Goal: Task Accomplishment & Management: Complete application form

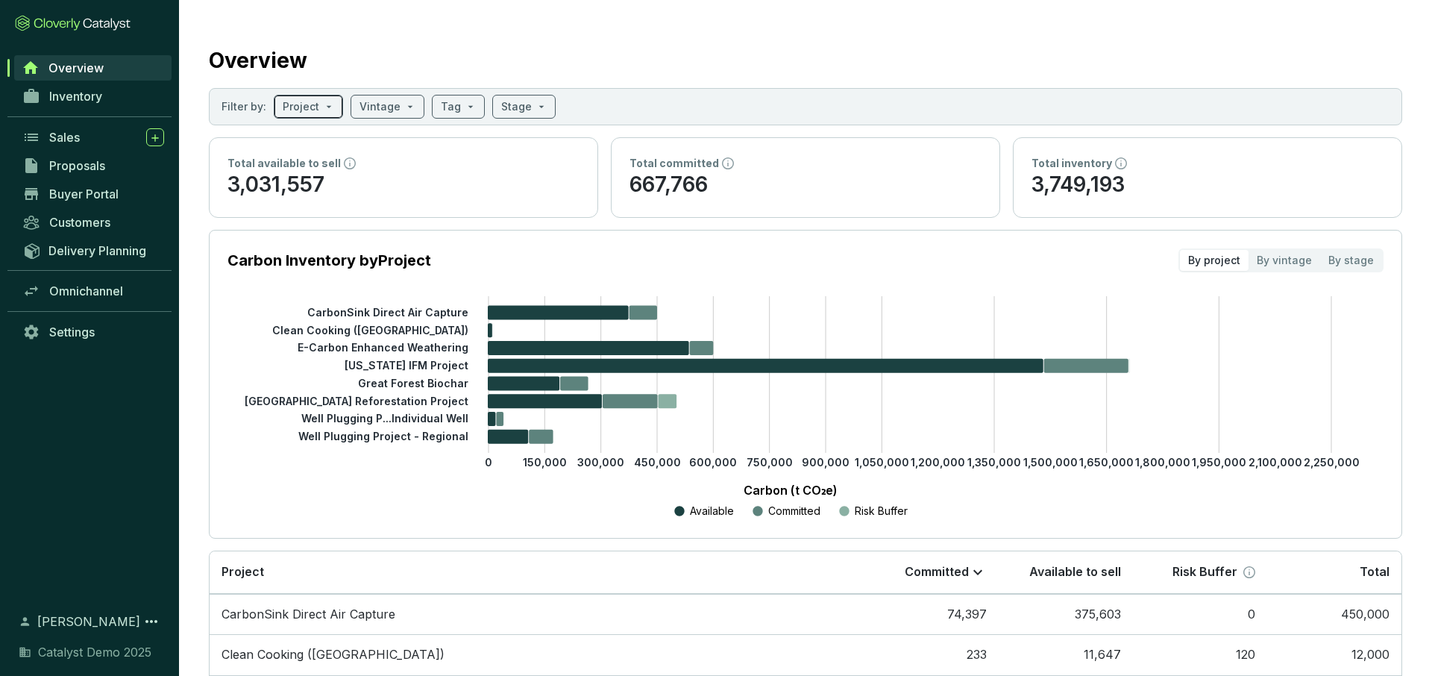
click at [295, 106] on input "search" at bounding box center [301, 106] width 37 height 22
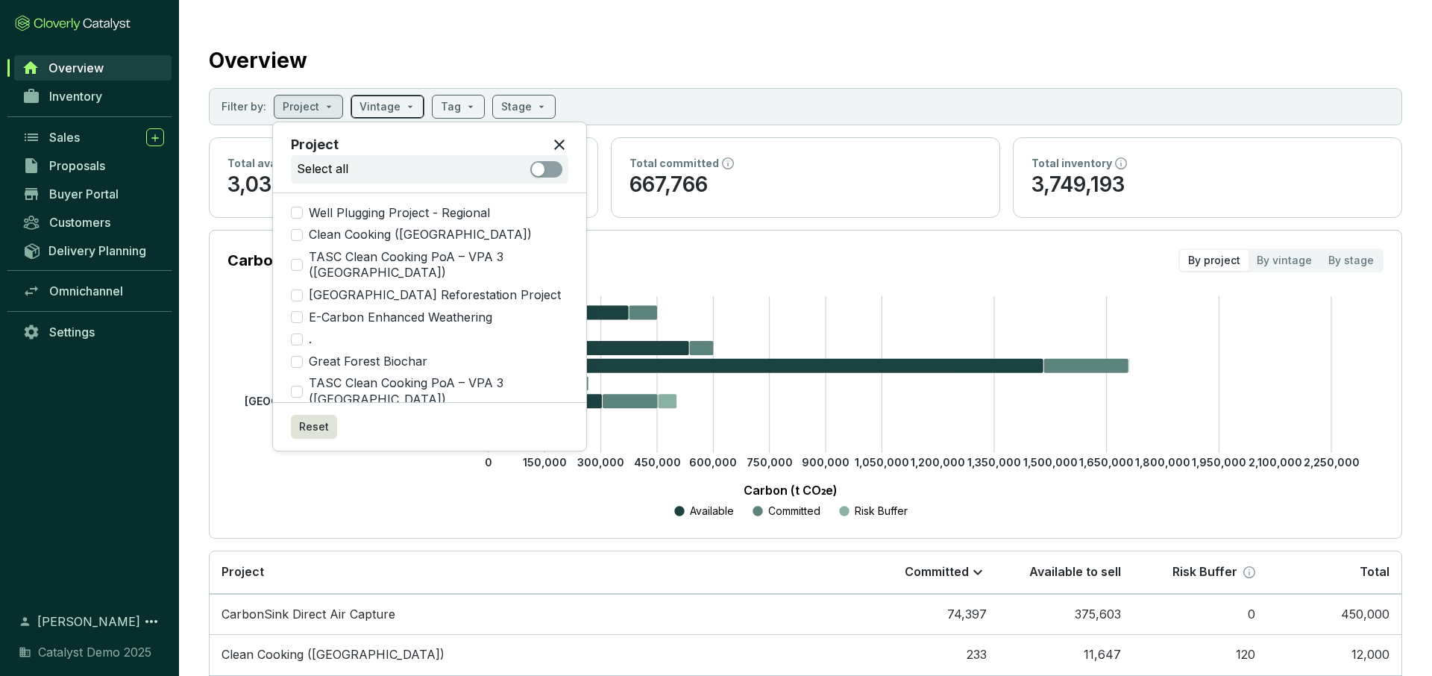
click at [386, 106] on input "search" at bounding box center [380, 106] width 41 height 22
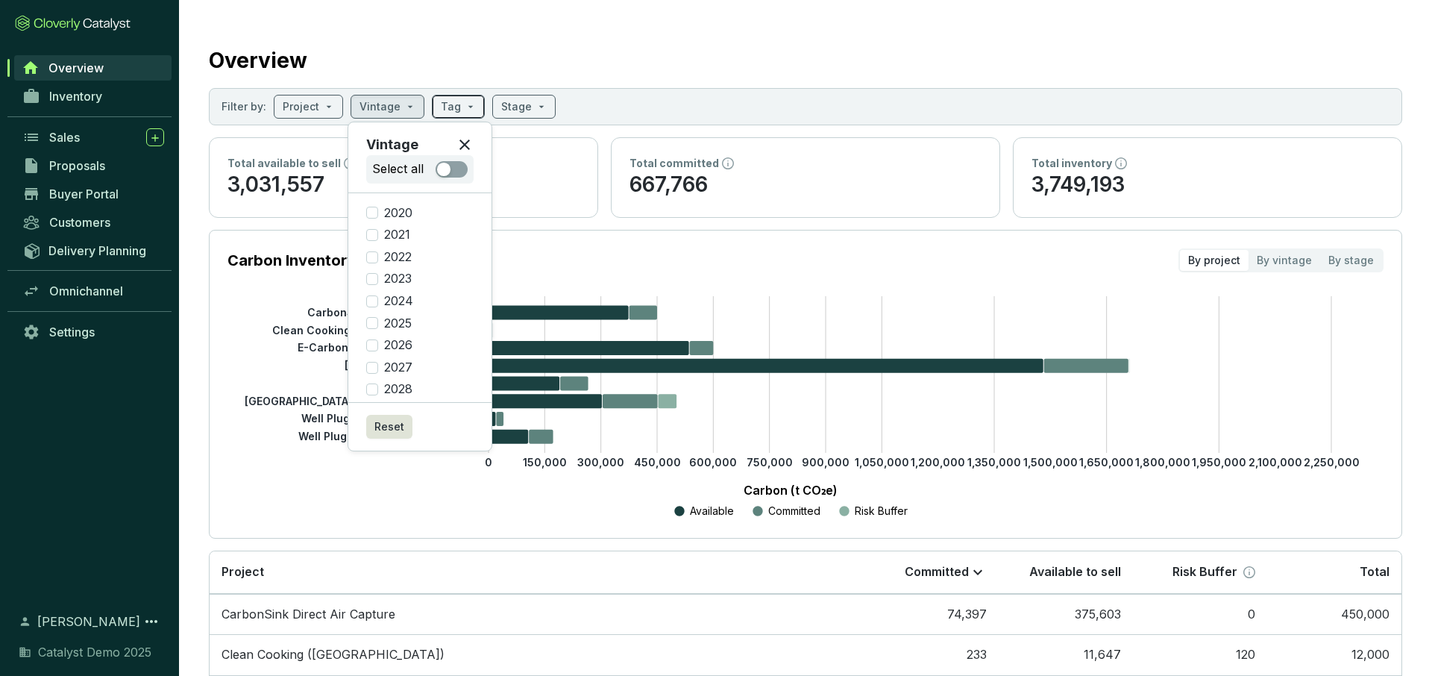
click at [464, 106] on span at bounding box center [458, 106] width 35 height 22
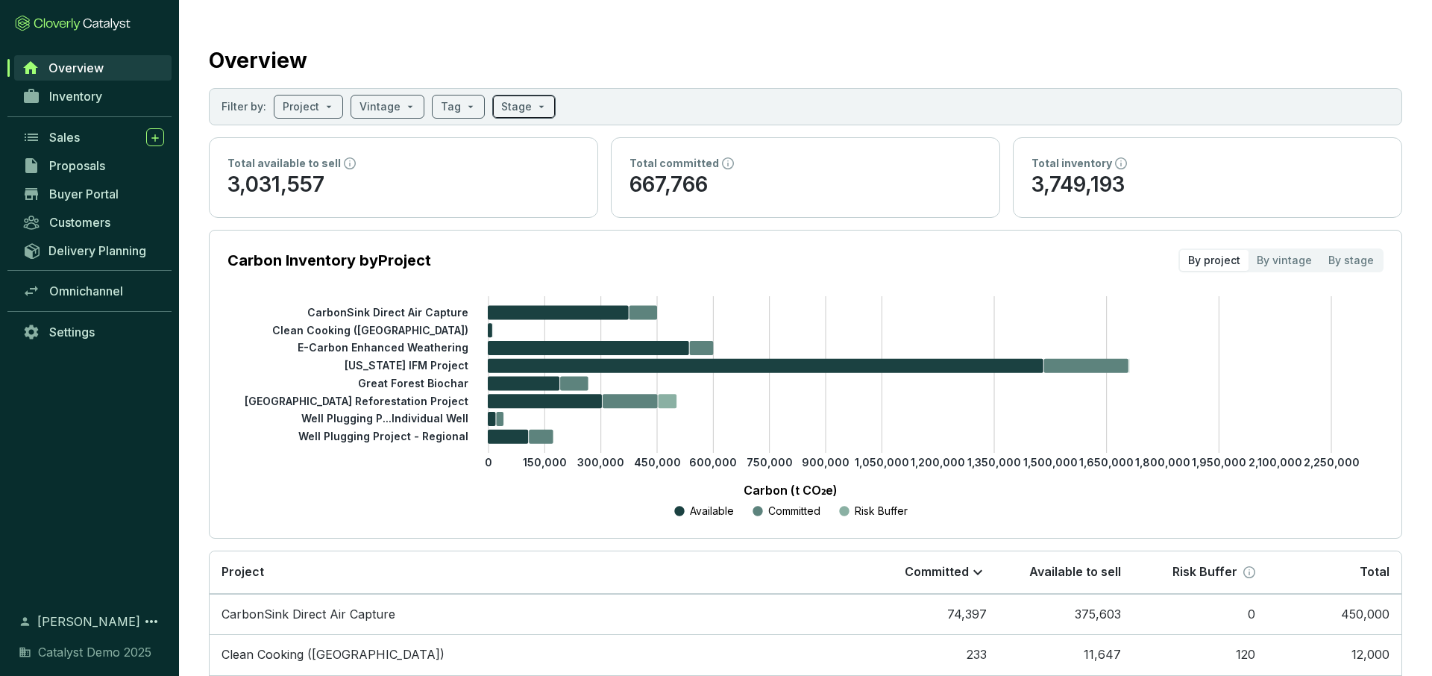
click at [519, 104] on input "search" at bounding box center [516, 106] width 31 height 22
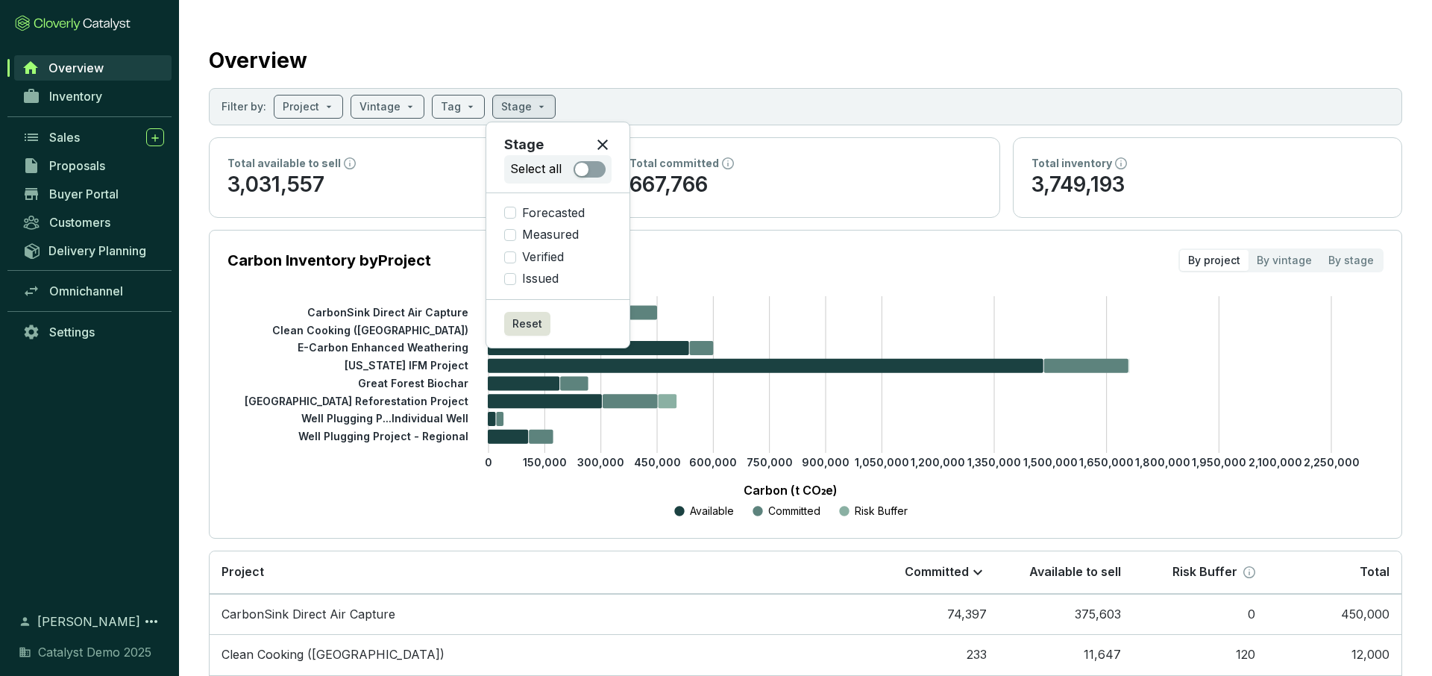
click at [604, 140] on icon at bounding box center [603, 145] width 18 height 18
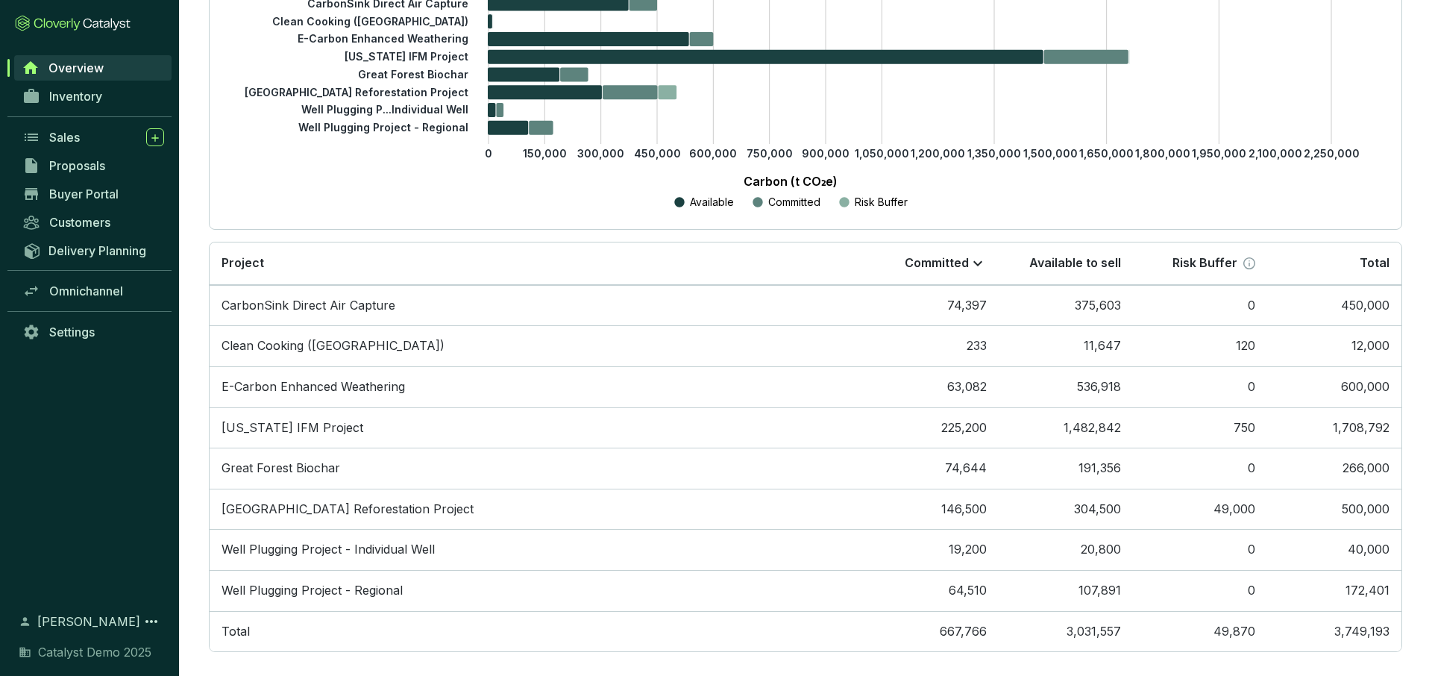
scroll to position [324, 0]
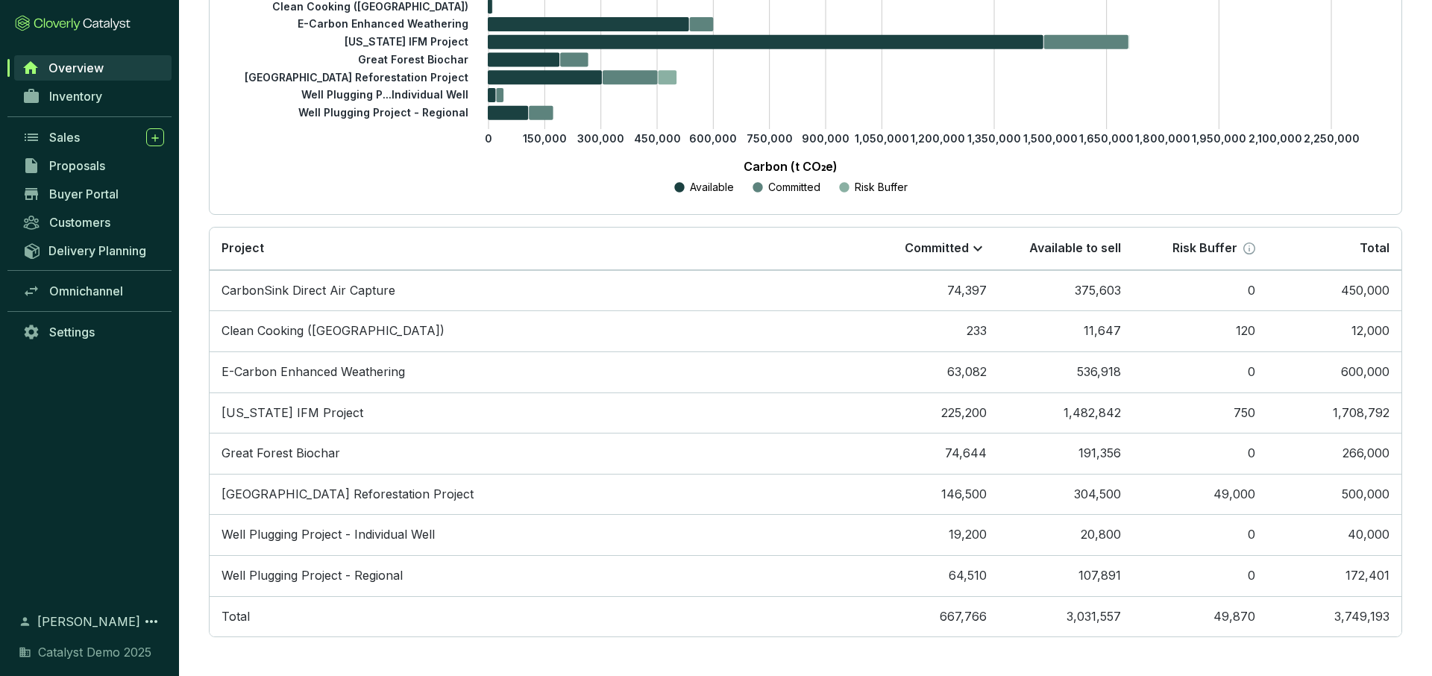
click at [189, 212] on section "Overview Filter by: Project Vintage Tag Stage Total available to sell 3,031,557…" at bounding box center [805, 176] width 1253 height 1000
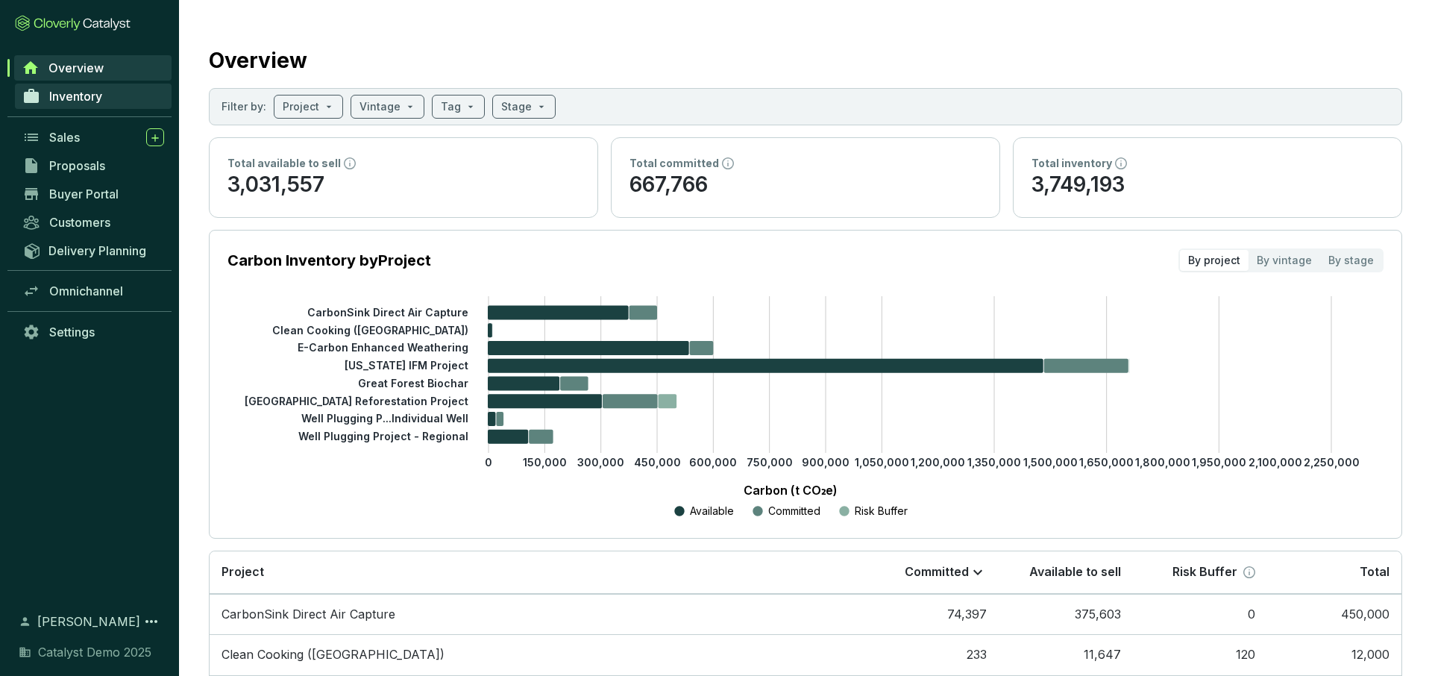
click at [90, 96] on span "Inventory" at bounding box center [75, 96] width 53 height 15
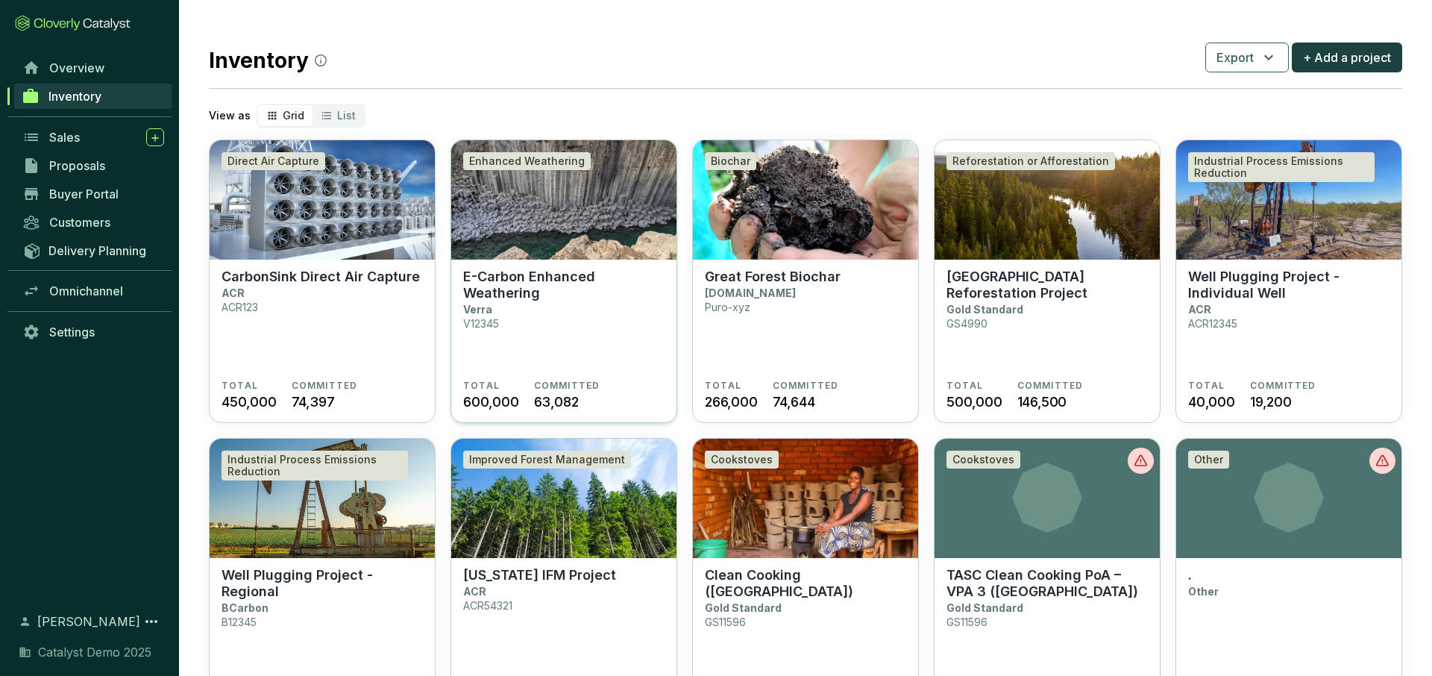
click at [556, 192] on img at bounding box center [563, 199] width 225 height 119
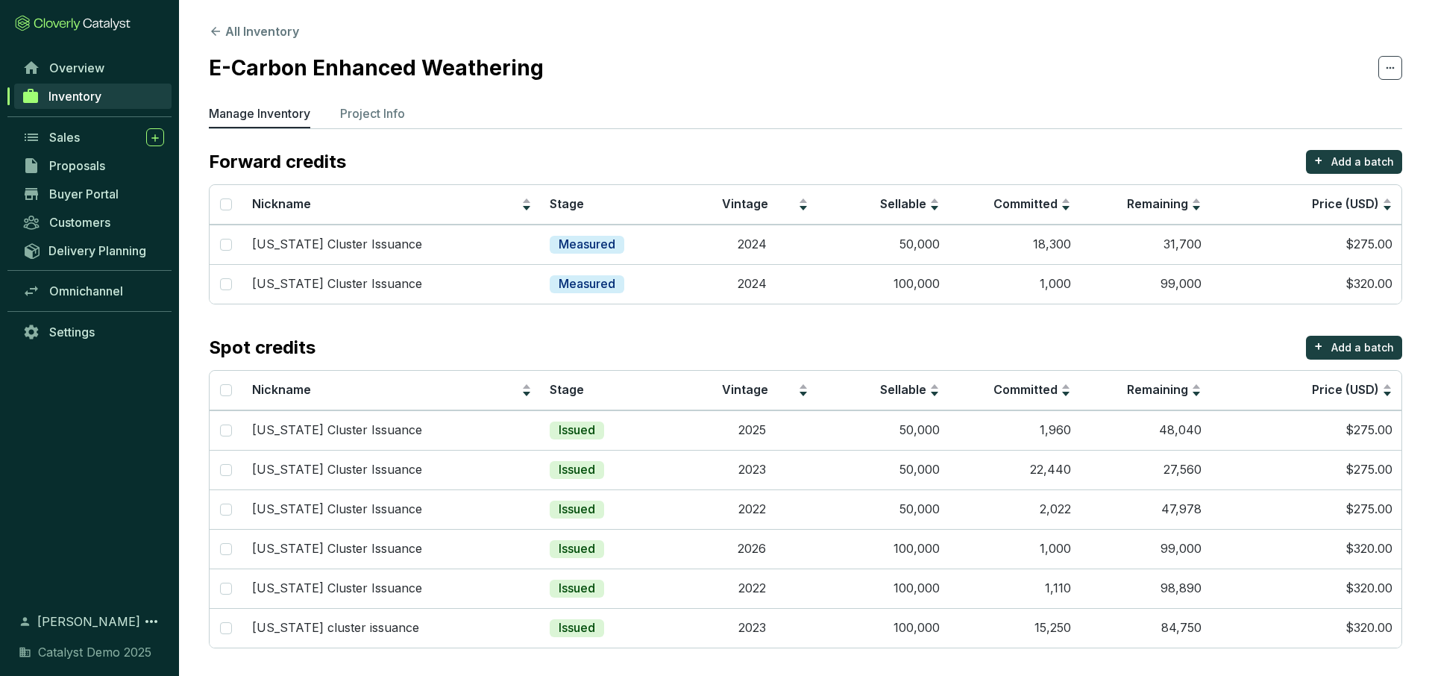
scroll to position [2, 0]
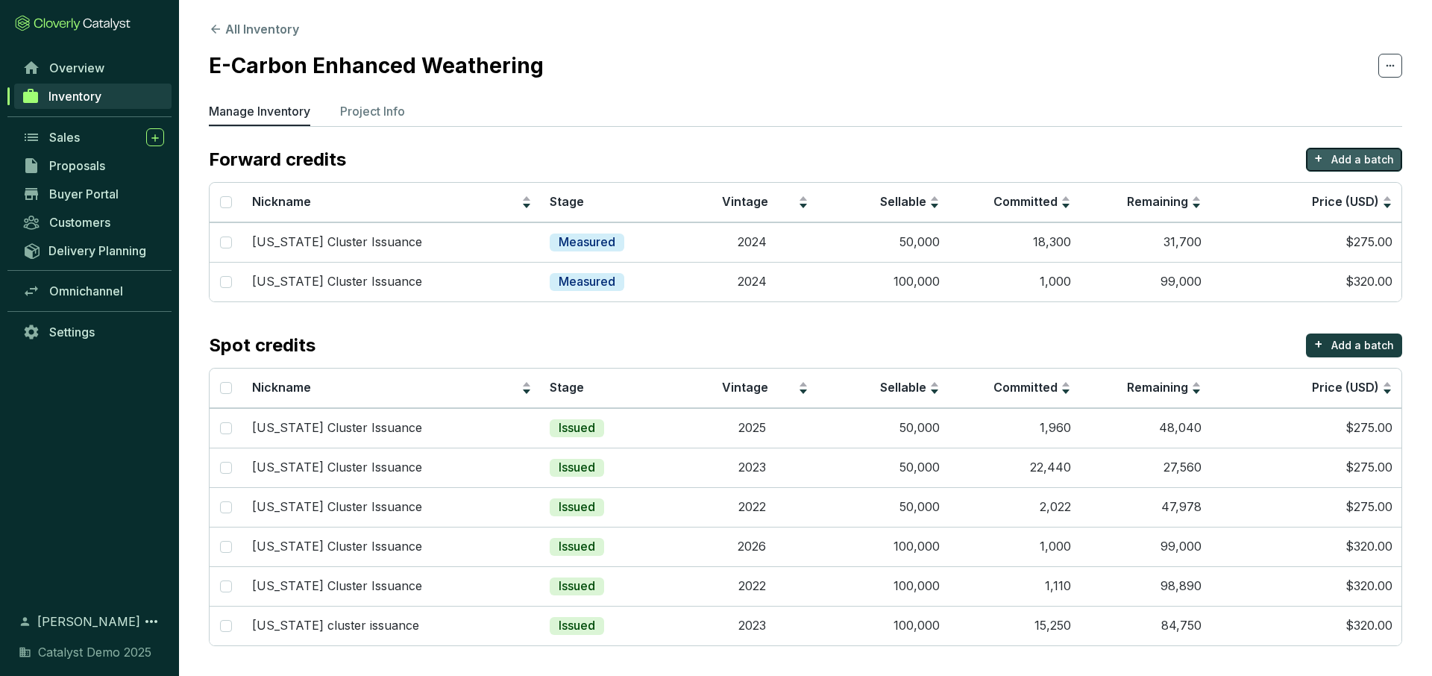
click at [1344, 155] on p "Add a batch" at bounding box center [1363, 159] width 63 height 15
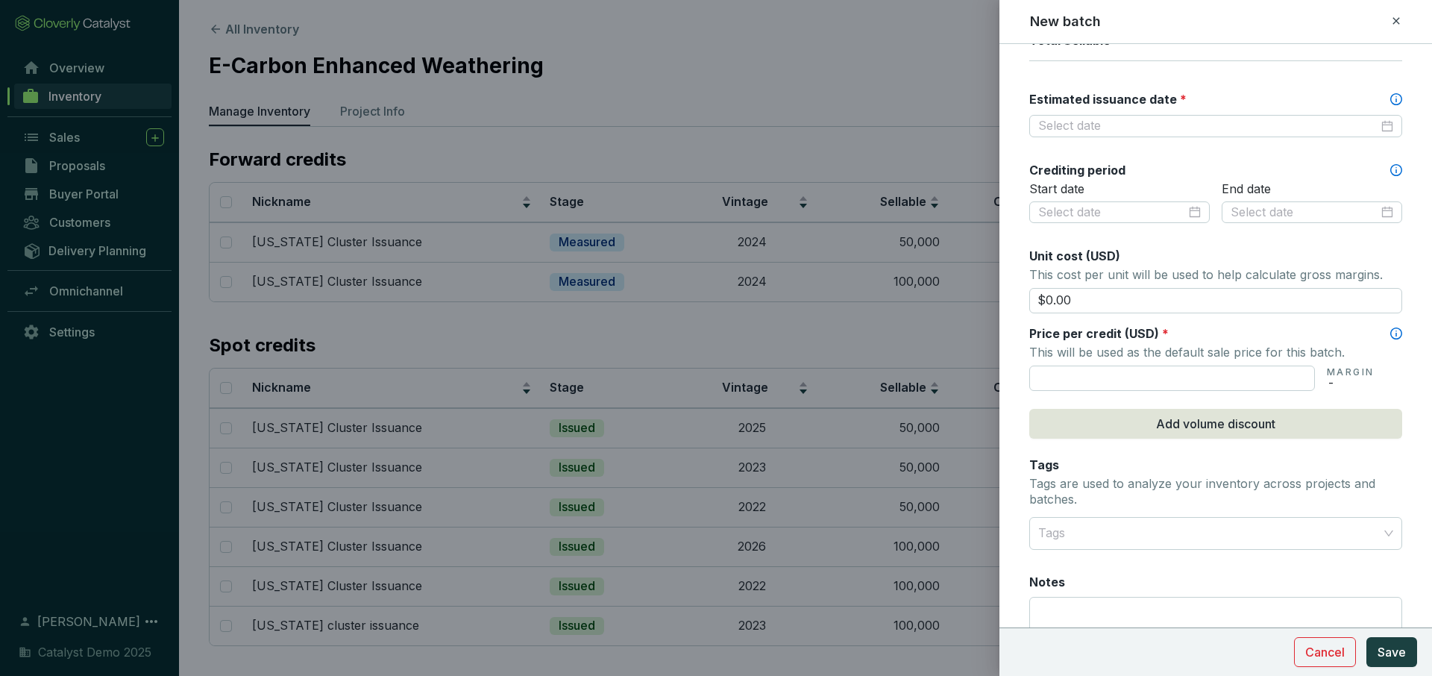
scroll to position [418, 0]
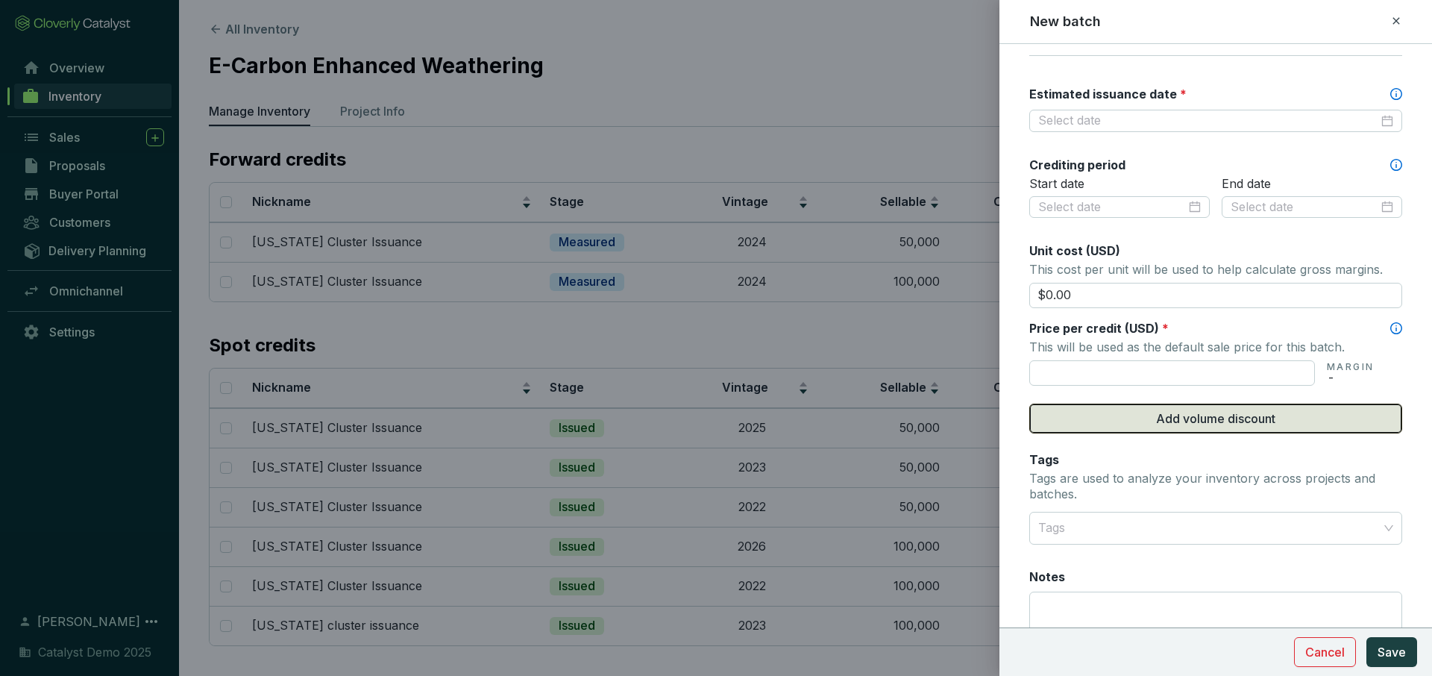
click at [1232, 426] on span "Add volume discount" at bounding box center [1215, 419] width 119 height 18
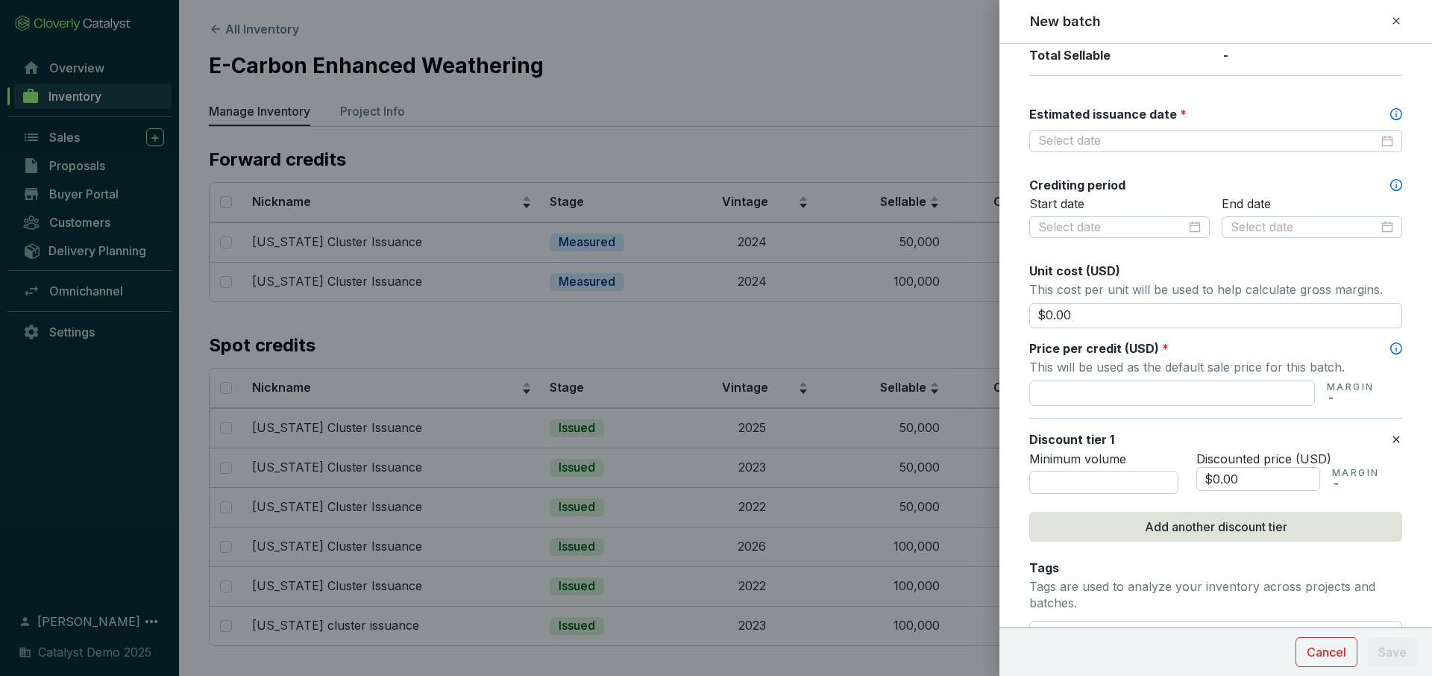
scroll to position [400, 0]
click at [1103, 310] on input "$0.00" at bounding box center [1216, 313] width 373 height 25
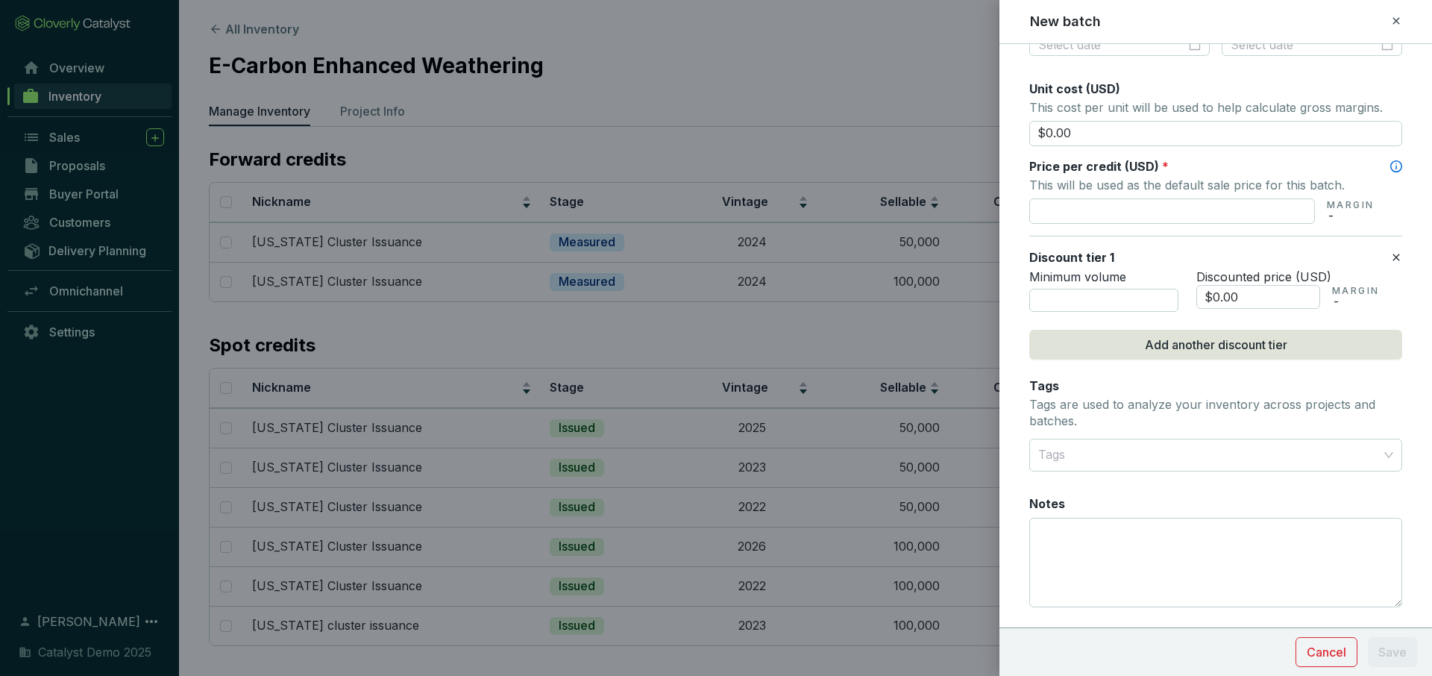
scroll to position [618, 0]
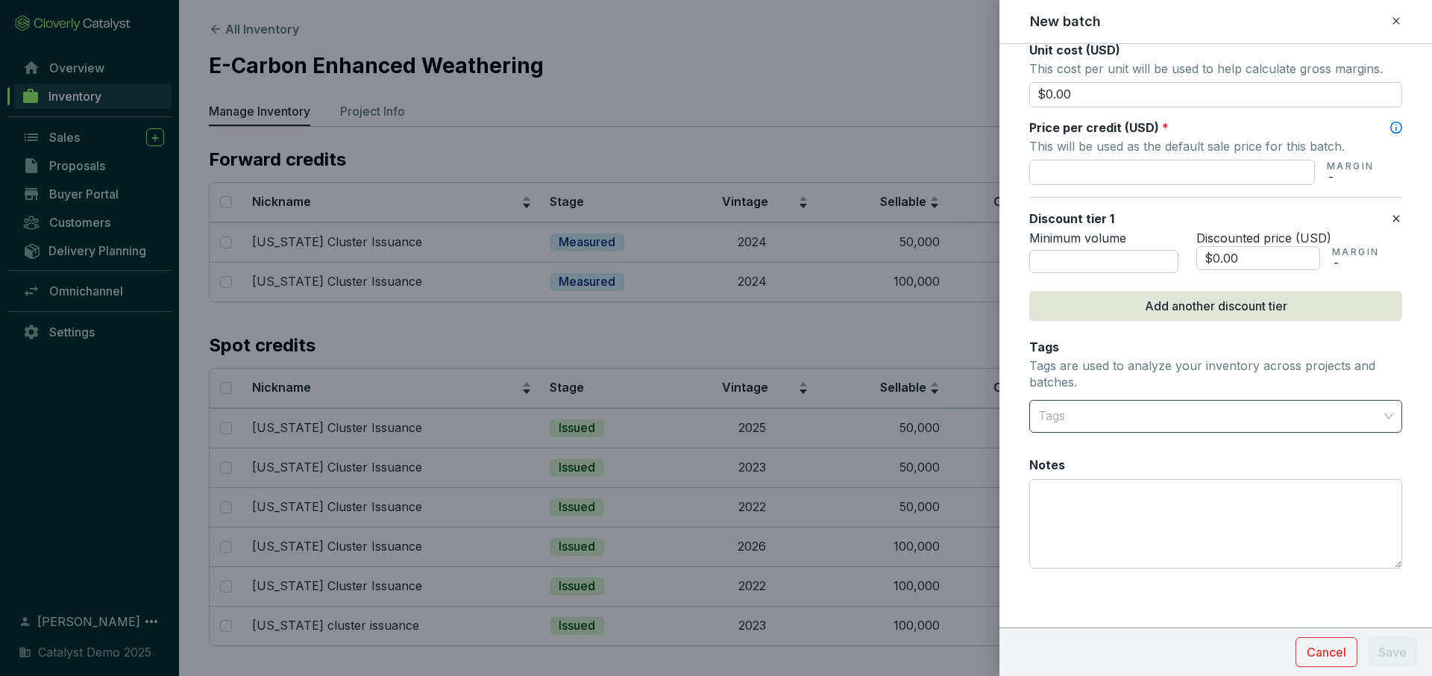
click at [1134, 416] on div at bounding box center [1208, 416] width 350 height 30
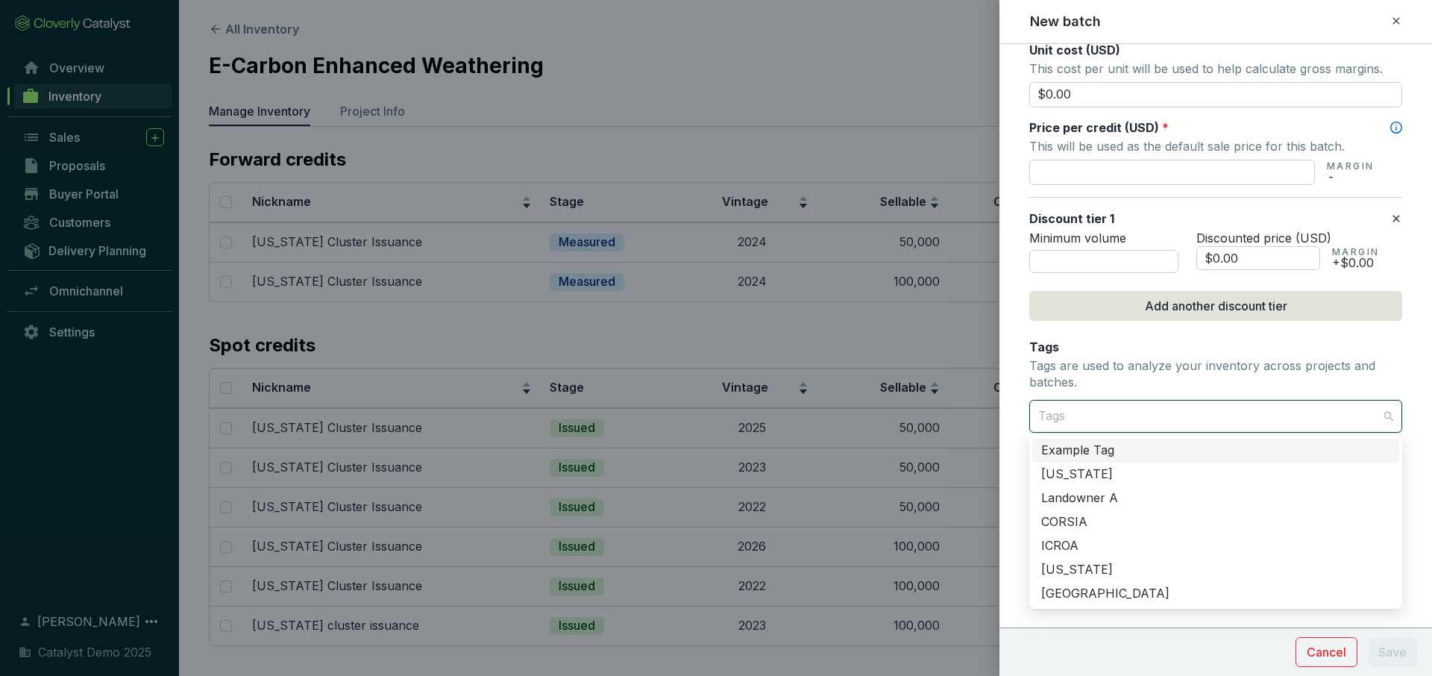
click at [1396, 18] on icon at bounding box center [1397, 21] width 12 height 18
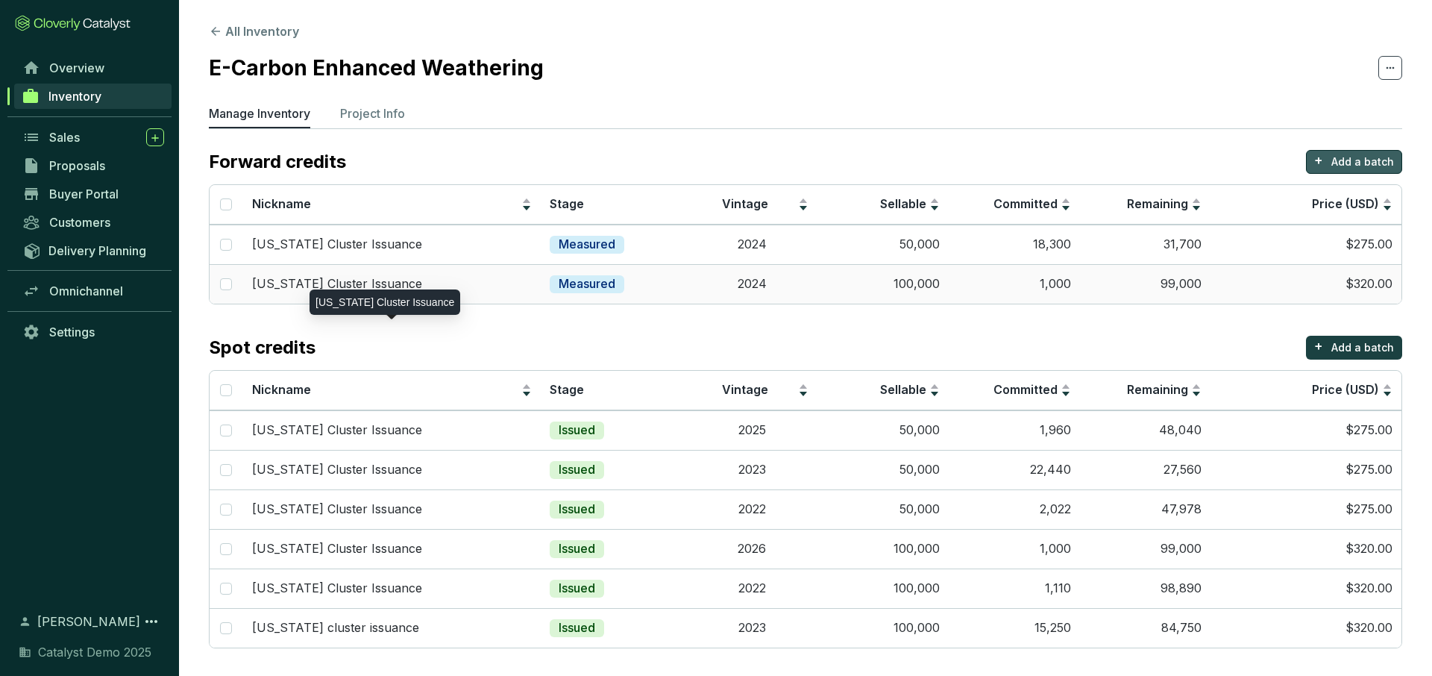
scroll to position [2, 0]
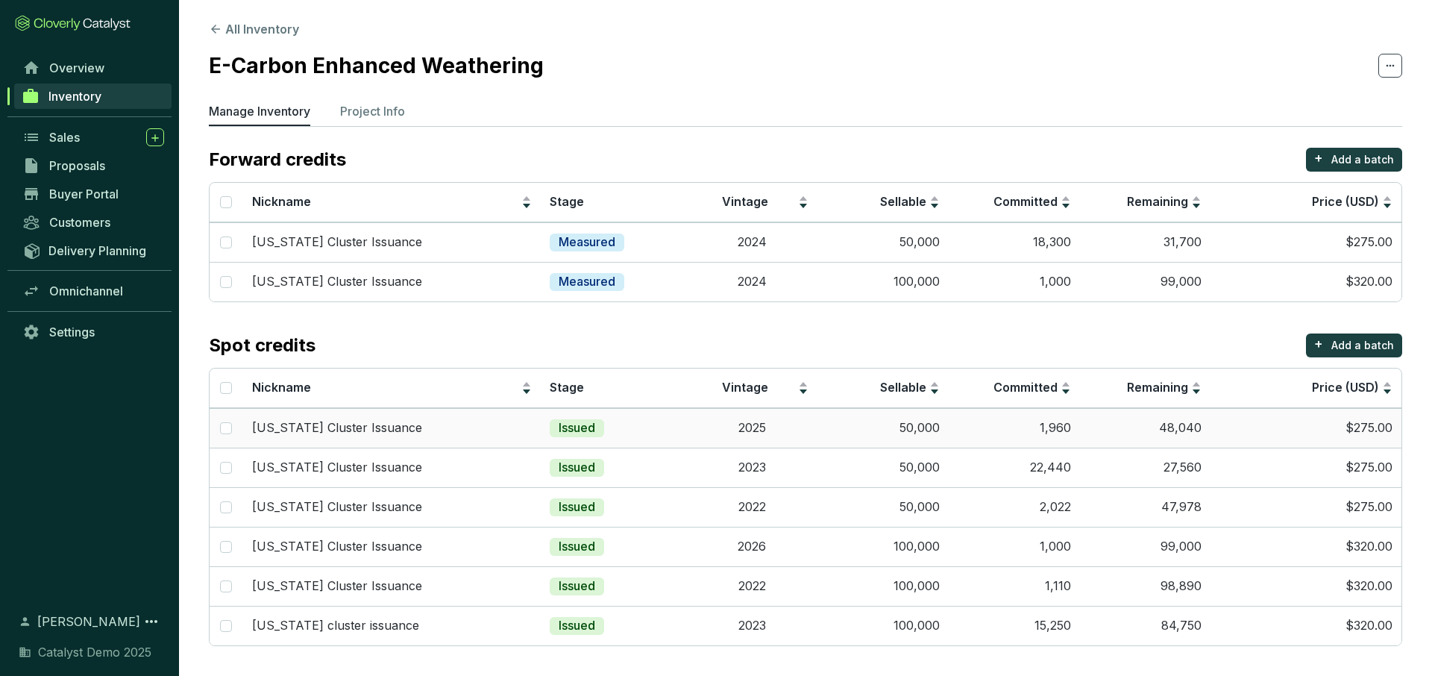
click at [499, 435] on div "[US_STATE] Cluster Issuance" at bounding box center [392, 428] width 281 height 16
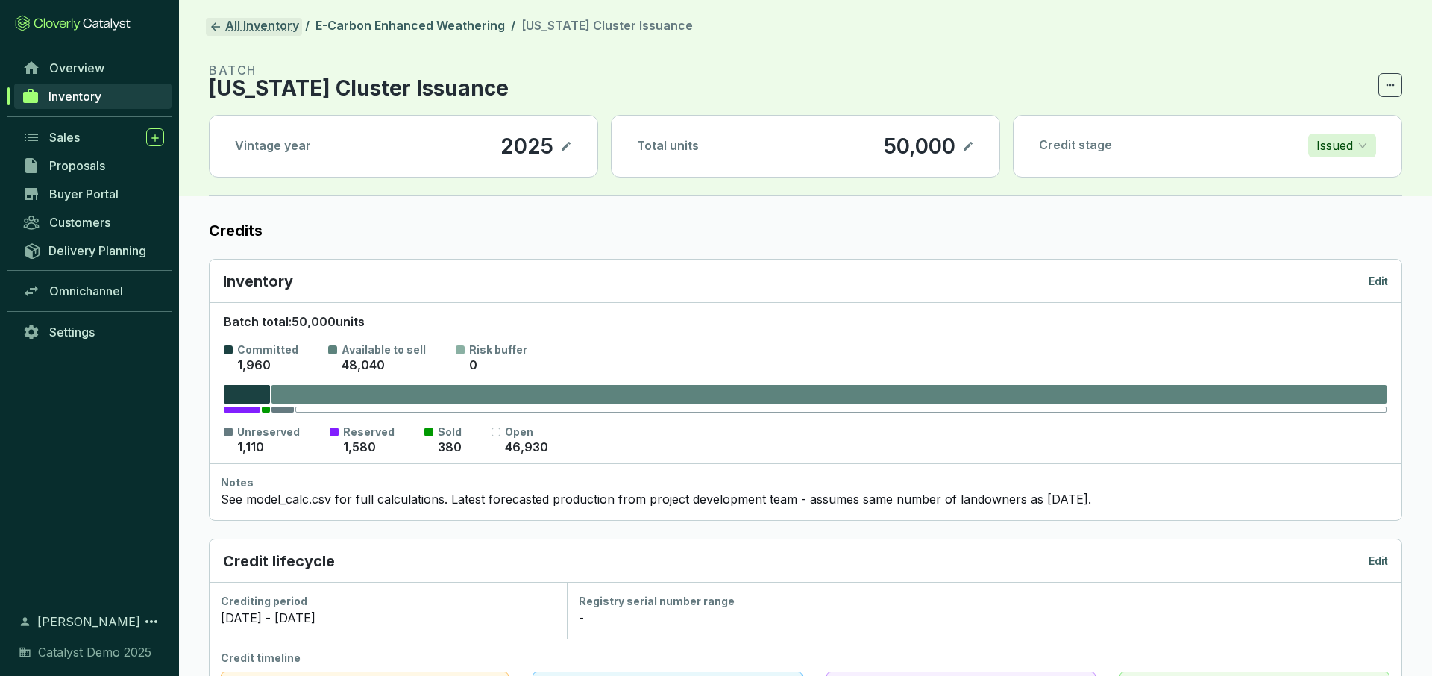
click at [273, 30] on link "All Inventory" at bounding box center [254, 27] width 96 height 18
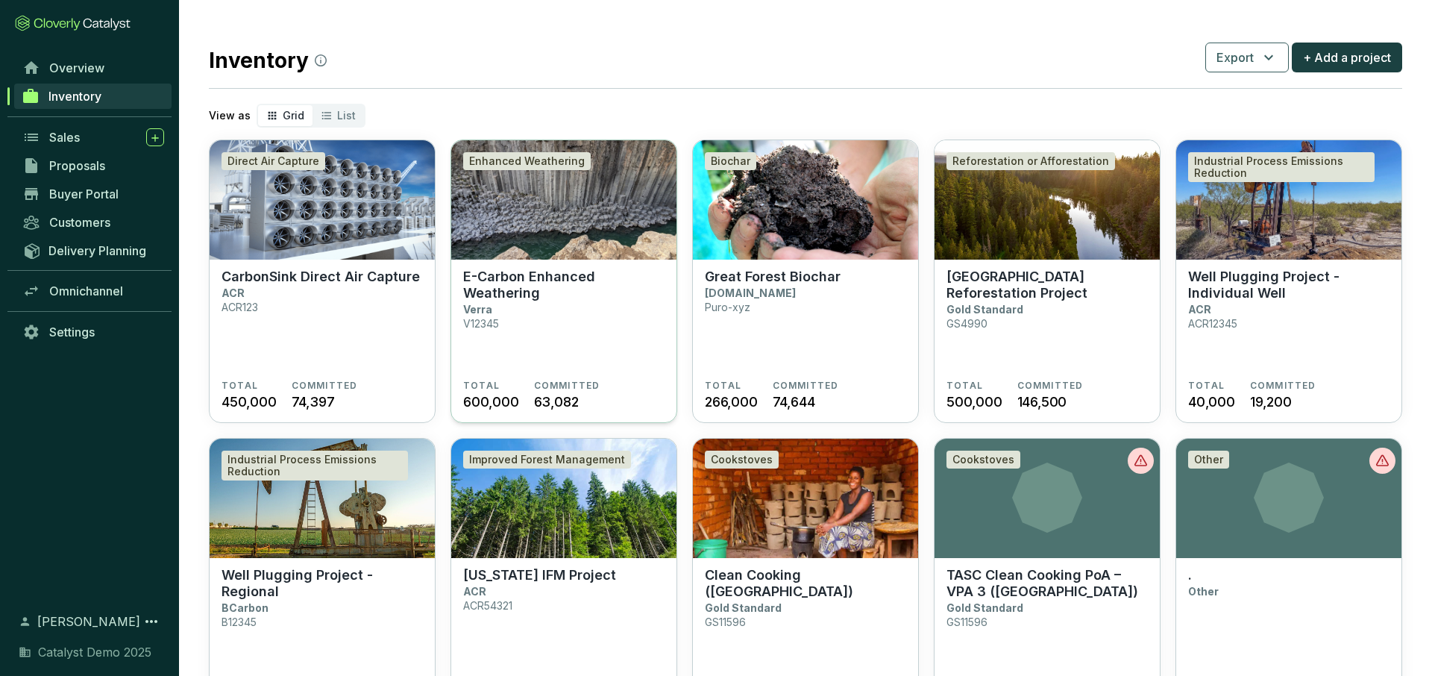
click at [516, 216] on img at bounding box center [563, 199] width 225 height 119
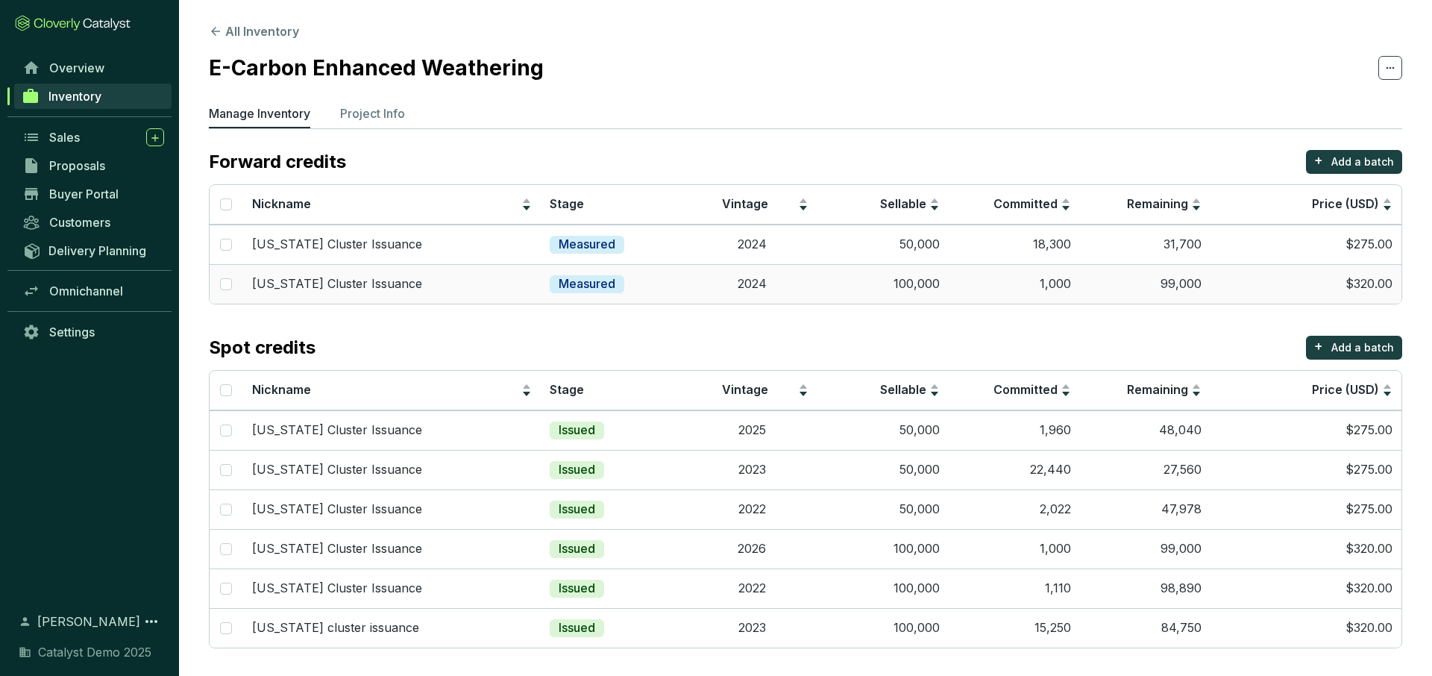
scroll to position [2, 0]
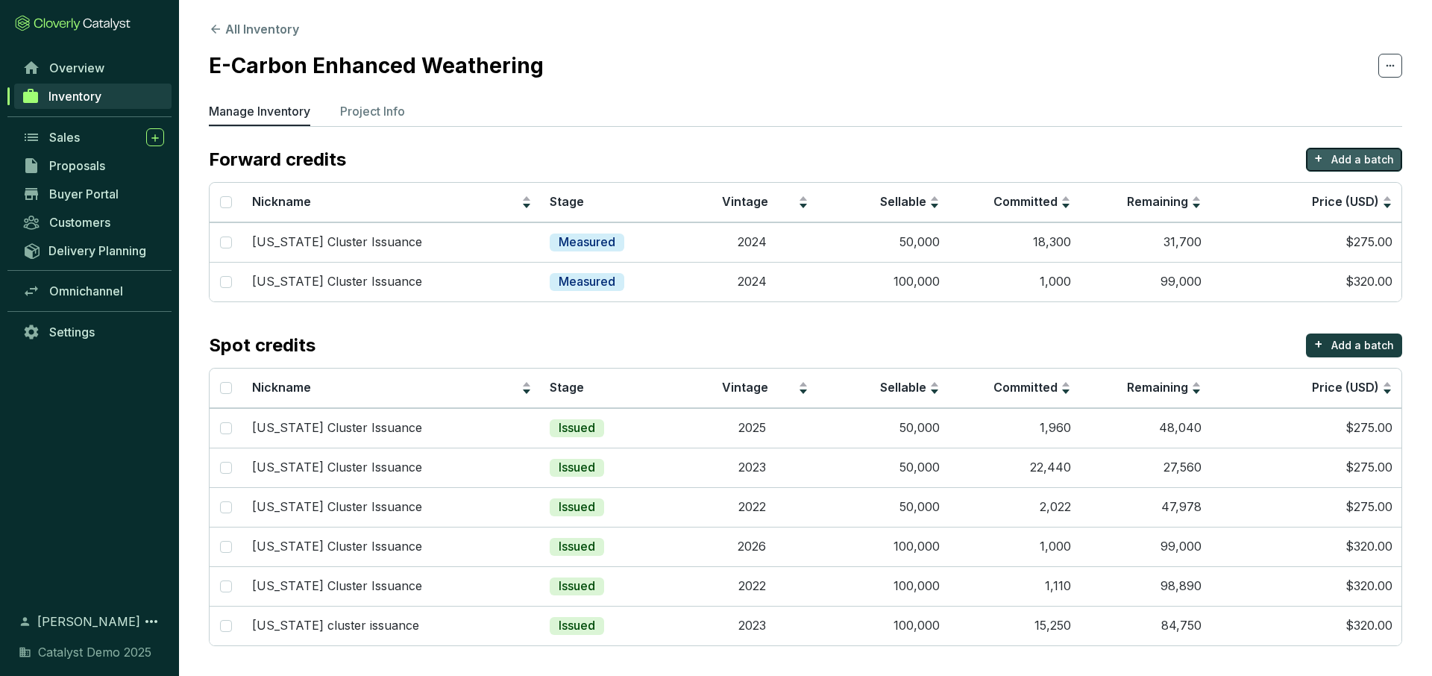
click at [1368, 161] on p "Add a batch" at bounding box center [1363, 159] width 63 height 15
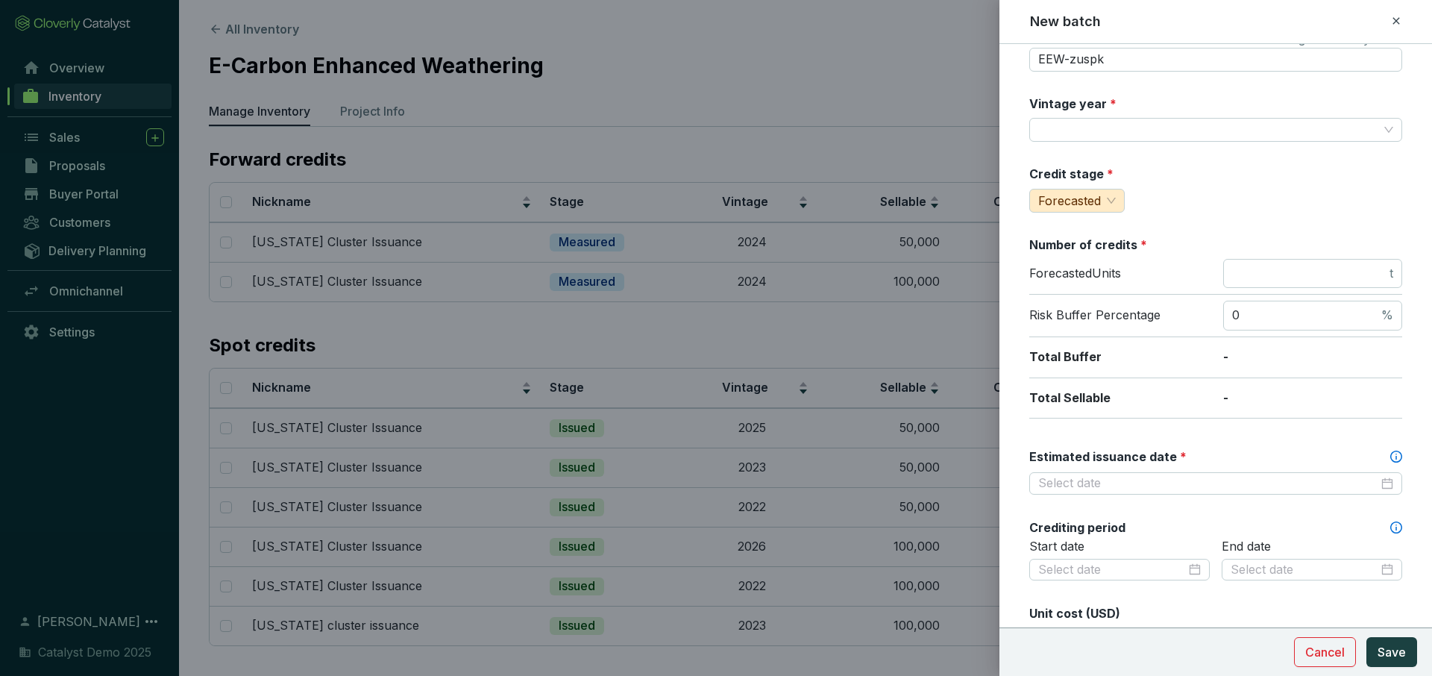
scroll to position [0, 0]
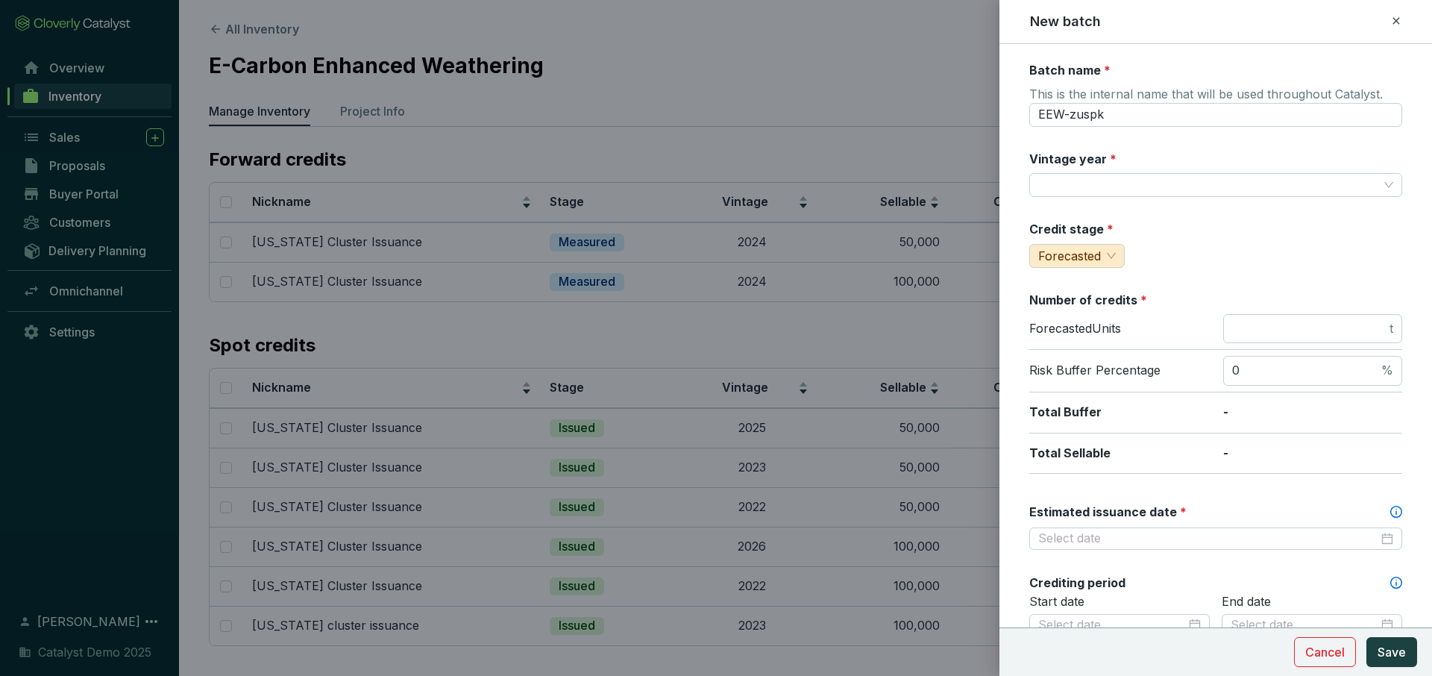
click at [1392, 16] on icon at bounding box center [1397, 21] width 12 height 18
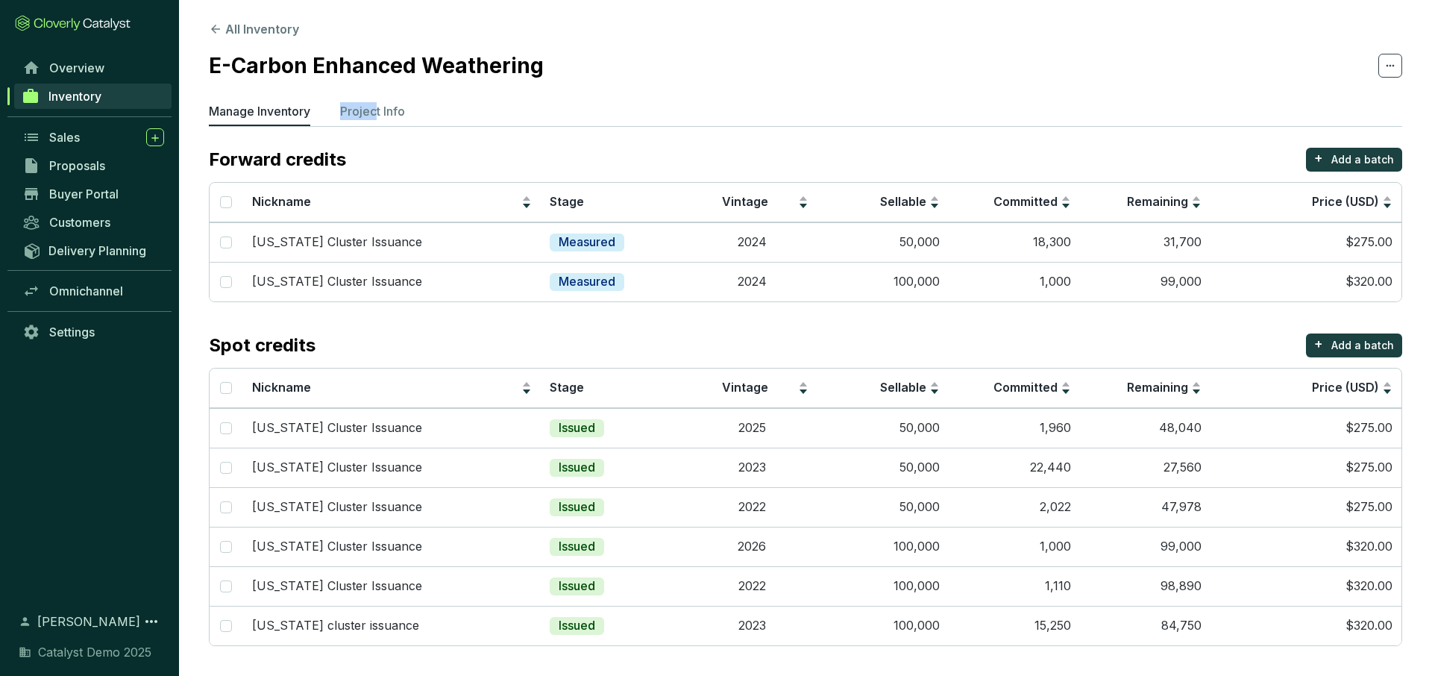
drag, startPoint x: 378, startPoint y: 110, endPoint x: 570, endPoint y: 87, distance: 193.1
click at [570, 87] on section "All Inventory E-Carbon Enhanced Weathering Manage Inventory Project Info Forwar…" at bounding box center [805, 337] width 1253 height 678
click at [569, 93] on section "All Inventory E-Carbon Enhanced Weathering Manage Inventory Project Info Forwar…" at bounding box center [805, 337] width 1253 height 678
click at [379, 113] on p "Project Info" at bounding box center [372, 111] width 65 height 18
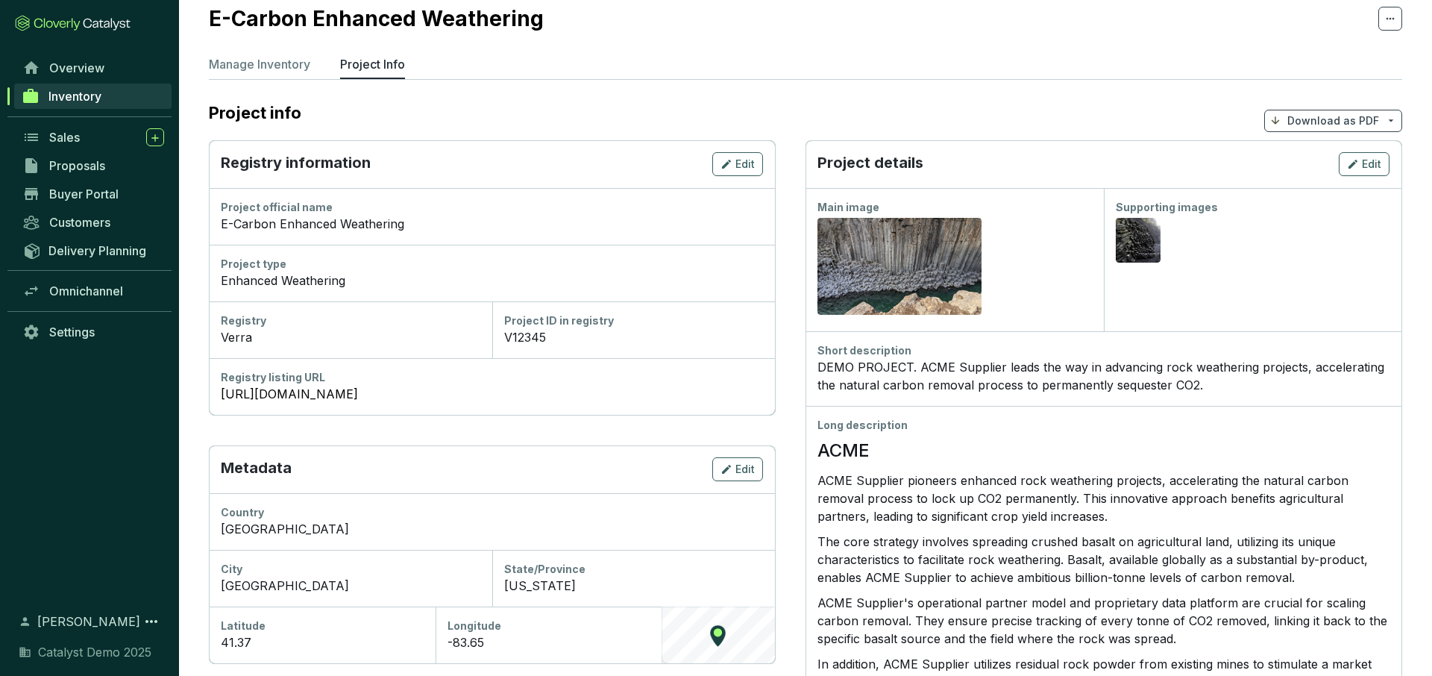
scroll to position [48, 0]
click at [1332, 122] on p "Download as PDF" at bounding box center [1334, 122] width 92 height 15
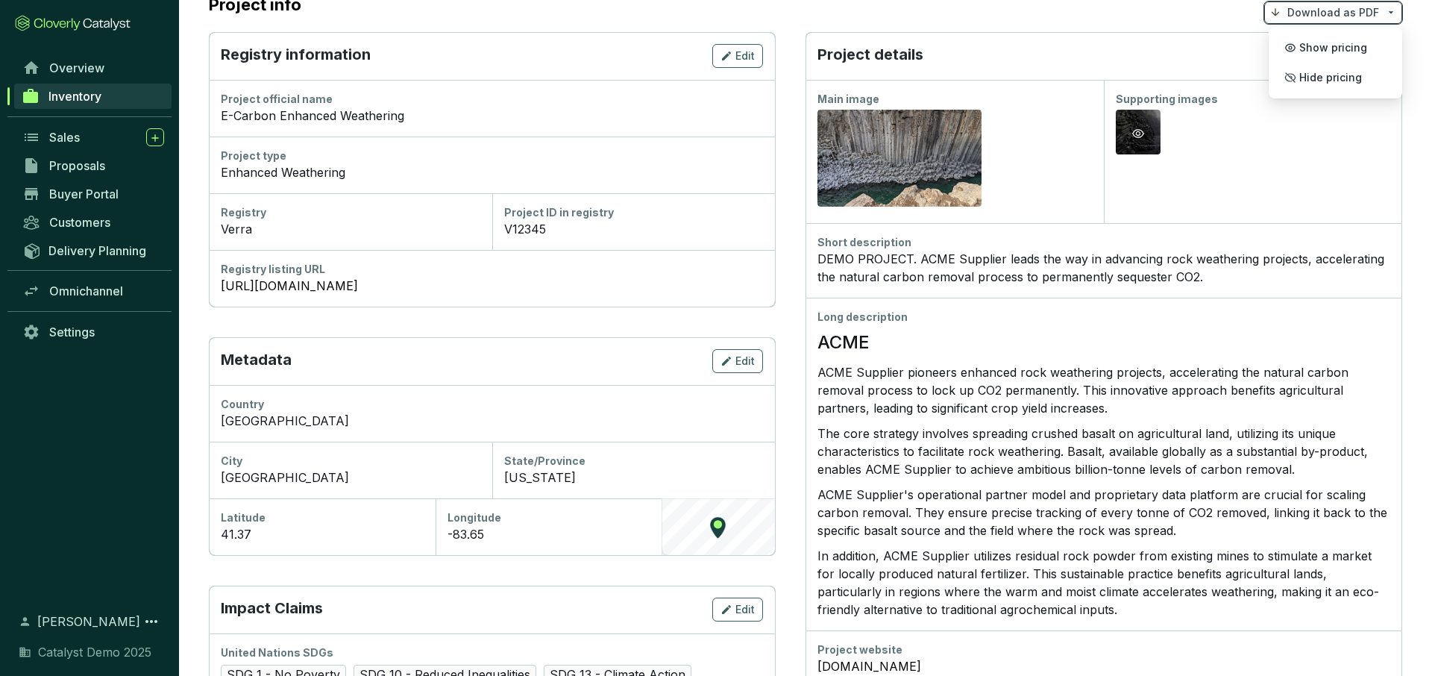
scroll to position [164, 0]
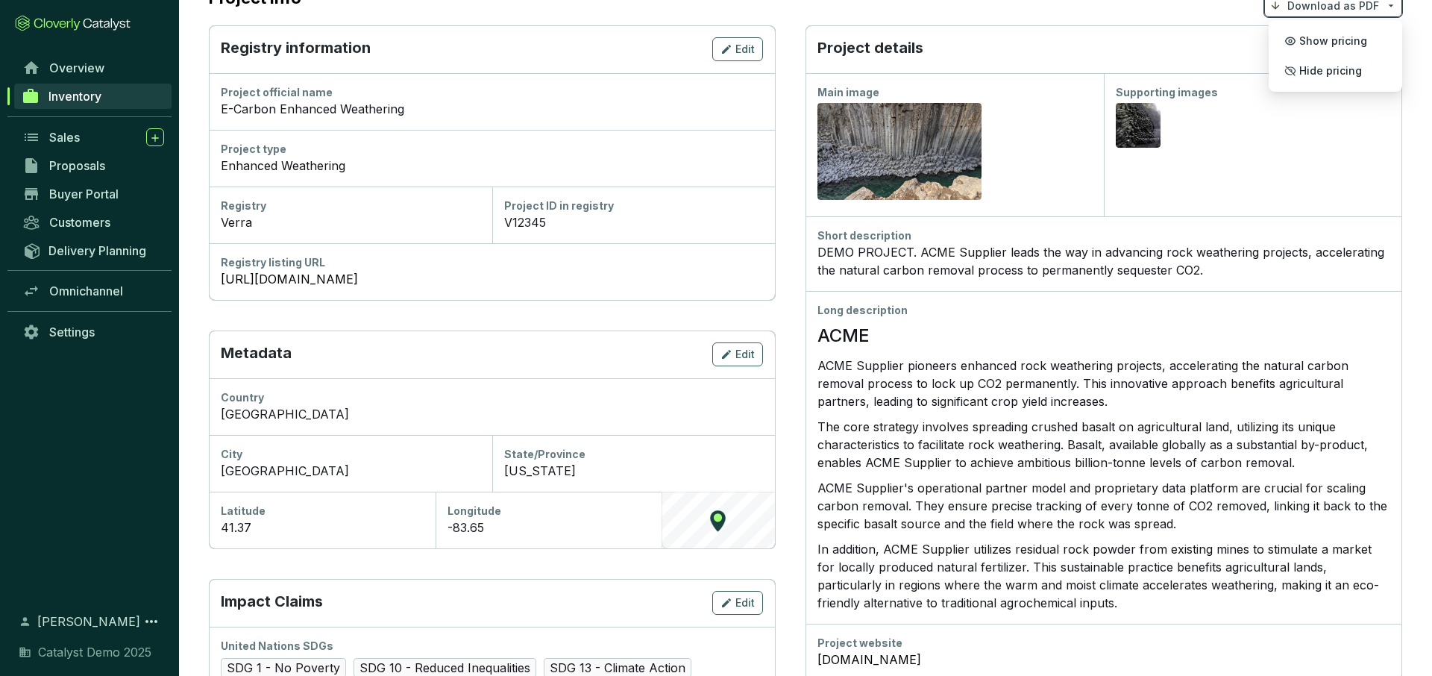
click at [1053, 42] on div "Project details Edit" at bounding box center [1104, 49] width 596 height 48
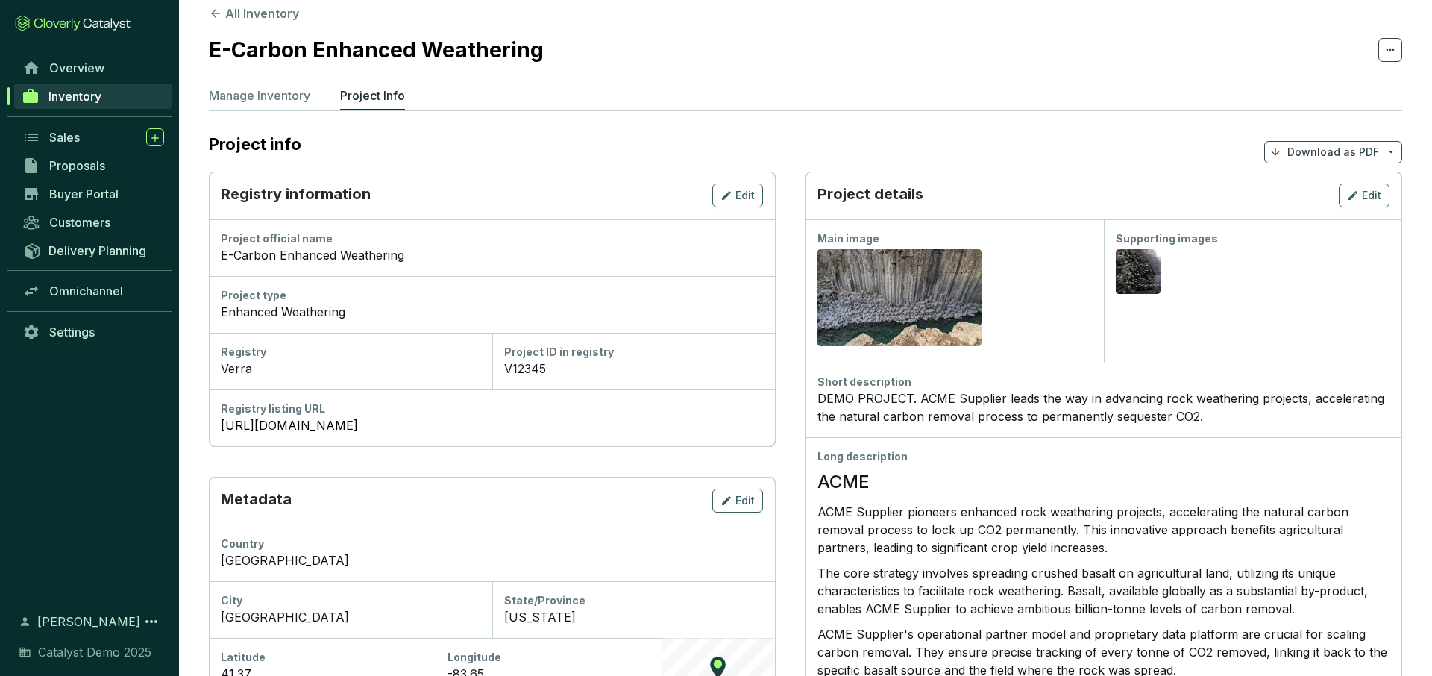
scroll to position [0, 0]
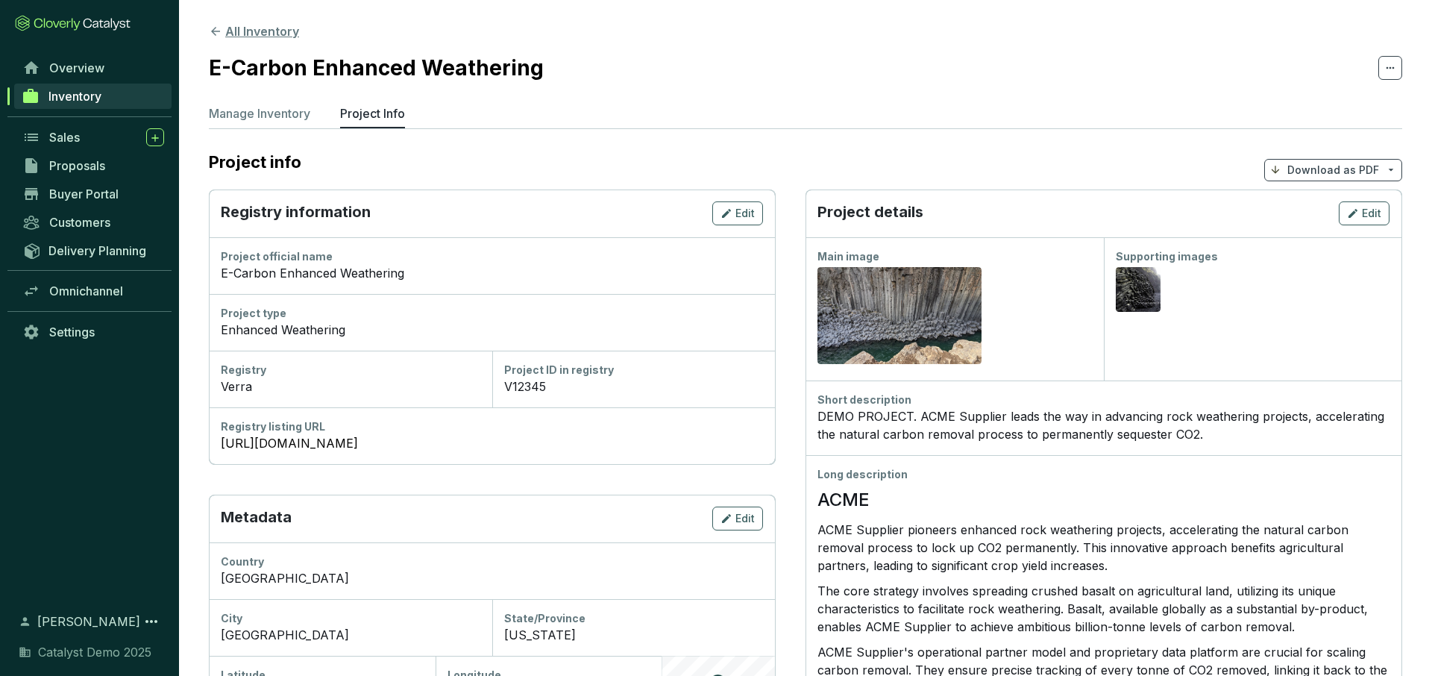
click at [267, 28] on button "All Inventory" at bounding box center [254, 31] width 90 height 18
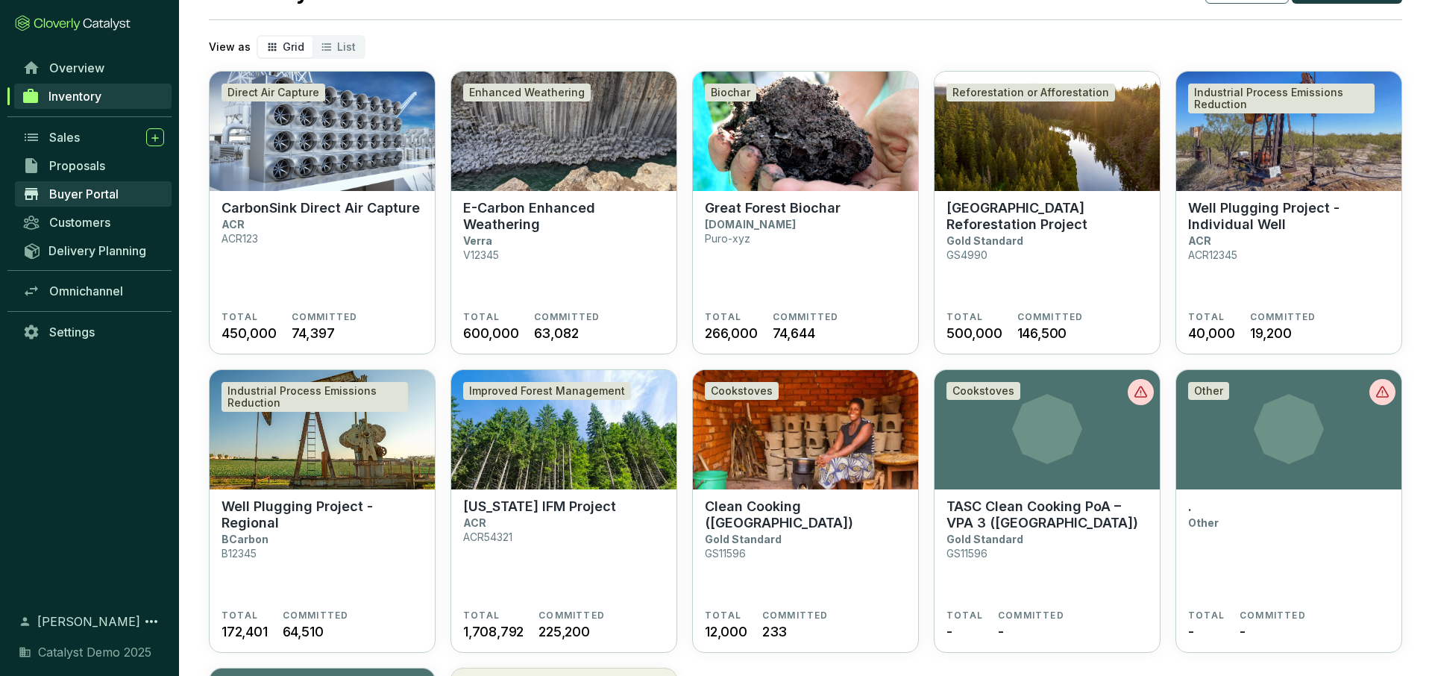
scroll to position [66, 0]
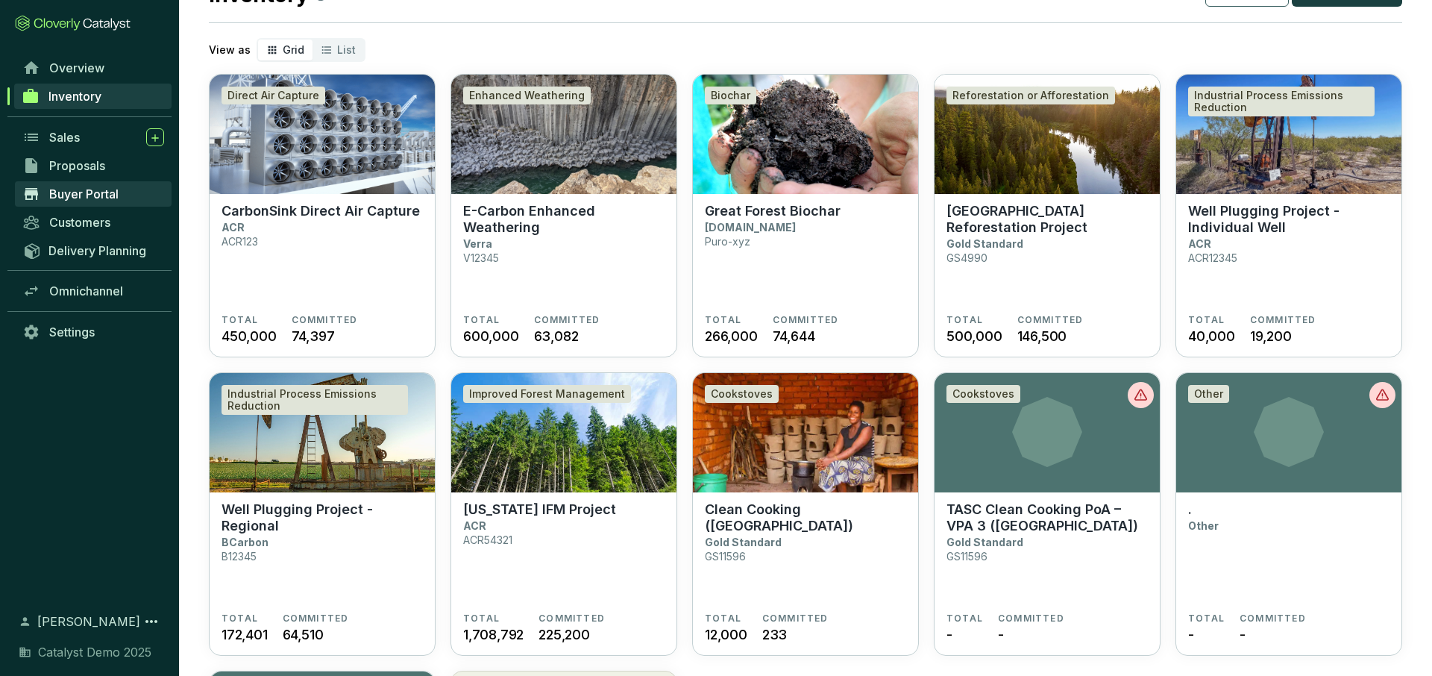
click at [88, 192] on span "Buyer Portal" at bounding box center [83, 194] width 69 height 15
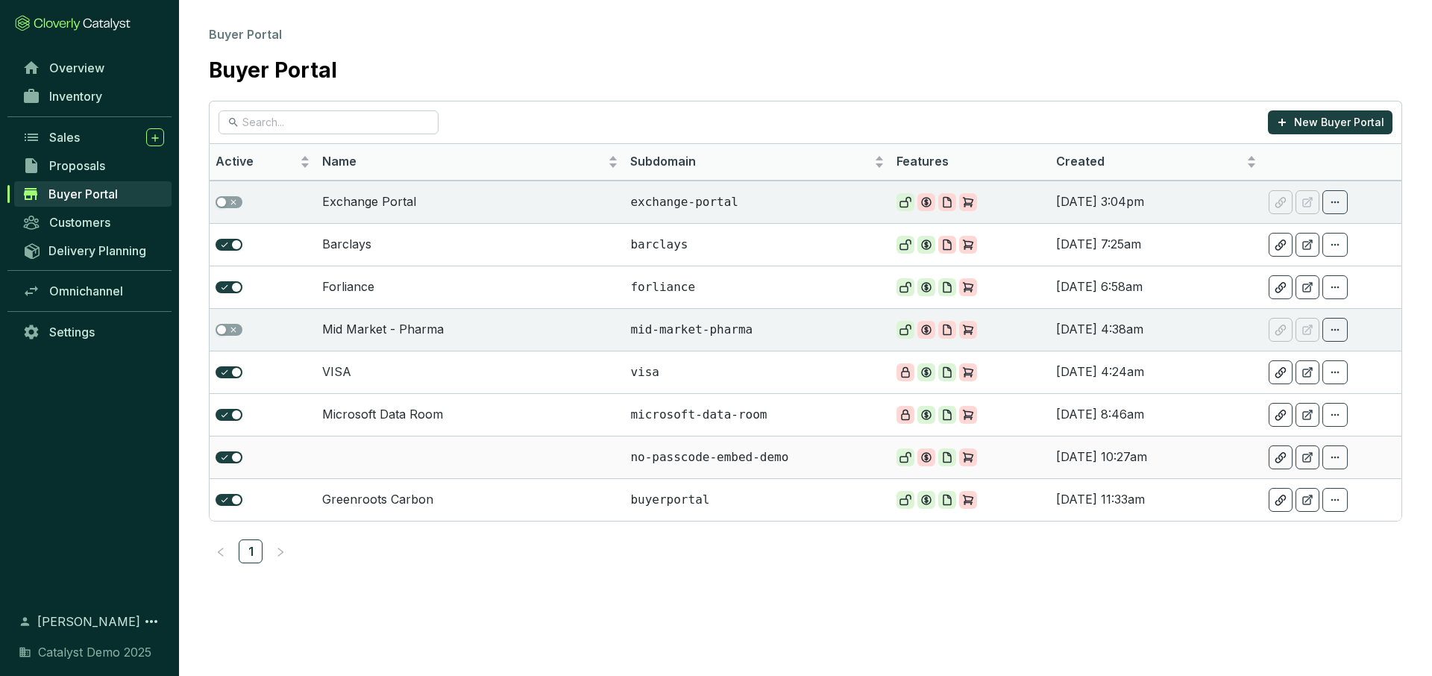
click at [432, 460] on td at bounding box center [470, 457] width 309 height 43
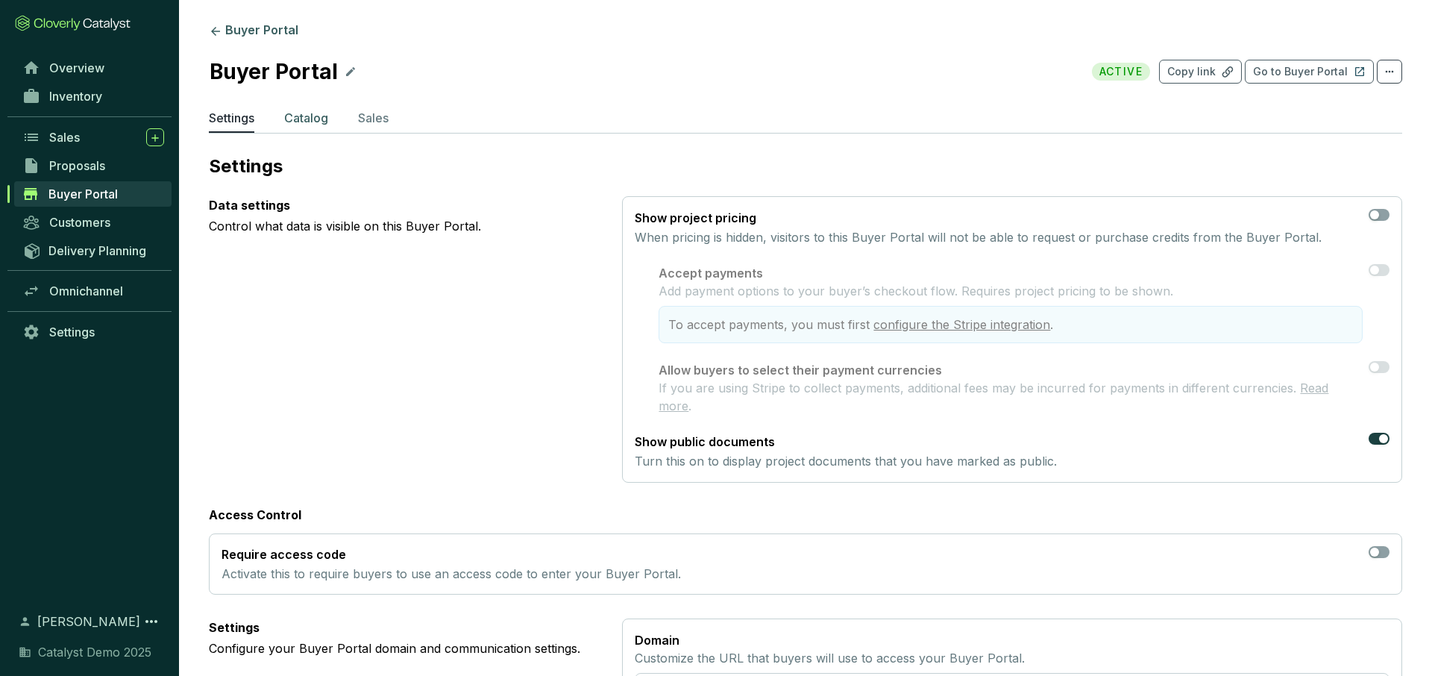
click at [316, 117] on p "Catalog" at bounding box center [306, 118] width 44 height 18
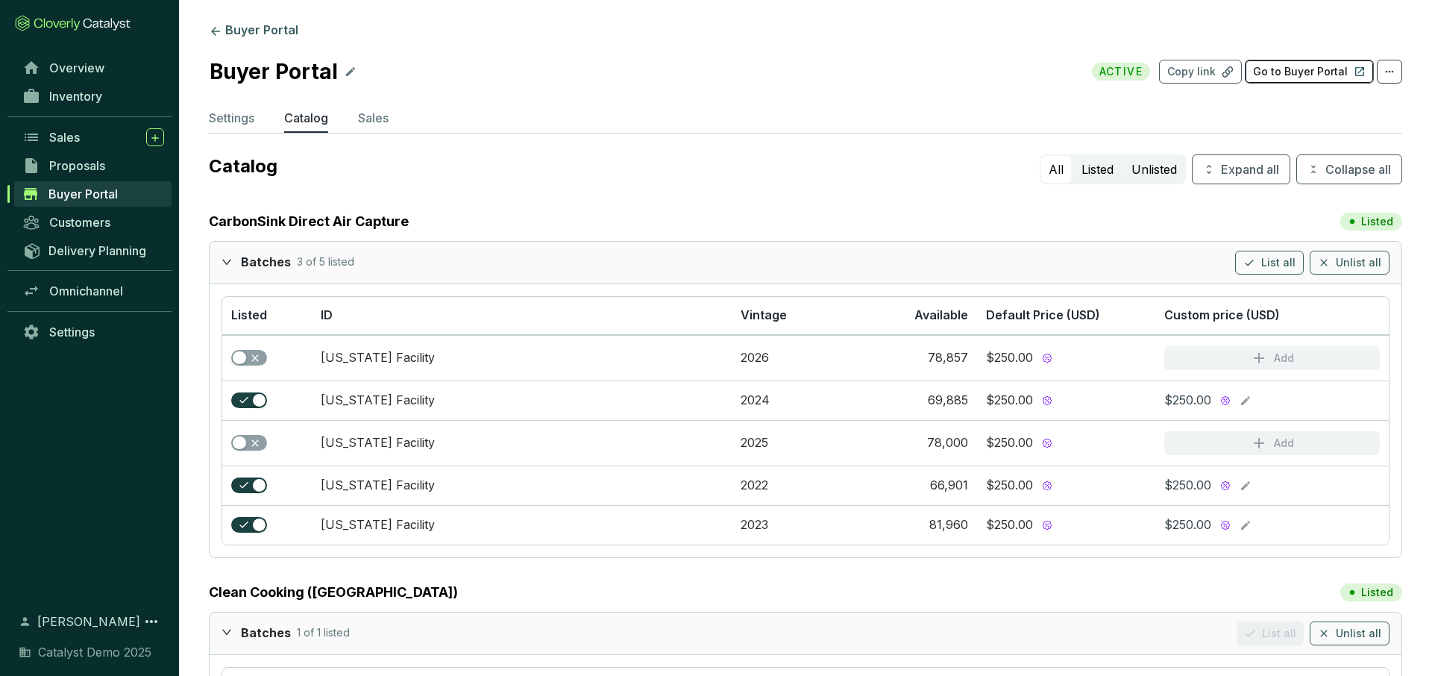
click at [1307, 69] on p "Go to Buyer Portal" at bounding box center [1300, 71] width 95 height 15
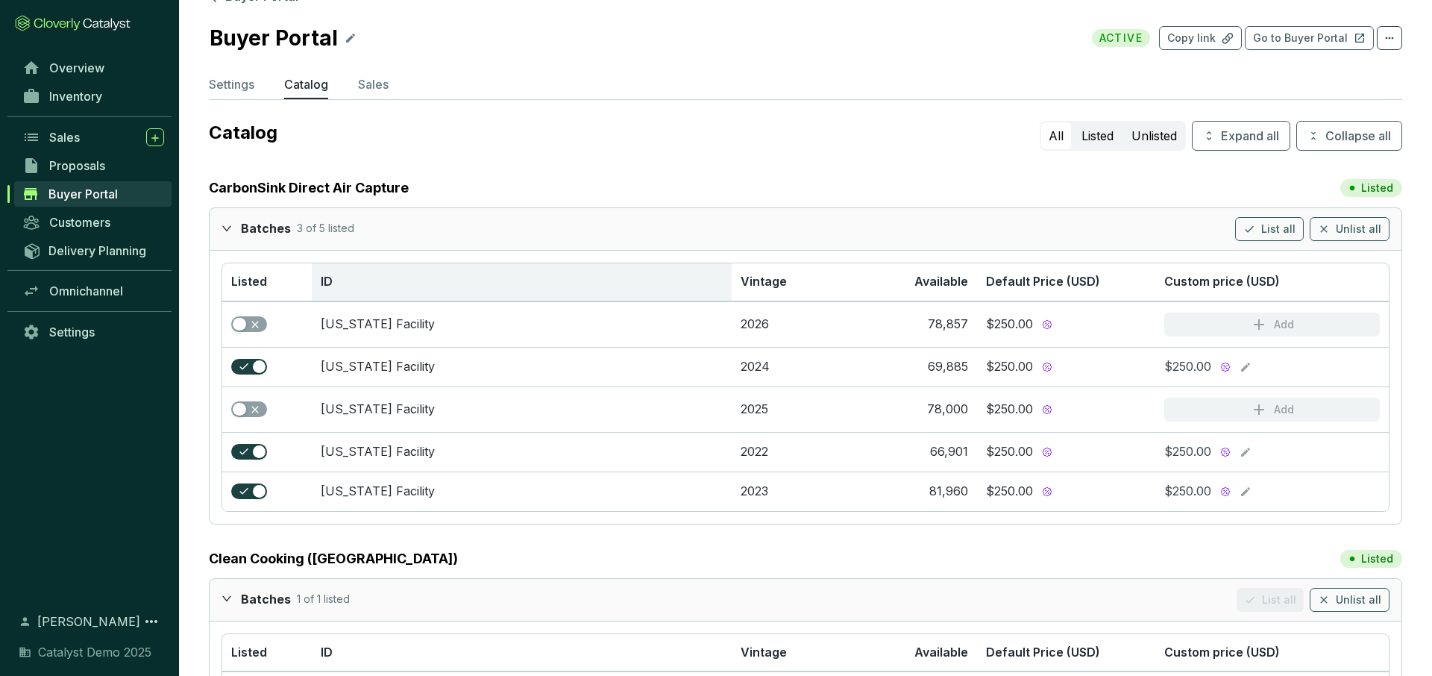
scroll to position [7, 0]
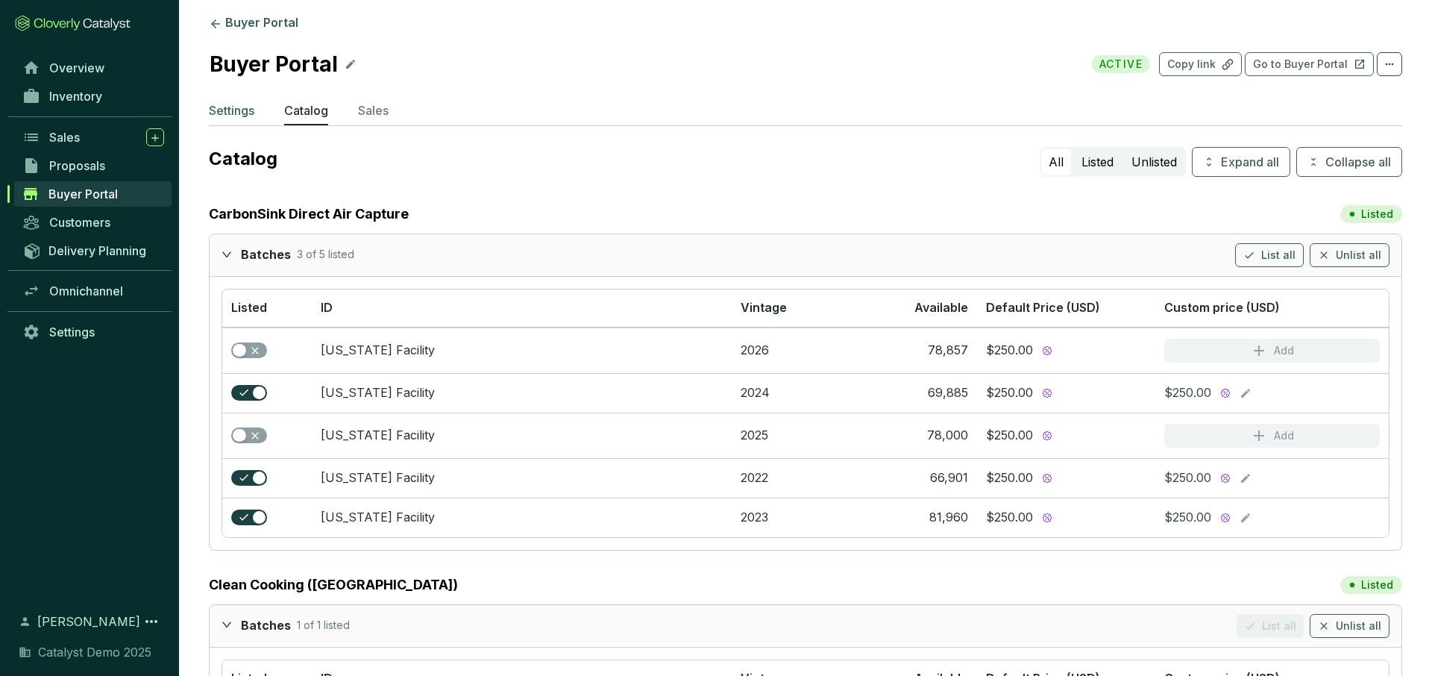
click at [225, 114] on p "Settings" at bounding box center [232, 110] width 46 height 18
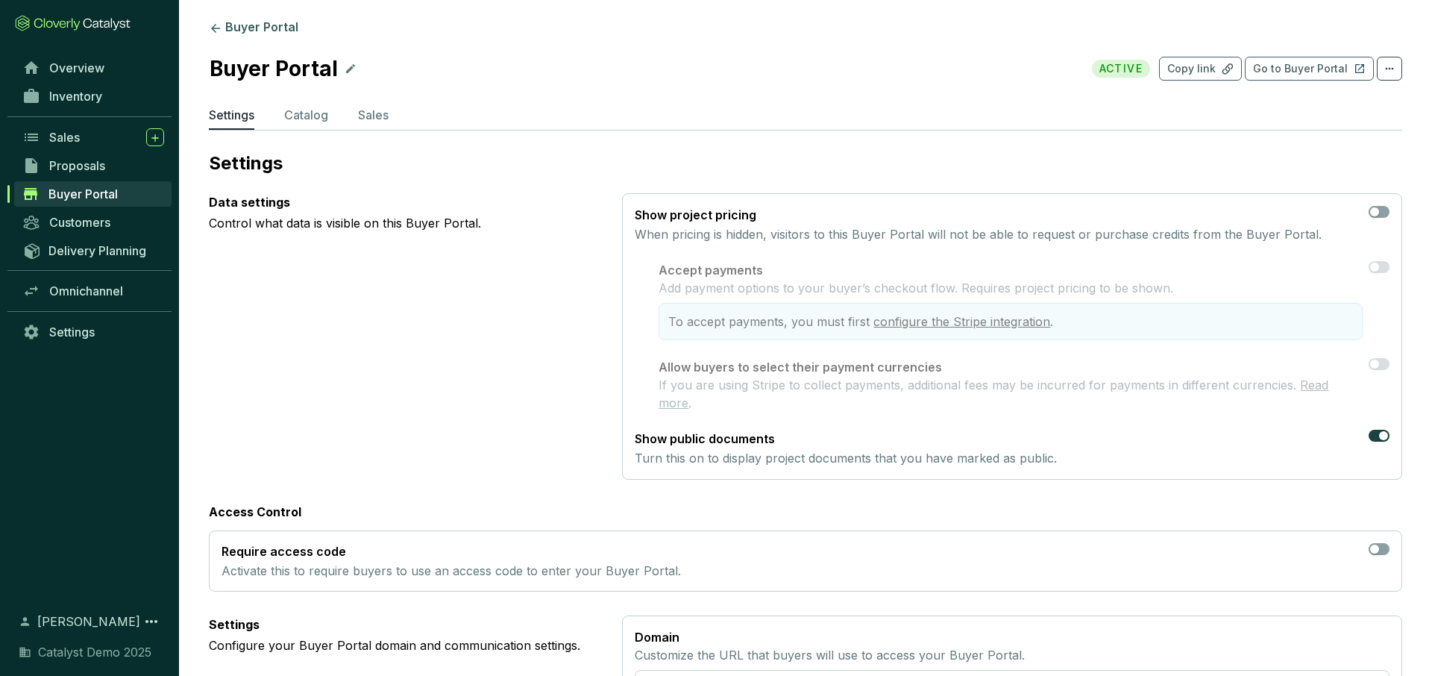
scroll to position [2, 0]
click at [302, 109] on p "Catalog" at bounding box center [306, 116] width 44 height 18
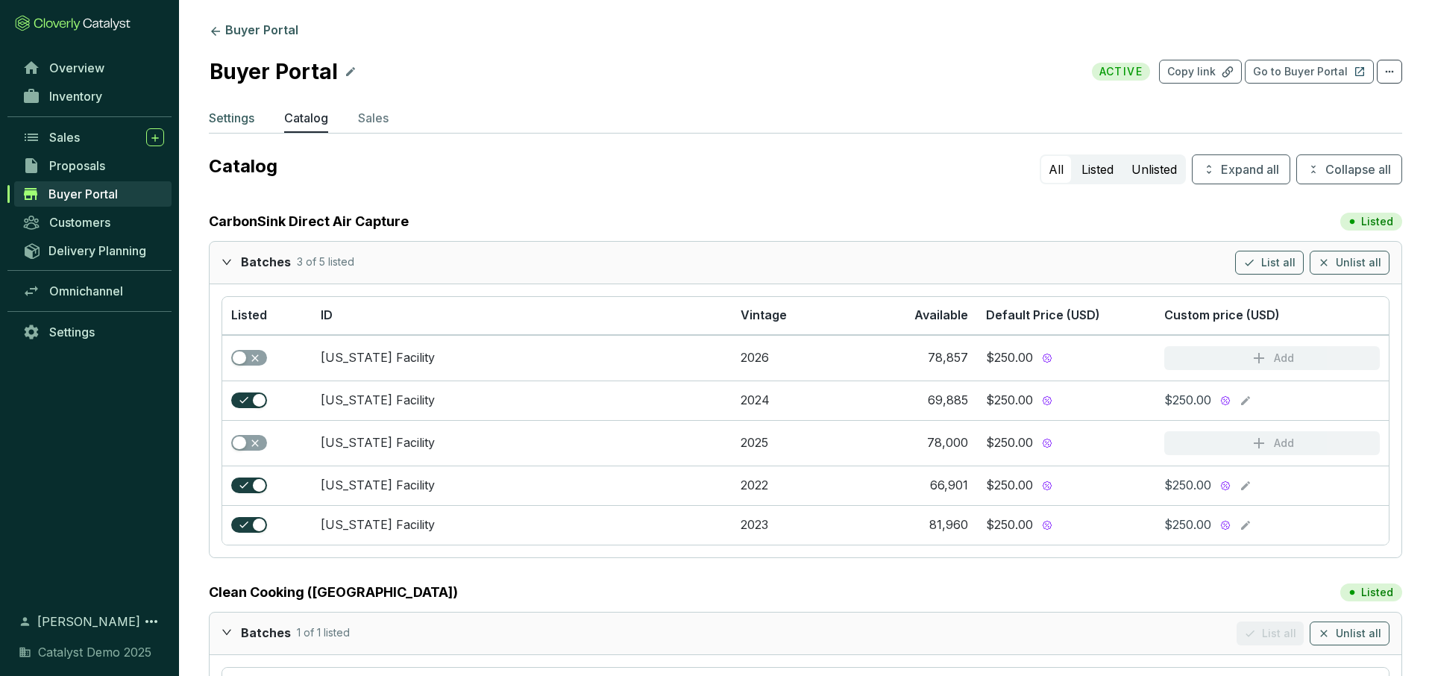
click at [239, 124] on p "Settings" at bounding box center [232, 118] width 46 height 18
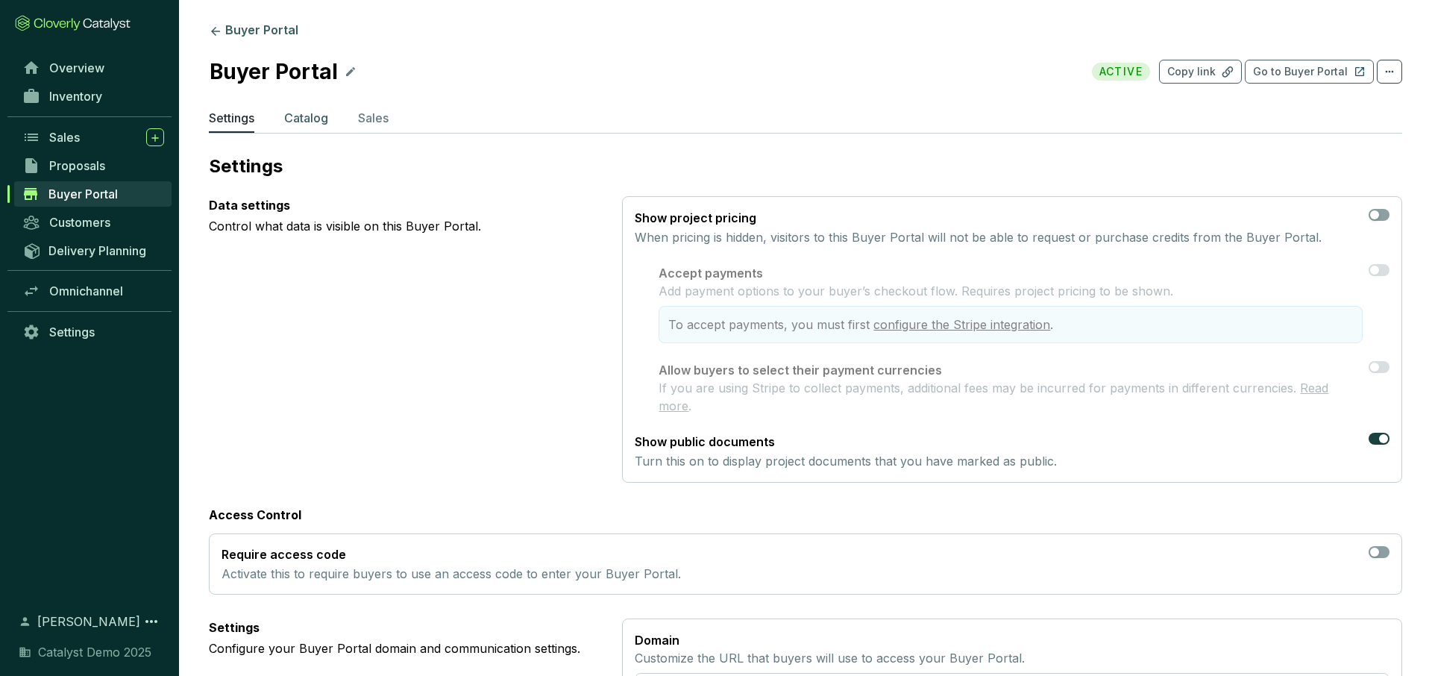
click at [313, 113] on p "Catalog" at bounding box center [306, 118] width 44 height 18
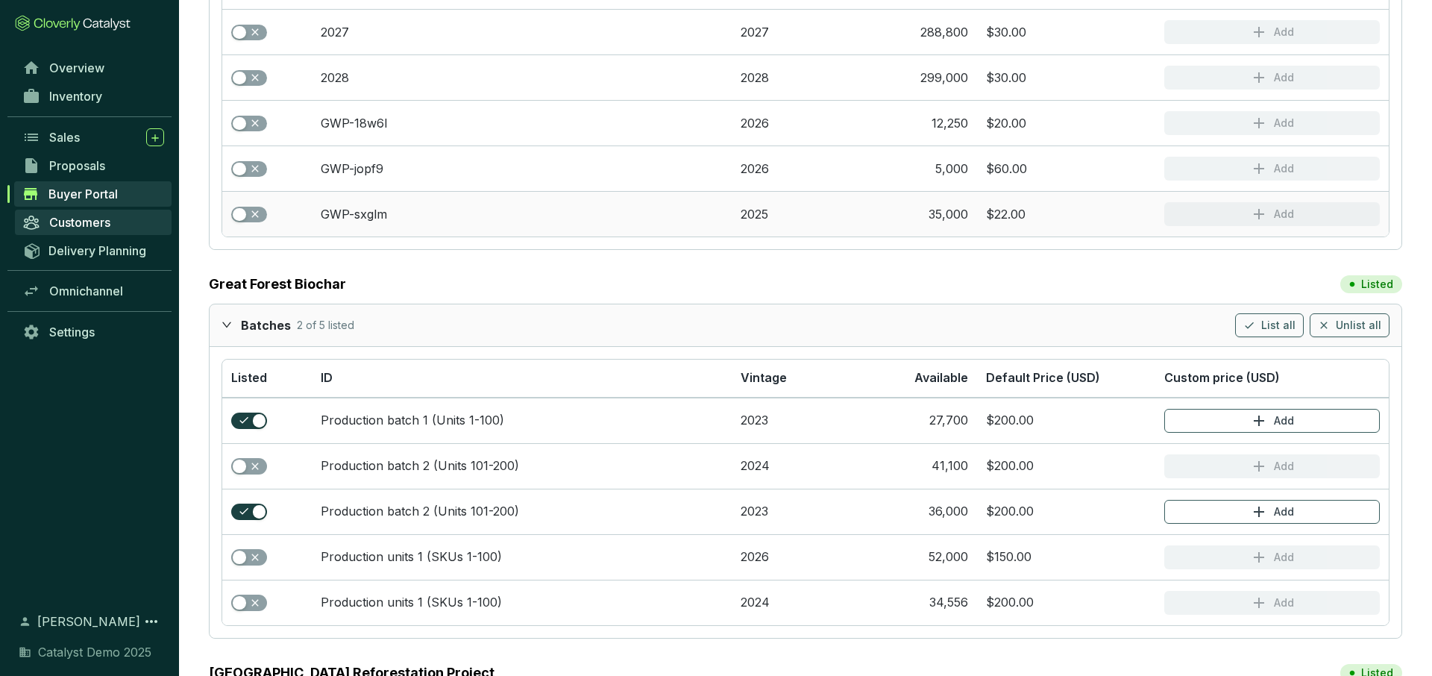
scroll to position [1612, 0]
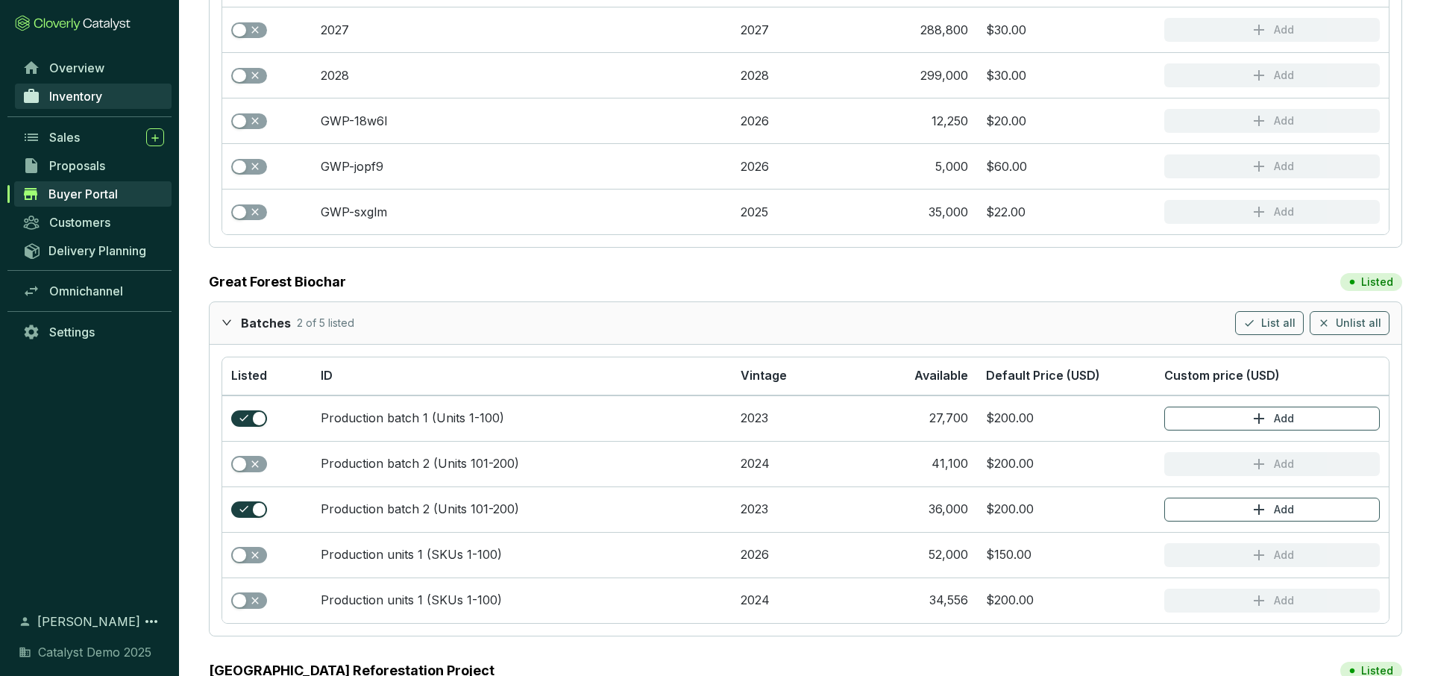
click at [90, 92] on span "Inventory" at bounding box center [75, 96] width 53 height 15
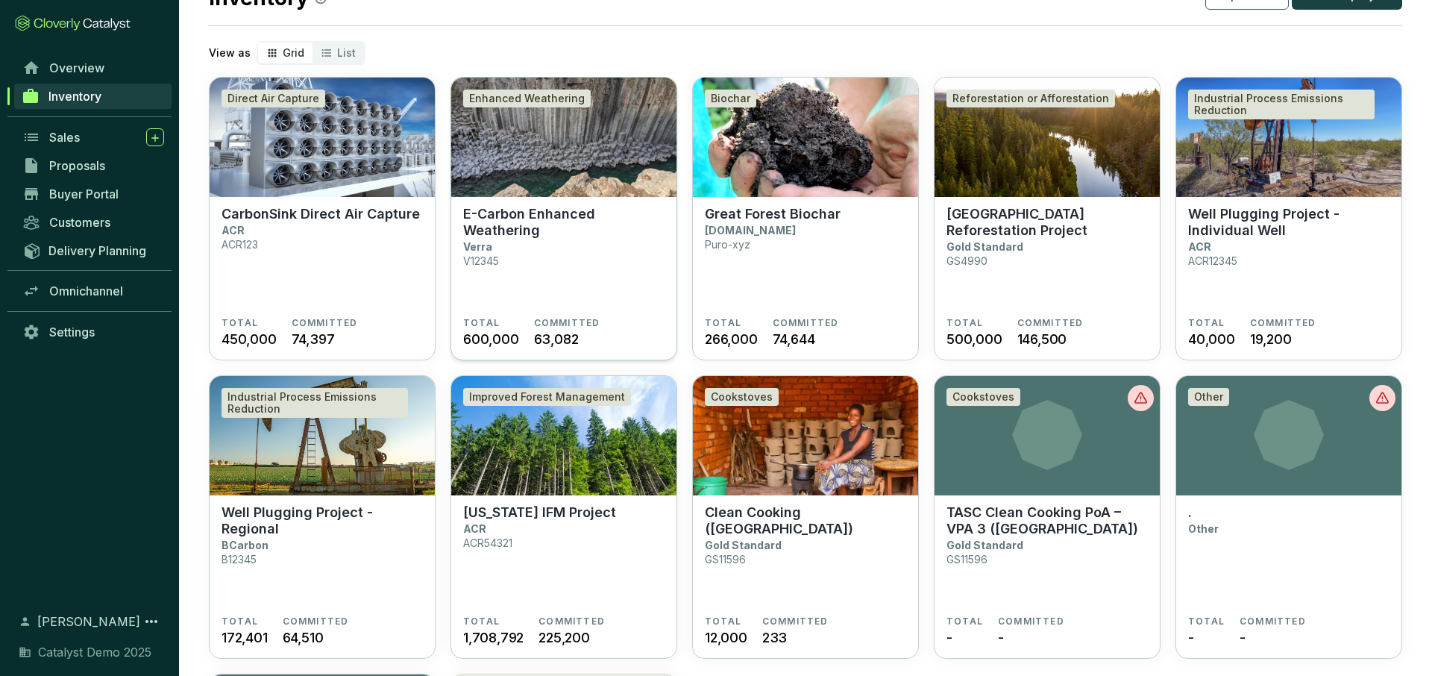
scroll to position [63, 0]
click at [105, 195] on span "Buyer Portal" at bounding box center [83, 194] width 69 height 15
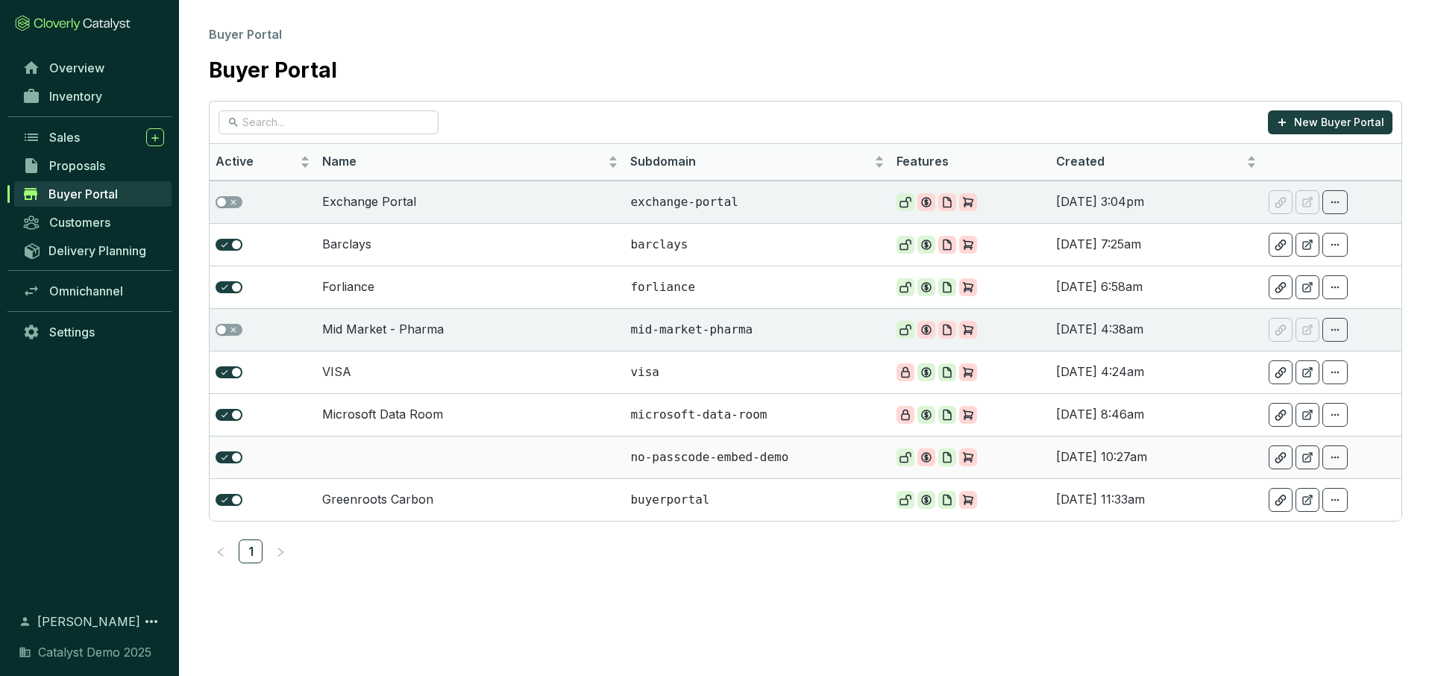
click at [398, 460] on td at bounding box center [470, 457] width 309 height 43
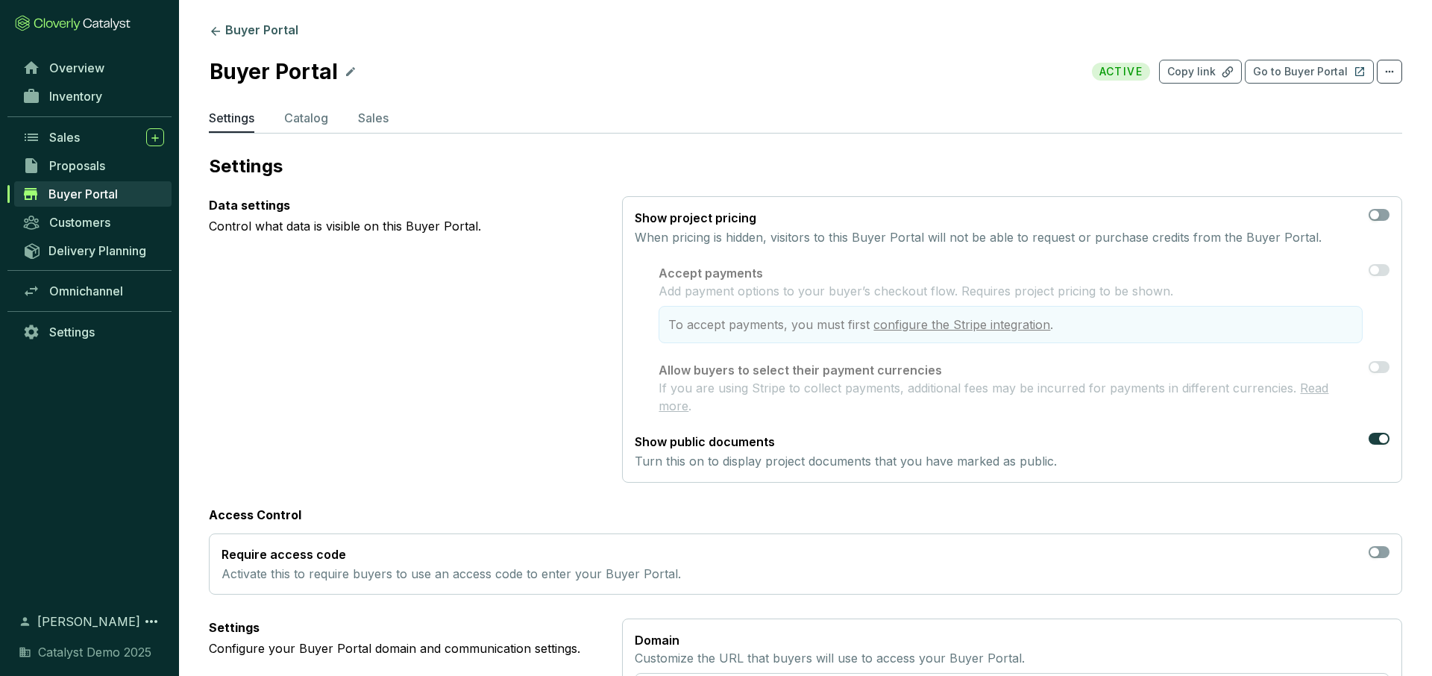
click at [93, 192] on span "Buyer Portal" at bounding box center [82, 194] width 69 height 15
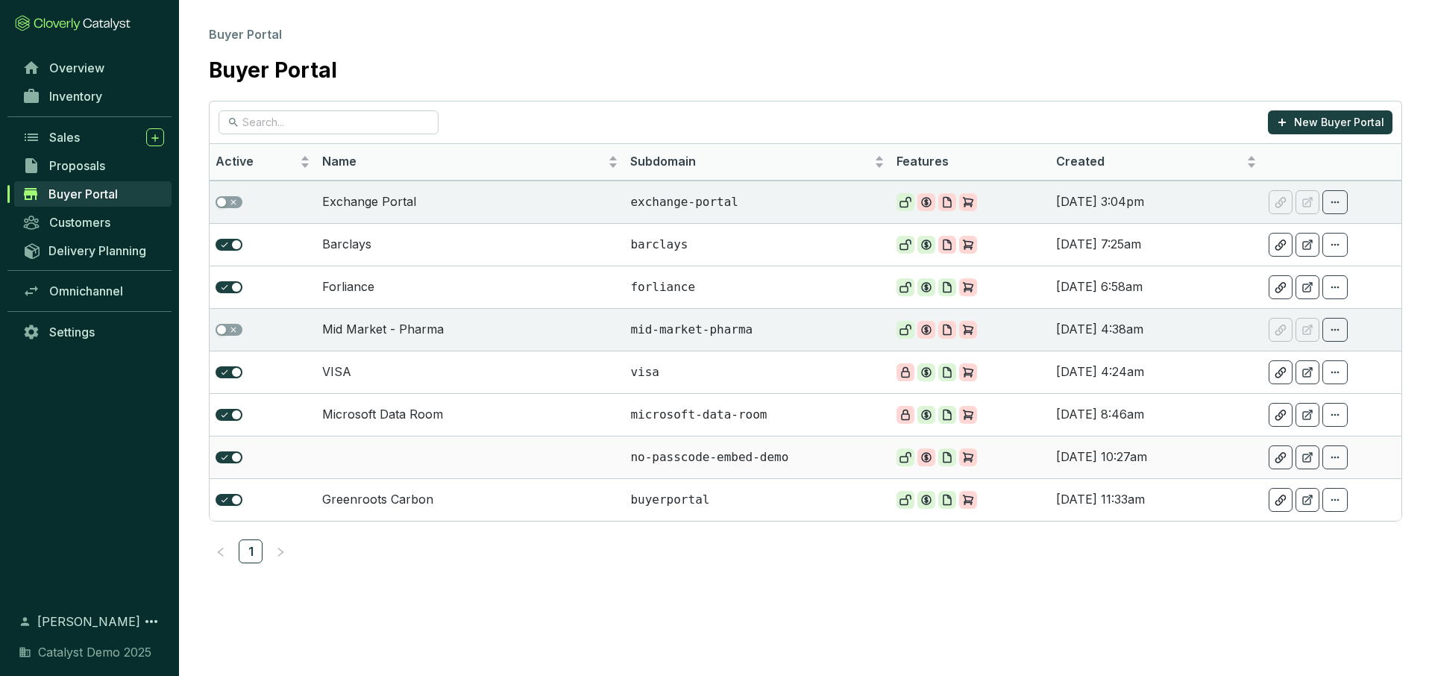
click at [363, 452] on td at bounding box center [470, 457] width 309 height 43
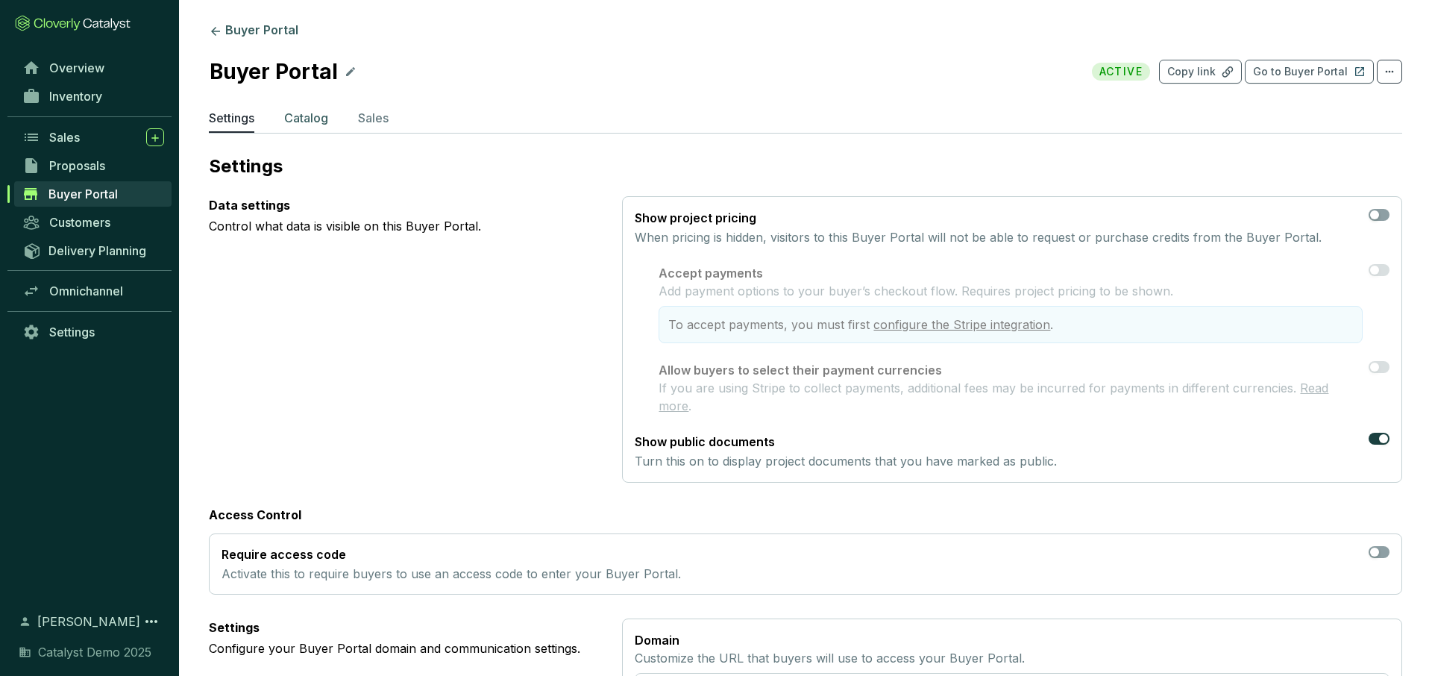
click at [306, 120] on p "Catalog" at bounding box center [306, 118] width 44 height 18
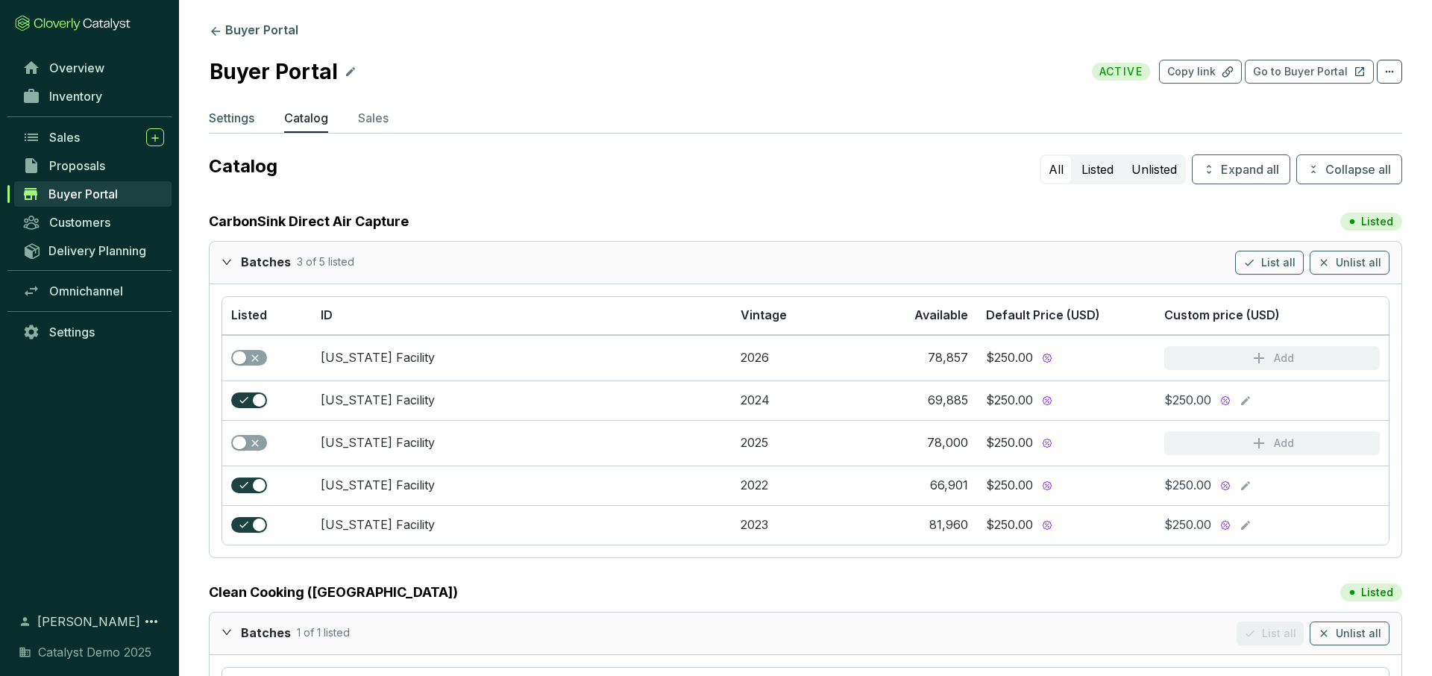
click at [233, 115] on p "Settings" at bounding box center [232, 118] width 46 height 18
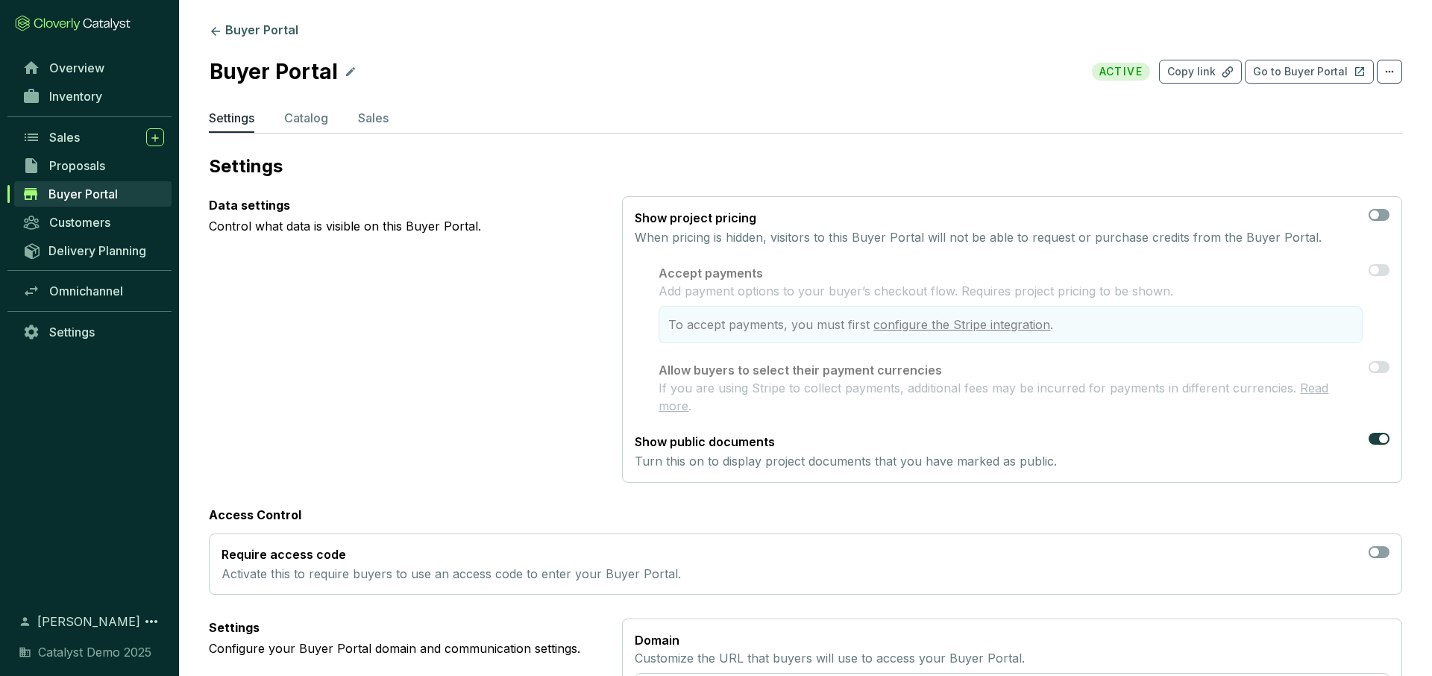
click at [105, 382] on div "Overview Inventory Sales Proposals Buyer Portal Customers Delivery Planning Omn…" at bounding box center [89, 324] width 179 height 540
click at [248, 28] on link "Buyer Portal" at bounding box center [253, 31] width 95 height 18
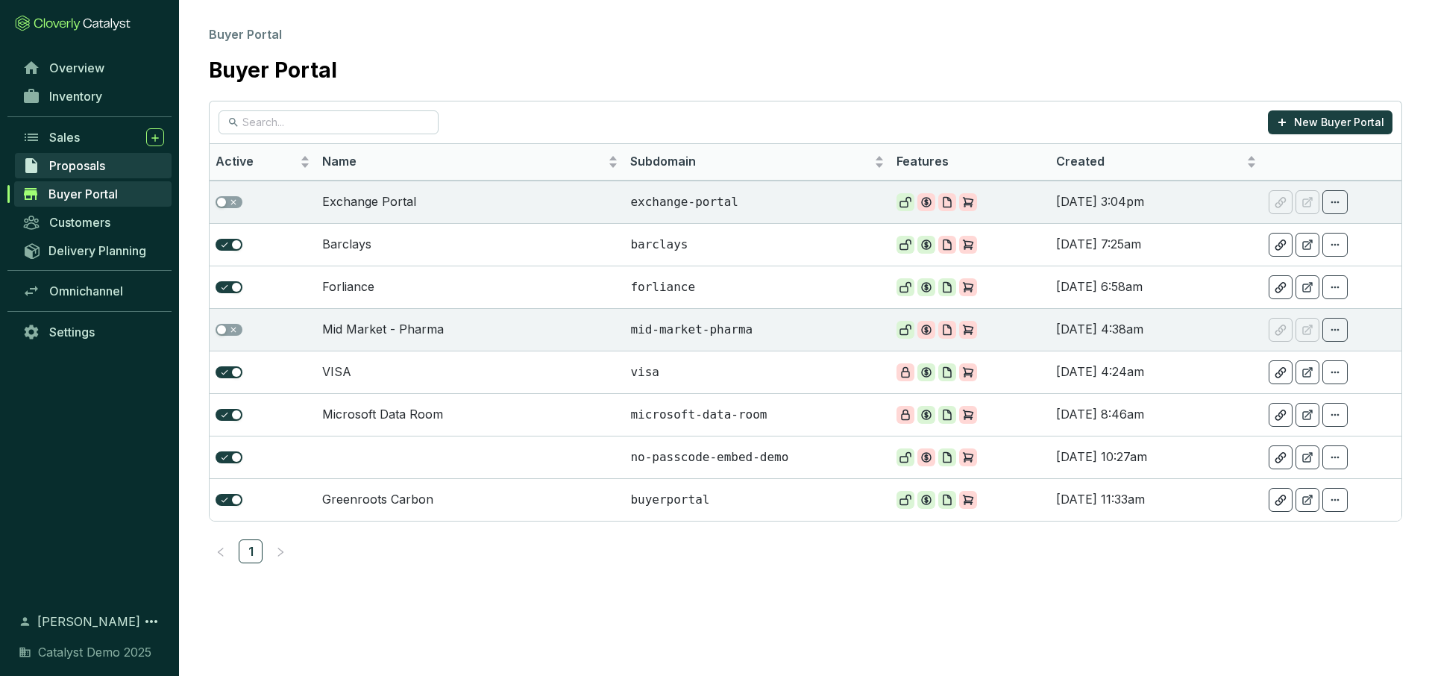
click at [81, 164] on span "Proposals" at bounding box center [77, 165] width 56 height 15
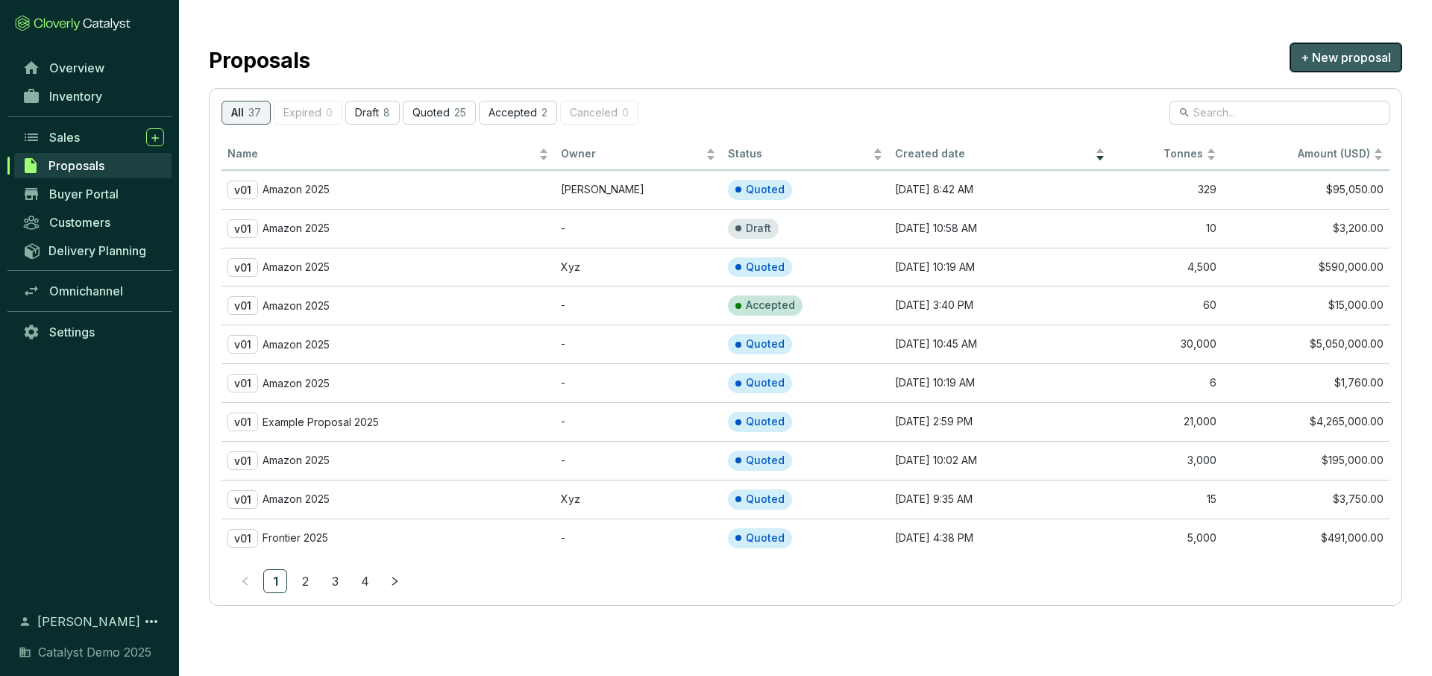
click at [1315, 58] on span "+ New proposal" at bounding box center [1346, 57] width 90 height 18
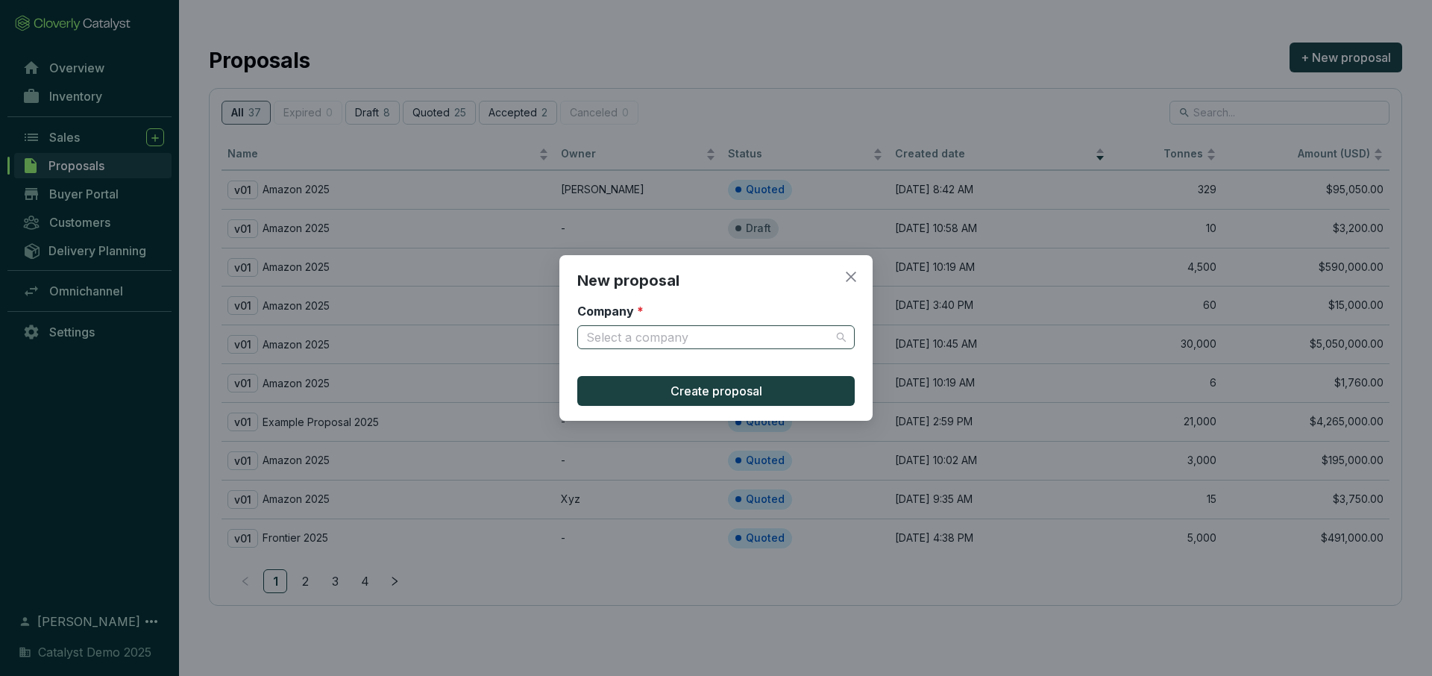
click at [621, 329] on input "Company *" at bounding box center [708, 337] width 245 height 22
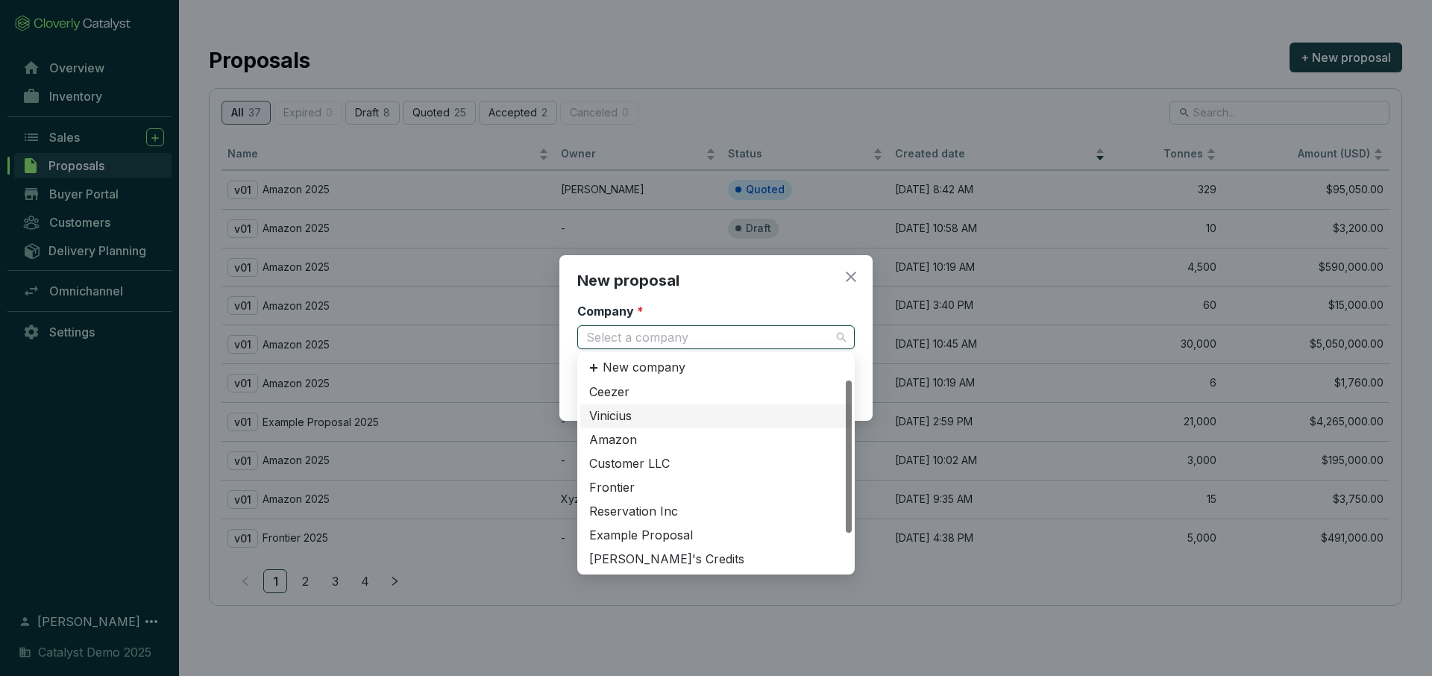
click at [632, 413] on div "Vinicius" at bounding box center [716, 416] width 254 height 16
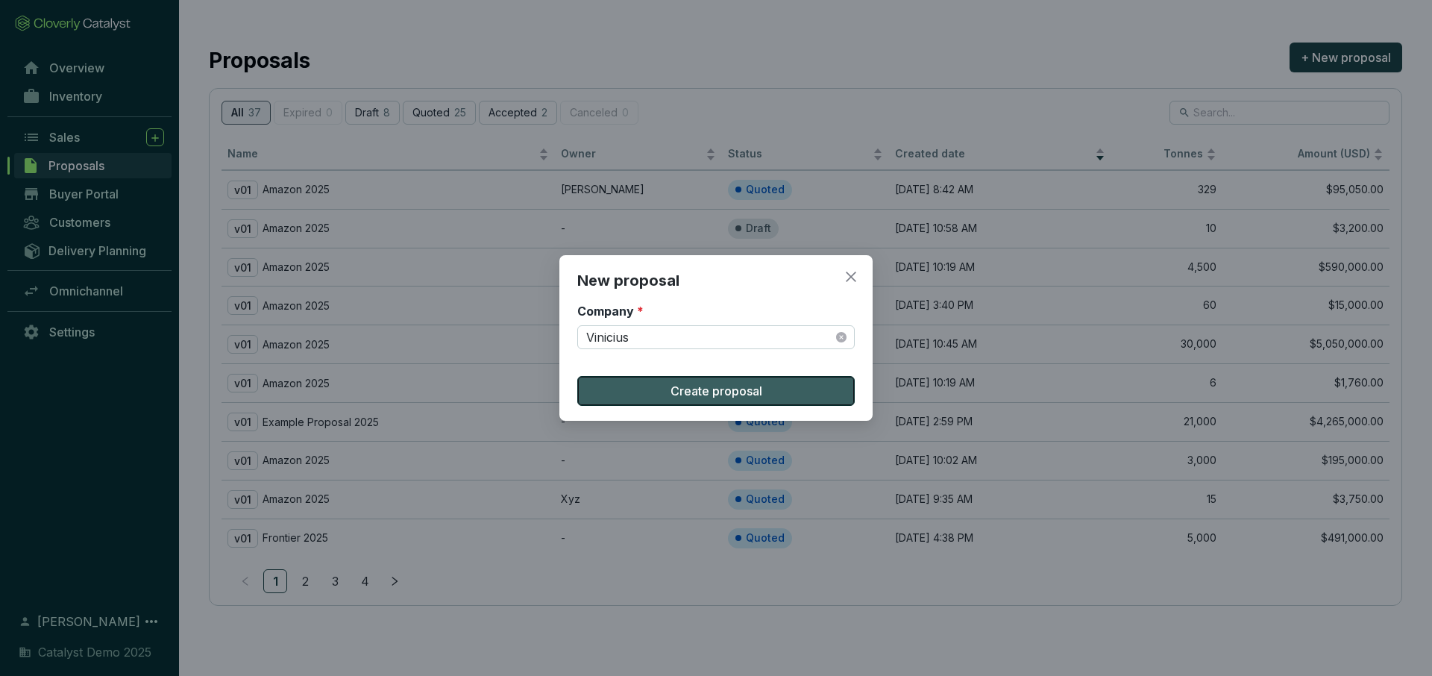
click at [668, 386] on button "Create proposal" at bounding box center [716, 391] width 278 height 30
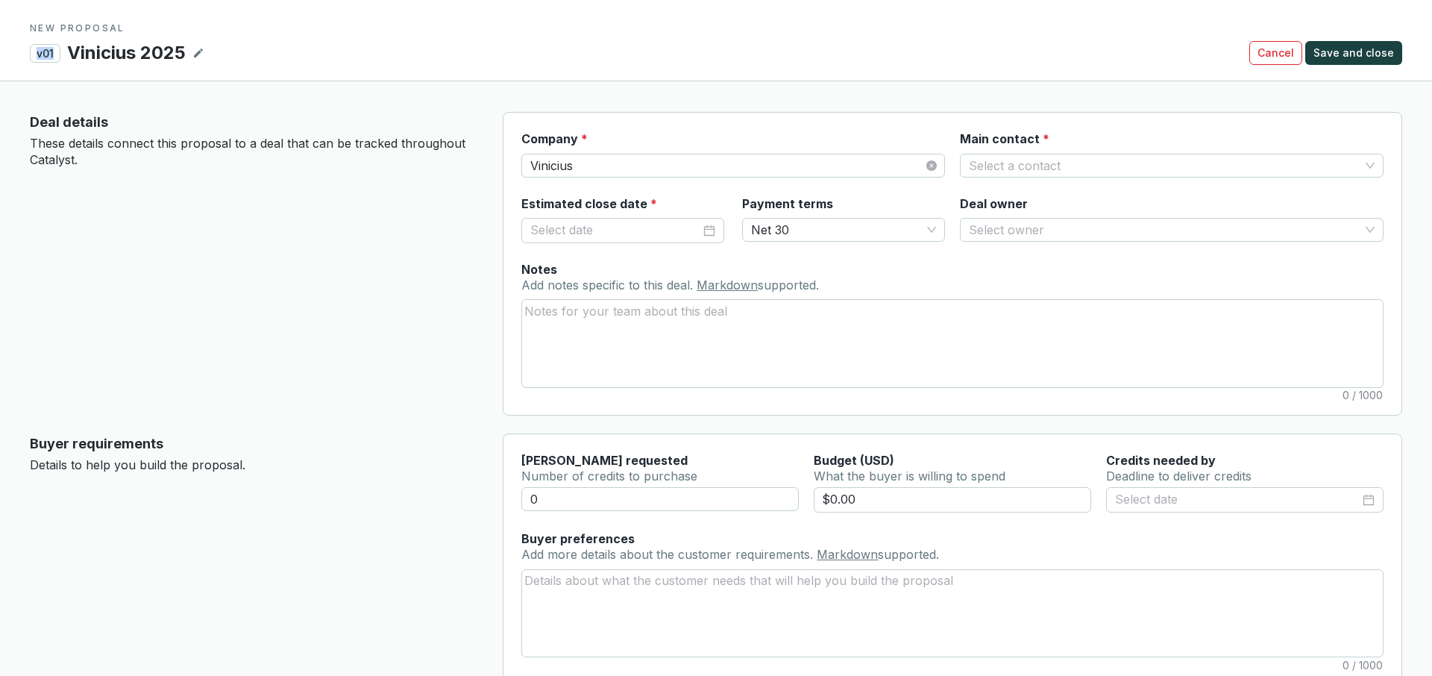
drag, startPoint x: 34, startPoint y: 52, endPoint x: 54, endPoint y: 52, distance: 20.9
click at [54, 52] on p "v01" at bounding box center [45, 53] width 31 height 19
click at [1011, 169] on input "Main contact *" at bounding box center [1164, 165] width 391 height 22
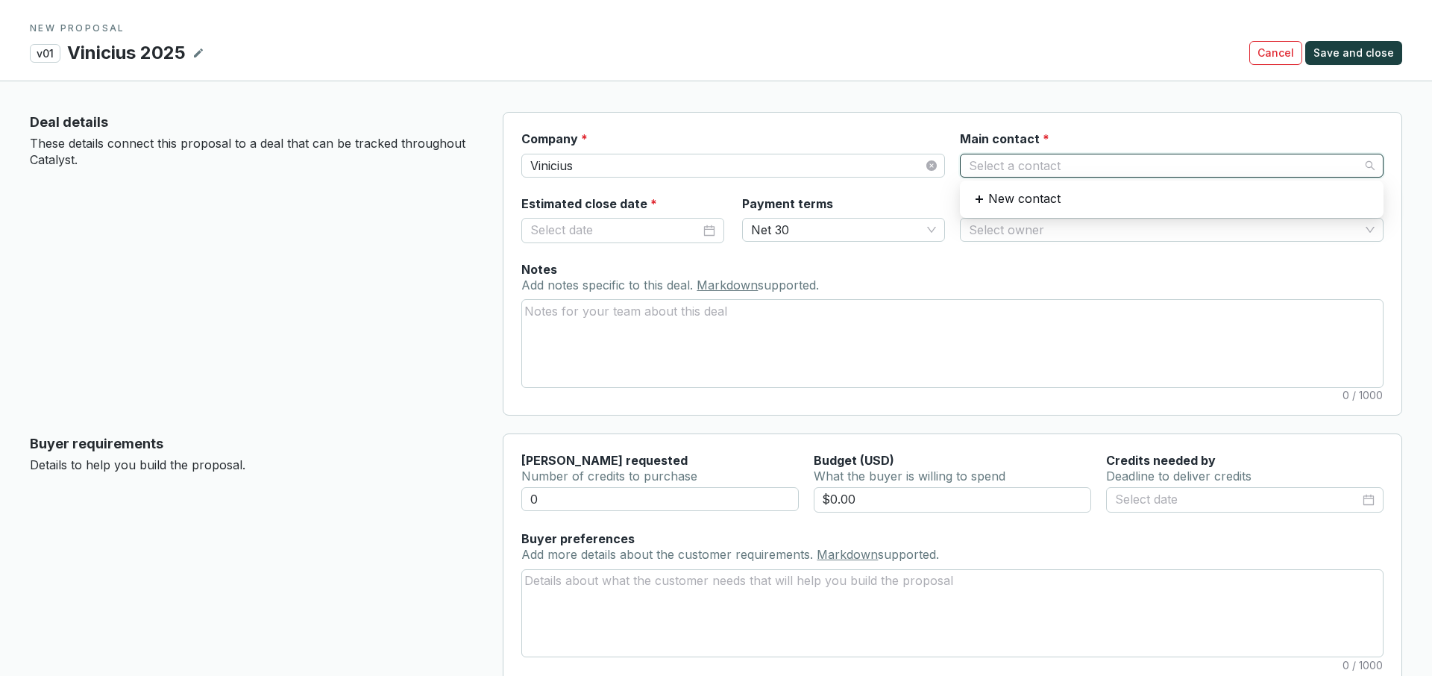
click at [811, 117] on section "Company * [PERSON_NAME] Main contact * Select a contact Estimated close date * …" at bounding box center [953, 264] width 900 height 304
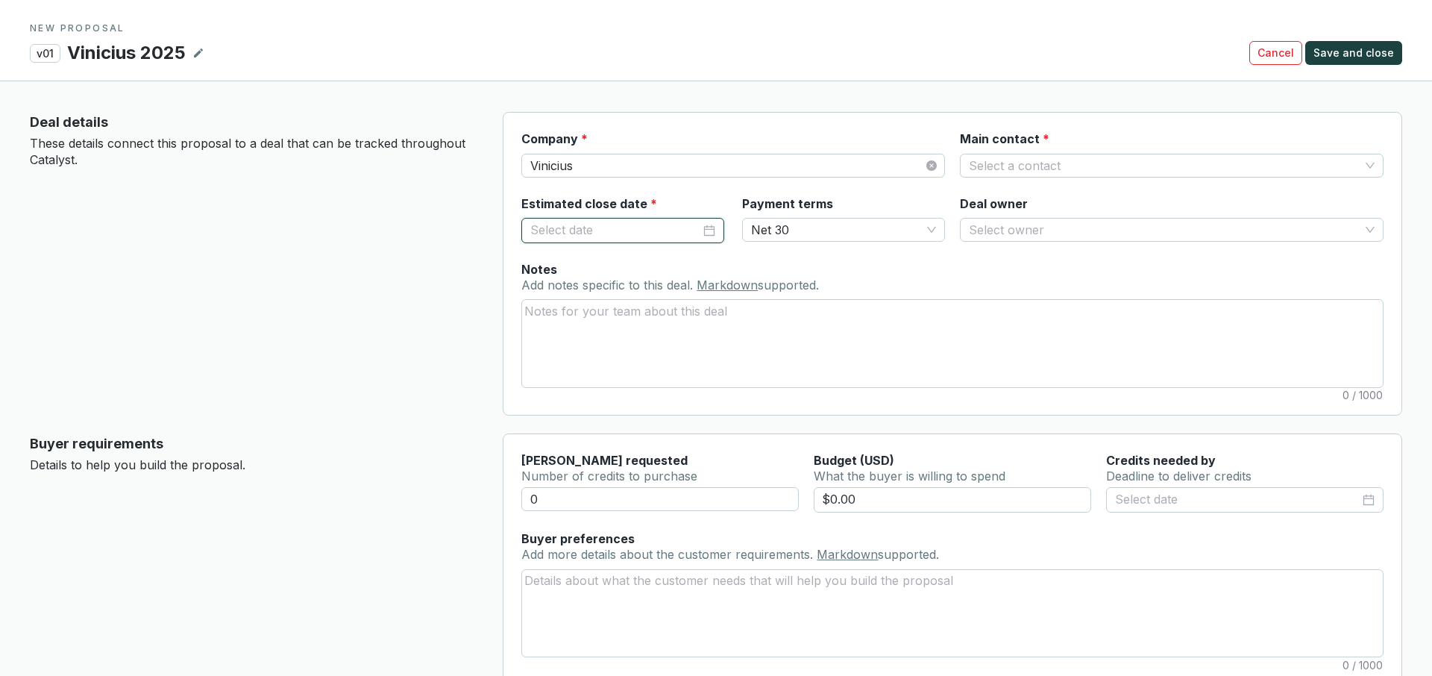
click at [608, 228] on input "Estimated close date *" at bounding box center [615, 230] width 170 height 19
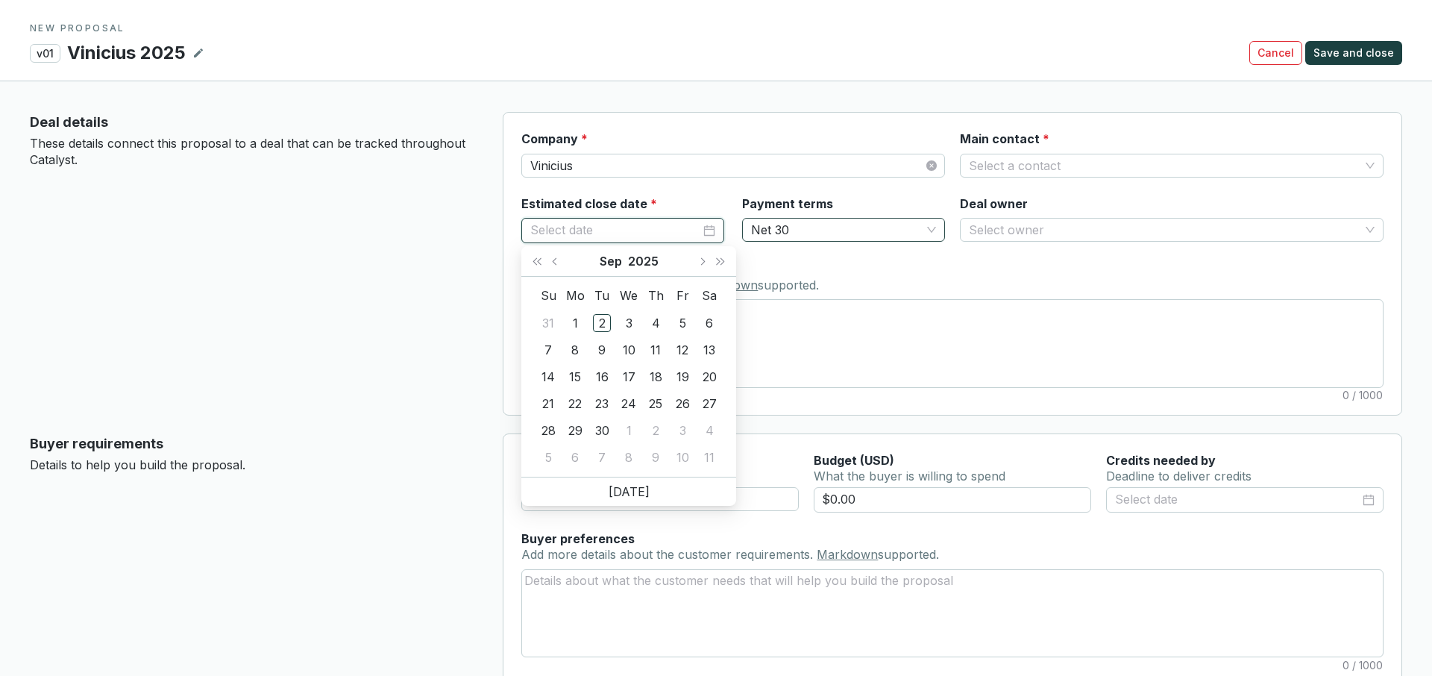
click at [797, 231] on span "Net 30" at bounding box center [843, 230] width 185 height 22
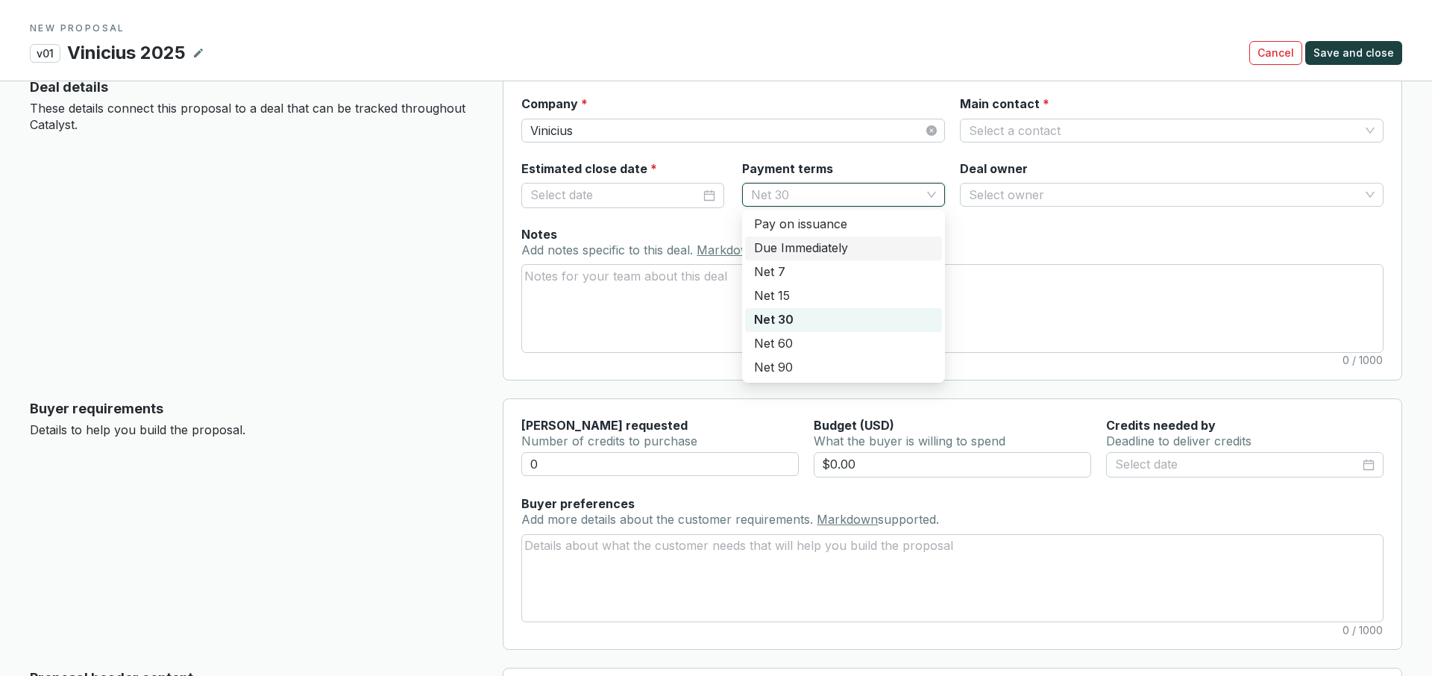
scroll to position [37, 0]
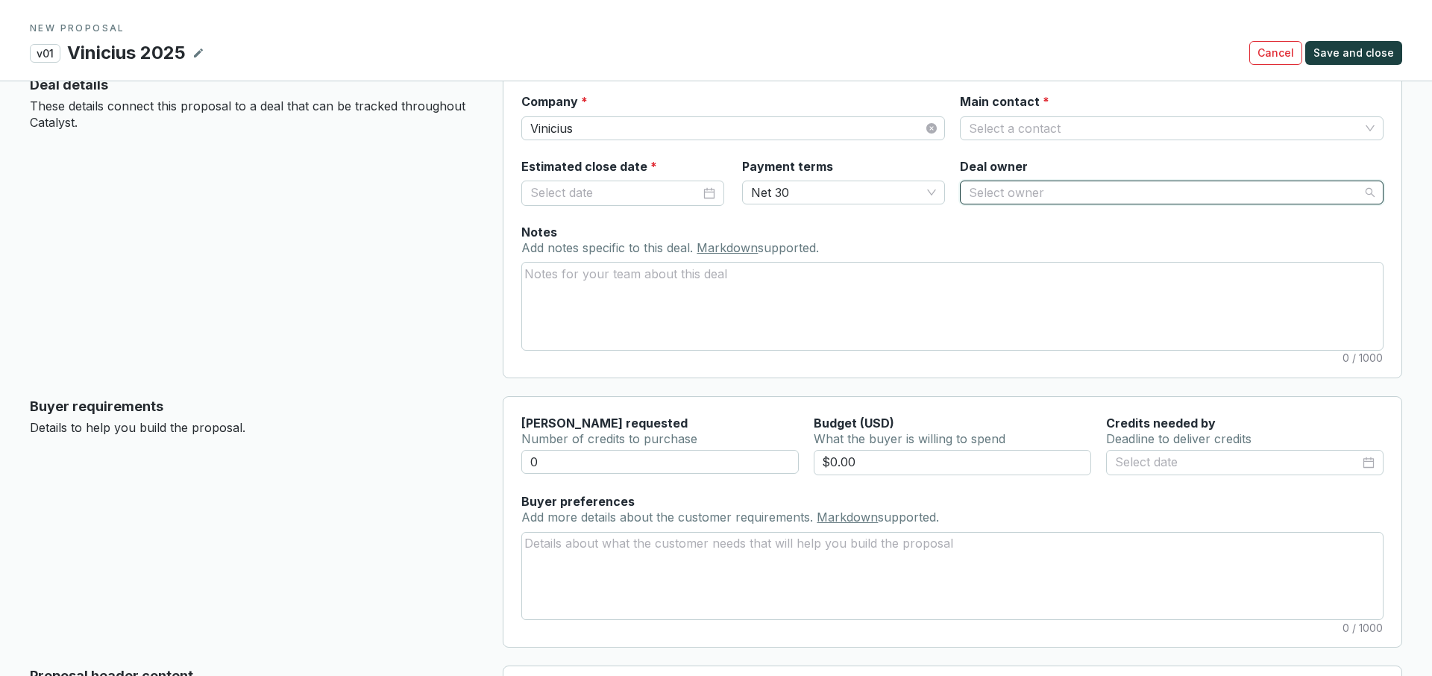
click at [1002, 195] on input "Deal owner" at bounding box center [1164, 192] width 391 height 22
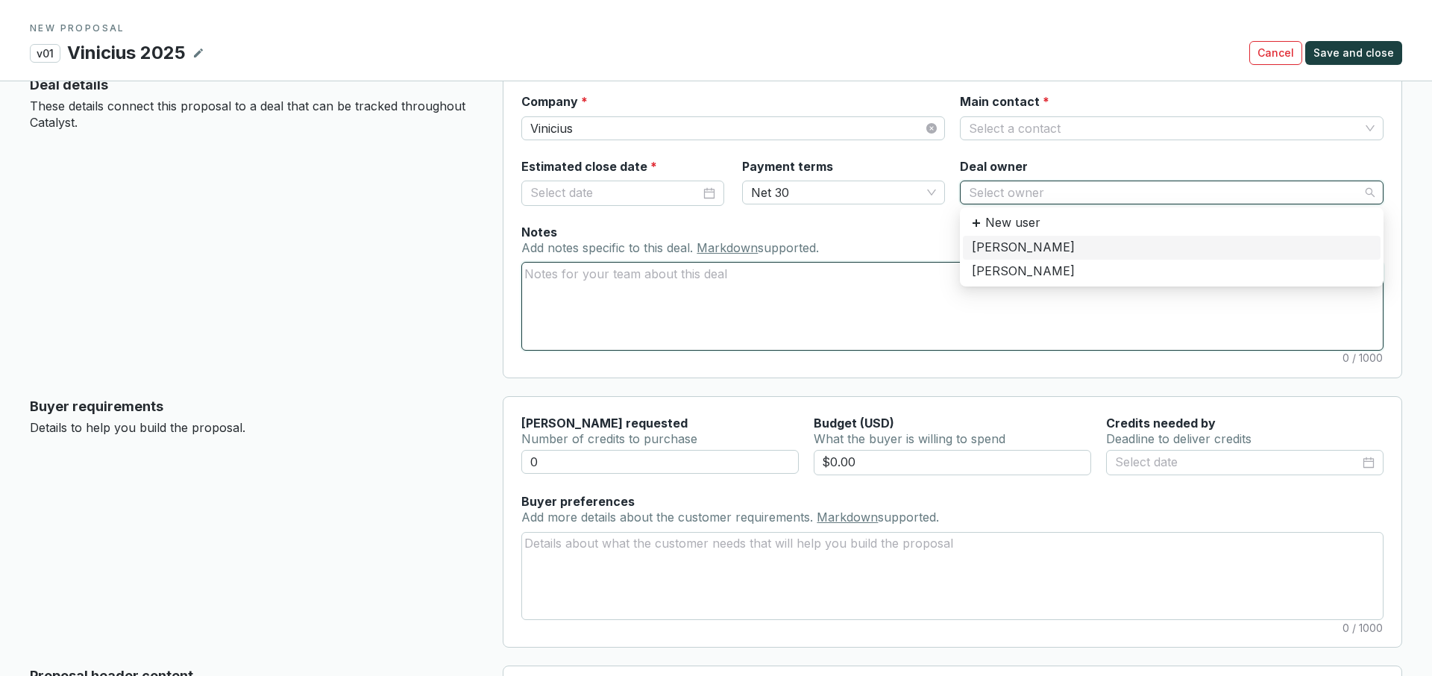
click at [580, 296] on textarea "Notes Add notes specific to this deal. Markdown supported." at bounding box center [952, 306] width 861 height 87
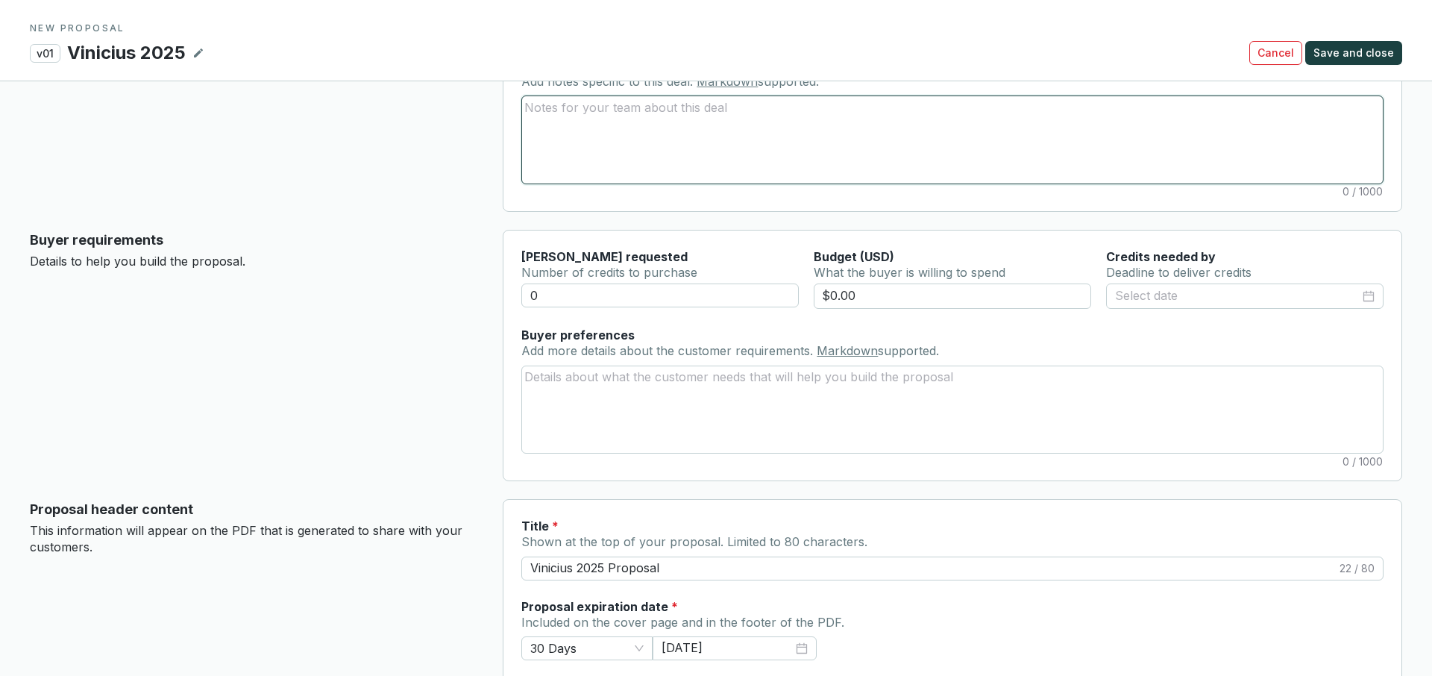
scroll to position [223, 0]
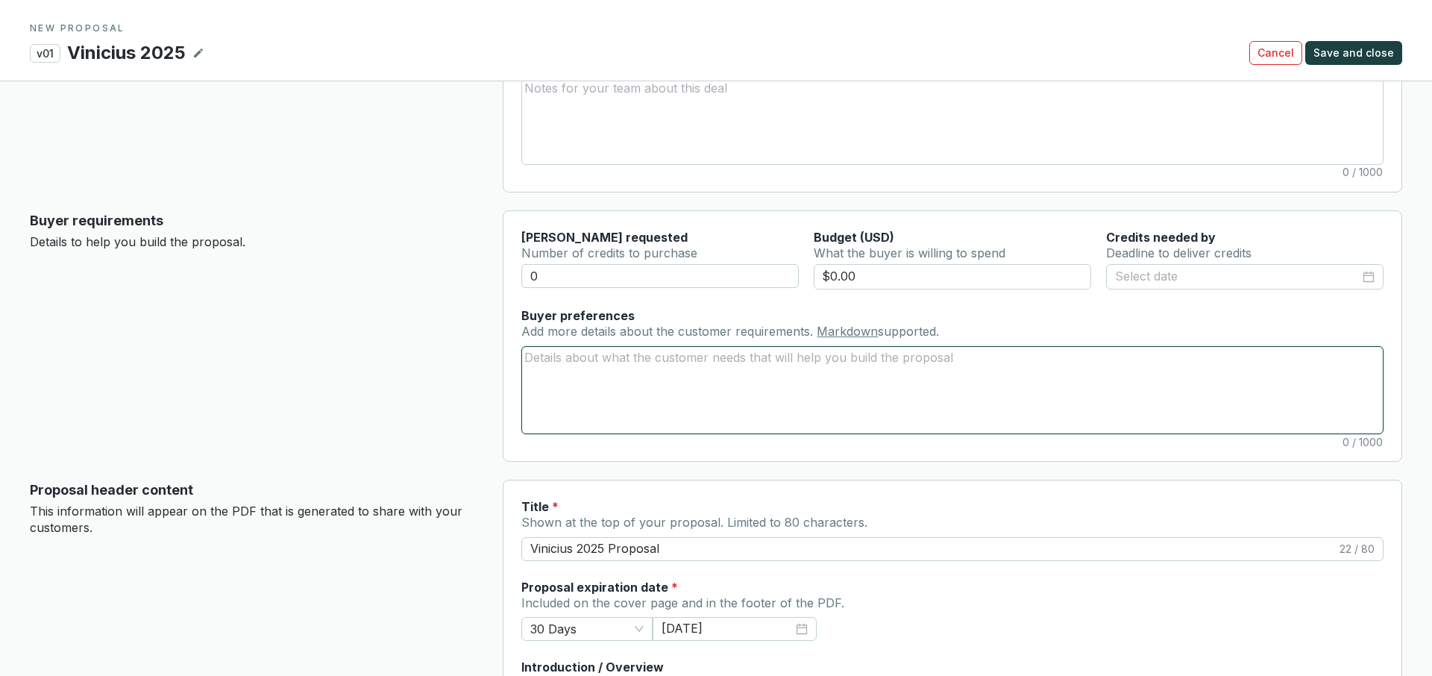
click at [570, 363] on textarea "Buyer preferences Add more details about the customer requirements. Markdown su…" at bounding box center [952, 390] width 861 height 87
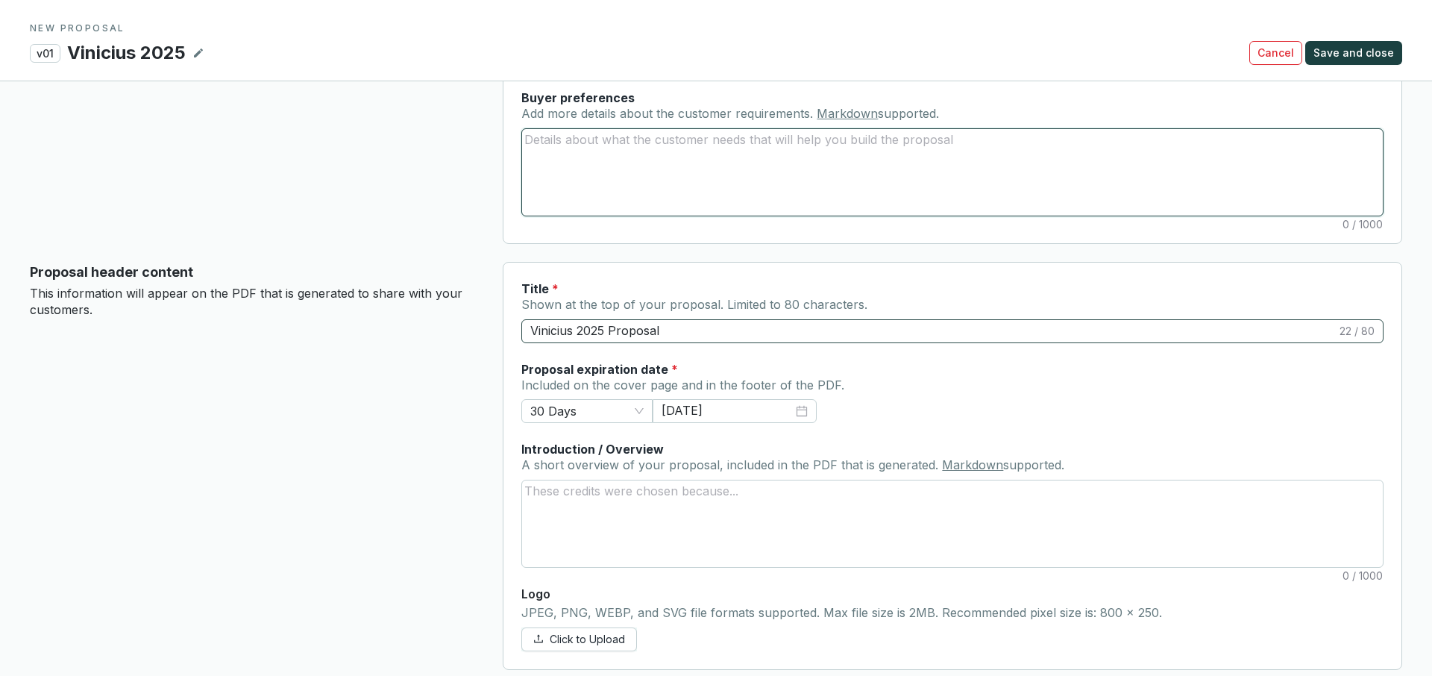
scroll to position [462, 0]
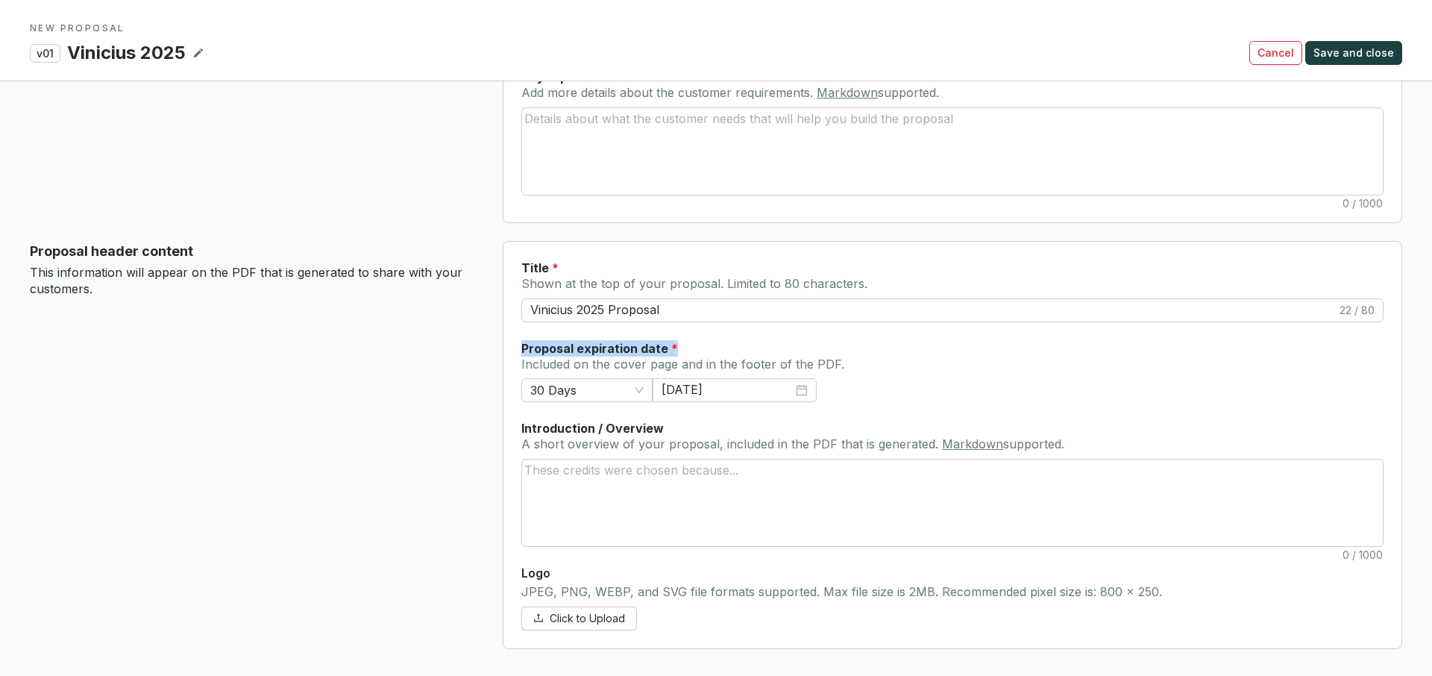
drag, startPoint x: 679, startPoint y: 345, endPoint x: 512, endPoint y: 345, distance: 167.1
click at [512, 345] on section "Title * Shown at the top of your proposal. Limited to 80 characters. Vinicius 2…" at bounding box center [953, 445] width 900 height 408
click at [771, 354] on div "Proposal expiration date *" at bounding box center [686, 348] width 328 height 16
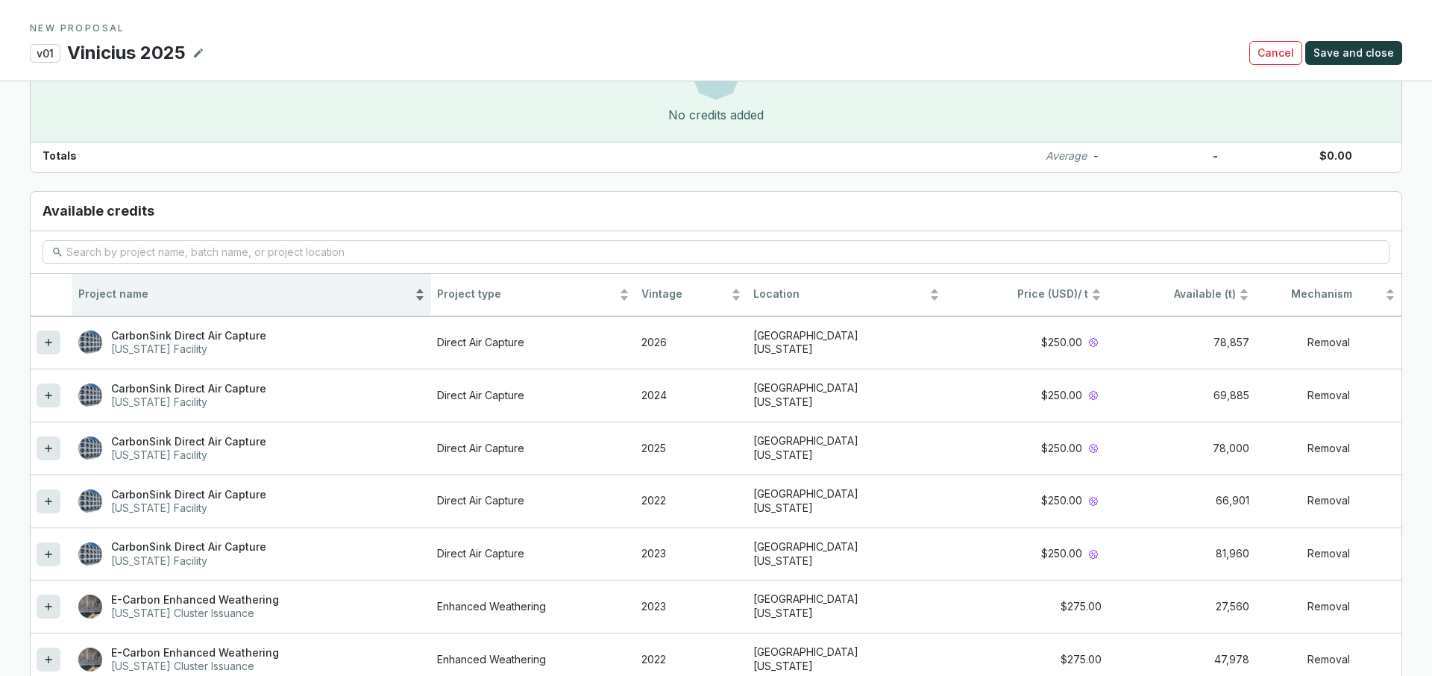
scroll to position [1162, 0]
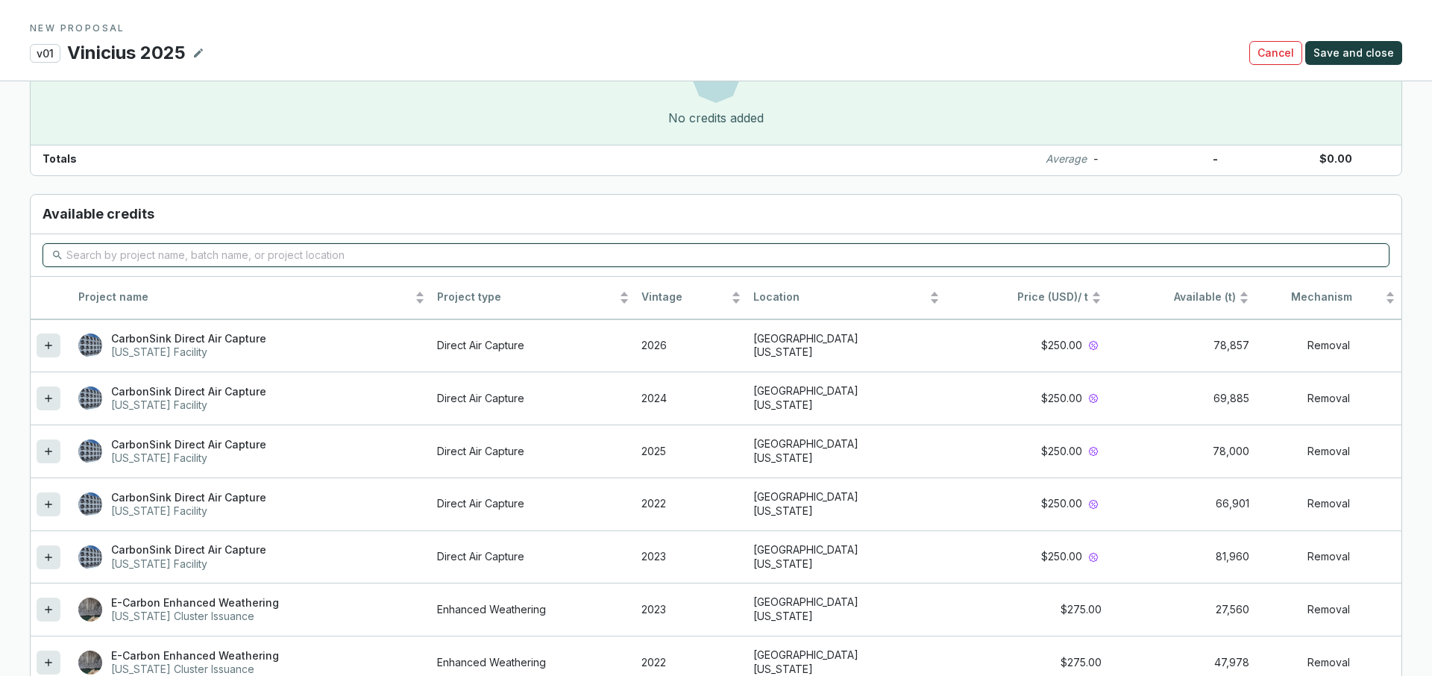
click at [110, 257] on input "search" at bounding box center [716, 255] width 1301 height 16
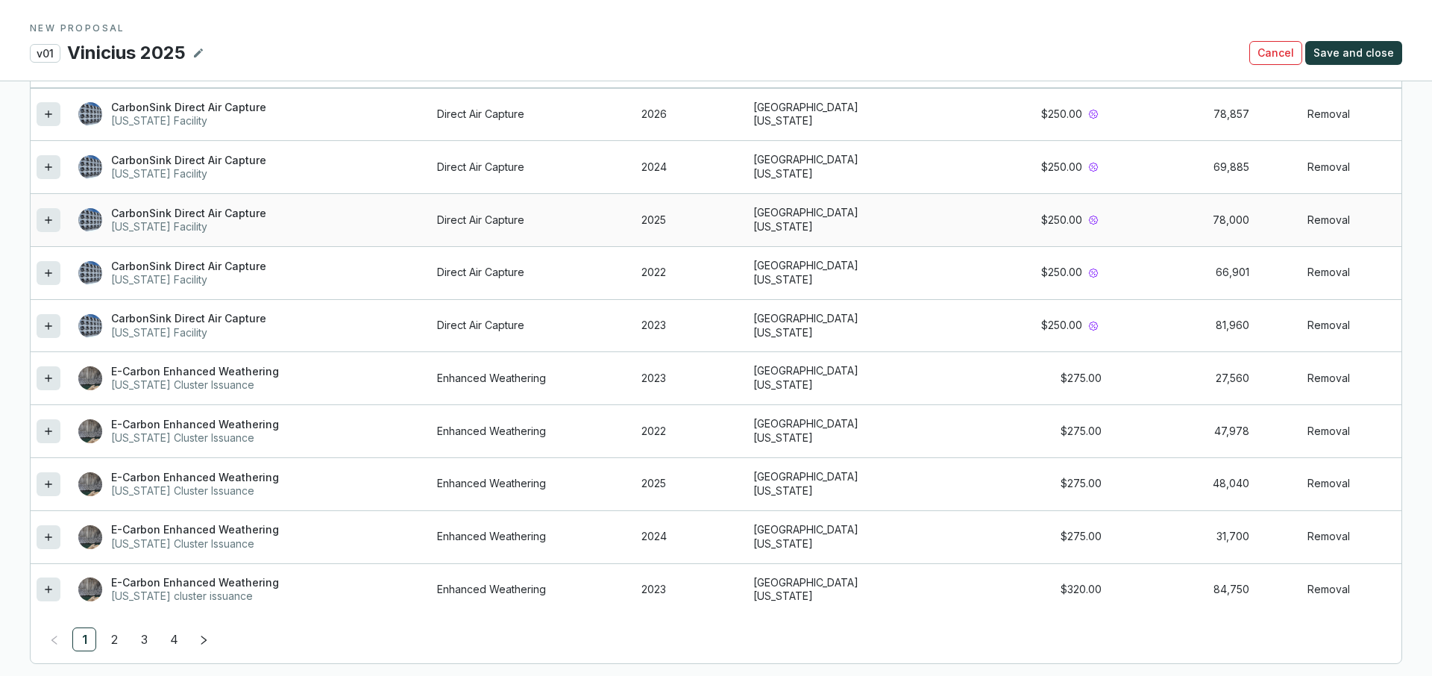
scroll to position [1400, 0]
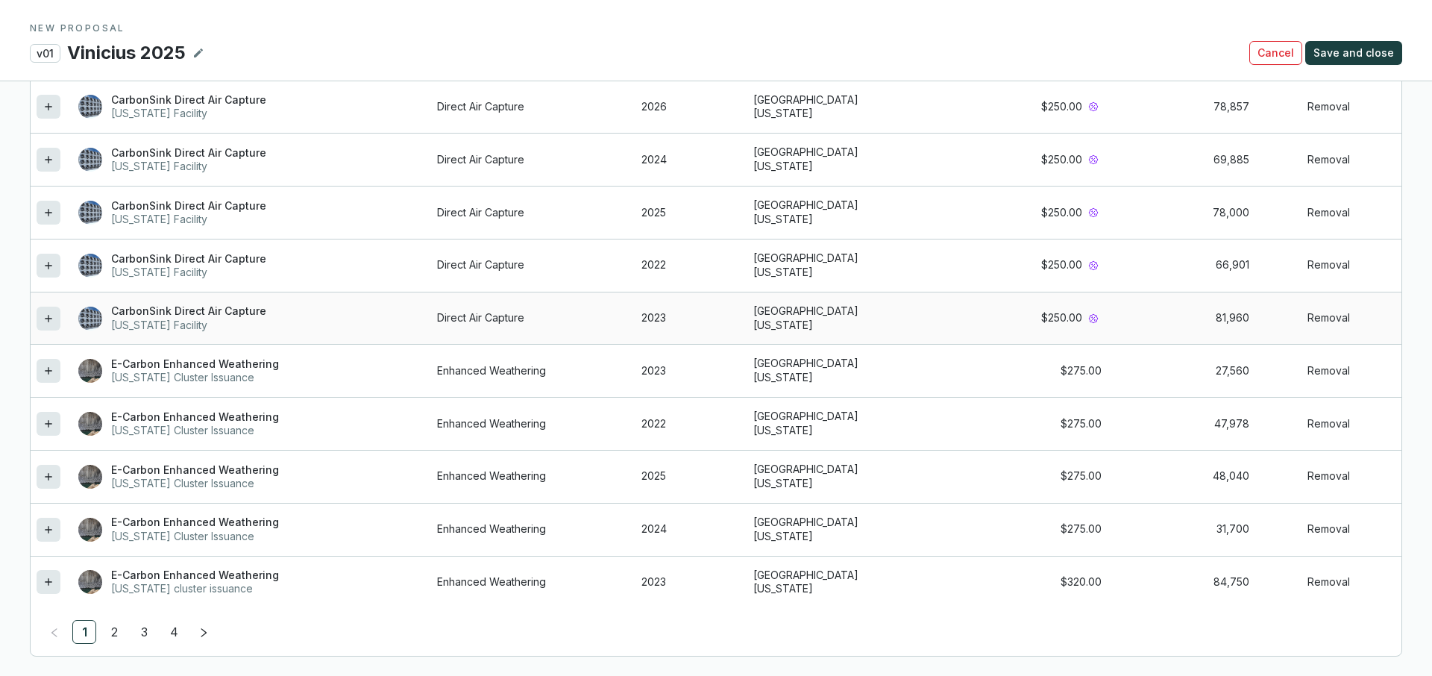
click at [44, 315] on icon at bounding box center [49, 319] width 12 height 18
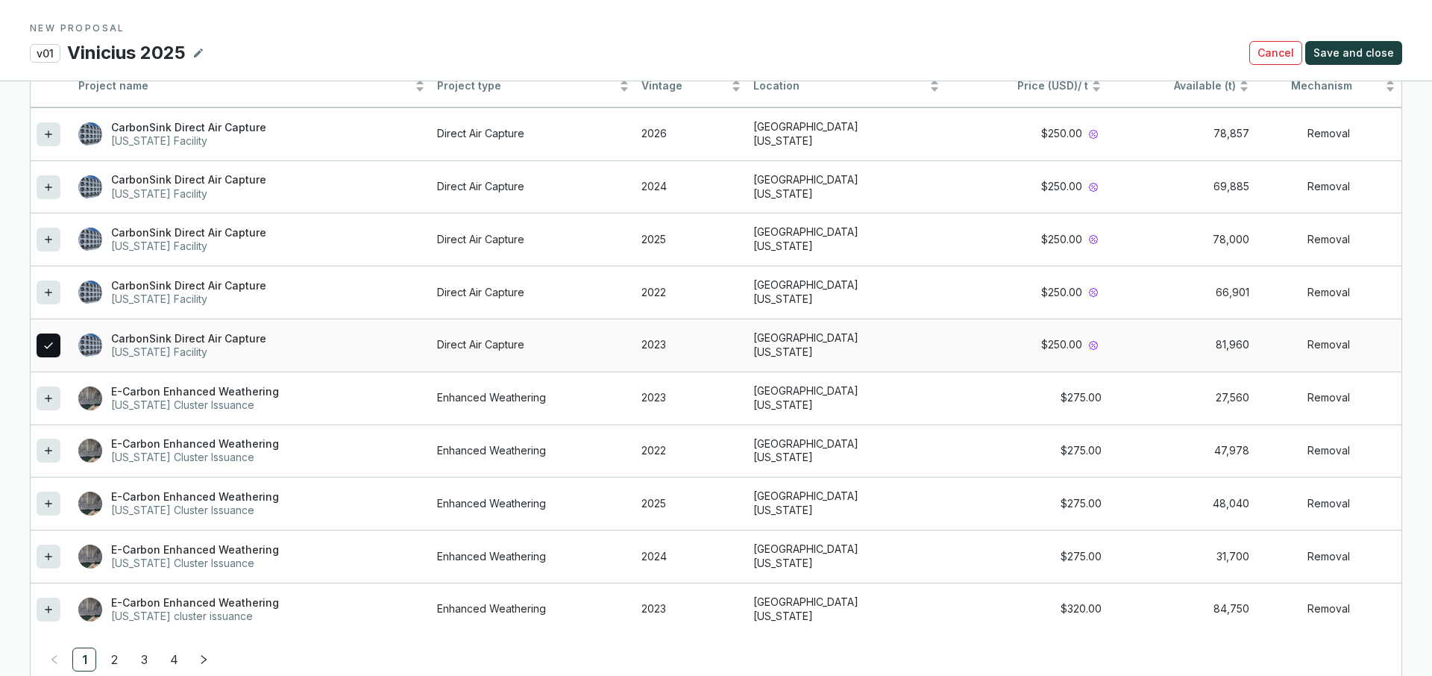
scroll to position [1350, 0]
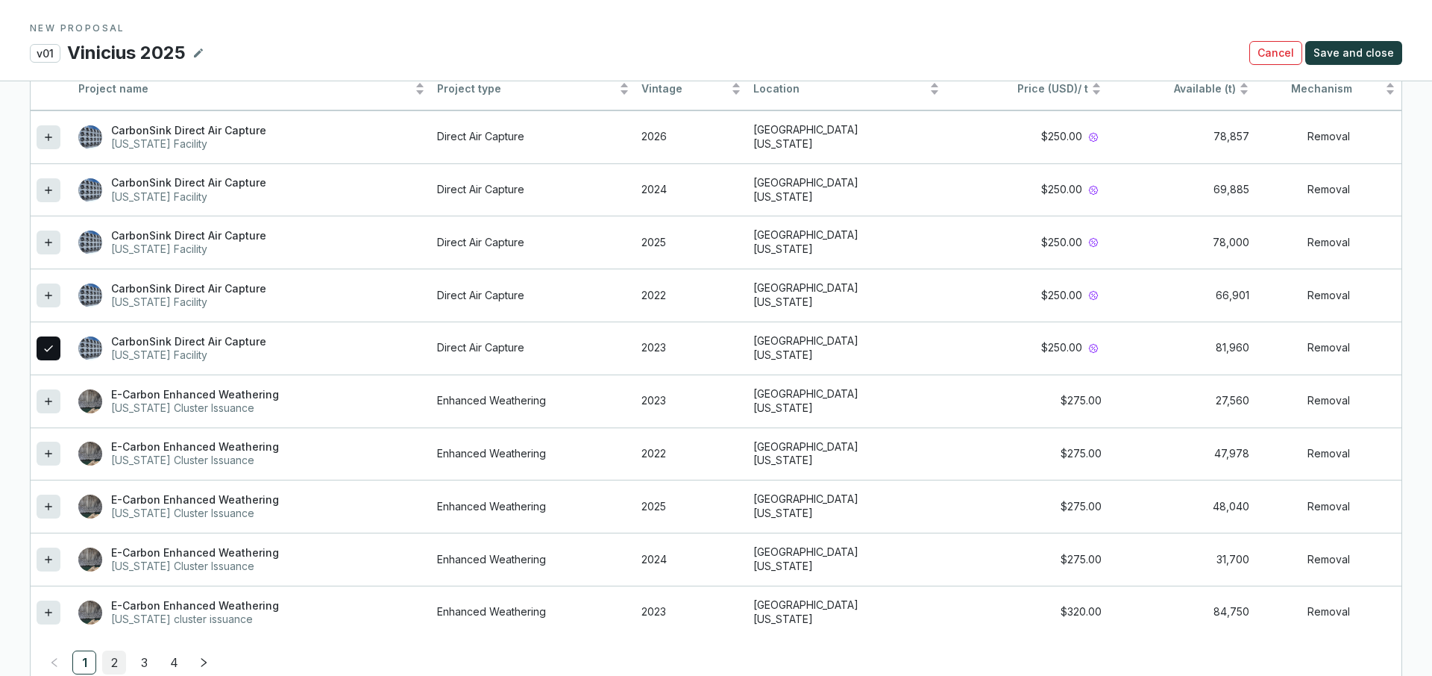
click at [118, 657] on link "2" at bounding box center [114, 662] width 22 height 22
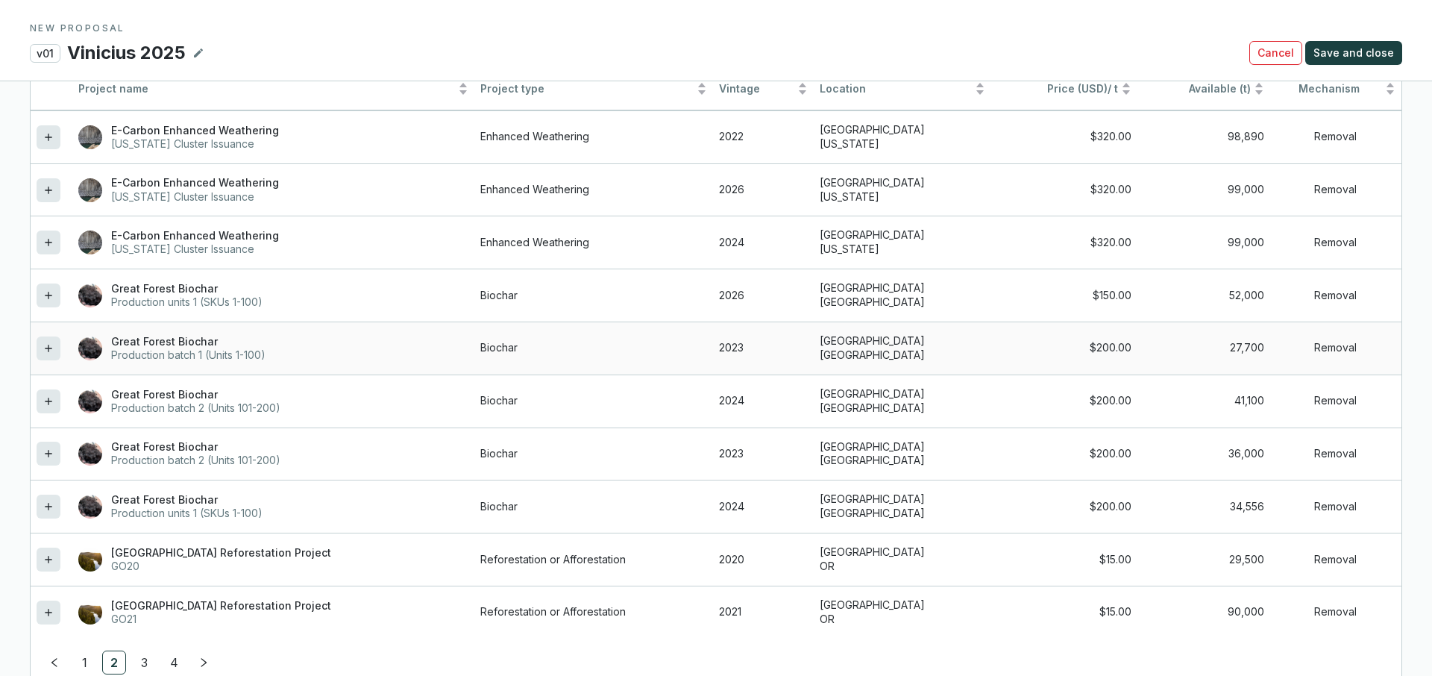
click at [47, 351] on icon at bounding box center [49, 348] width 12 height 18
click at [148, 654] on link "3" at bounding box center [144, 662] width 22 height 22
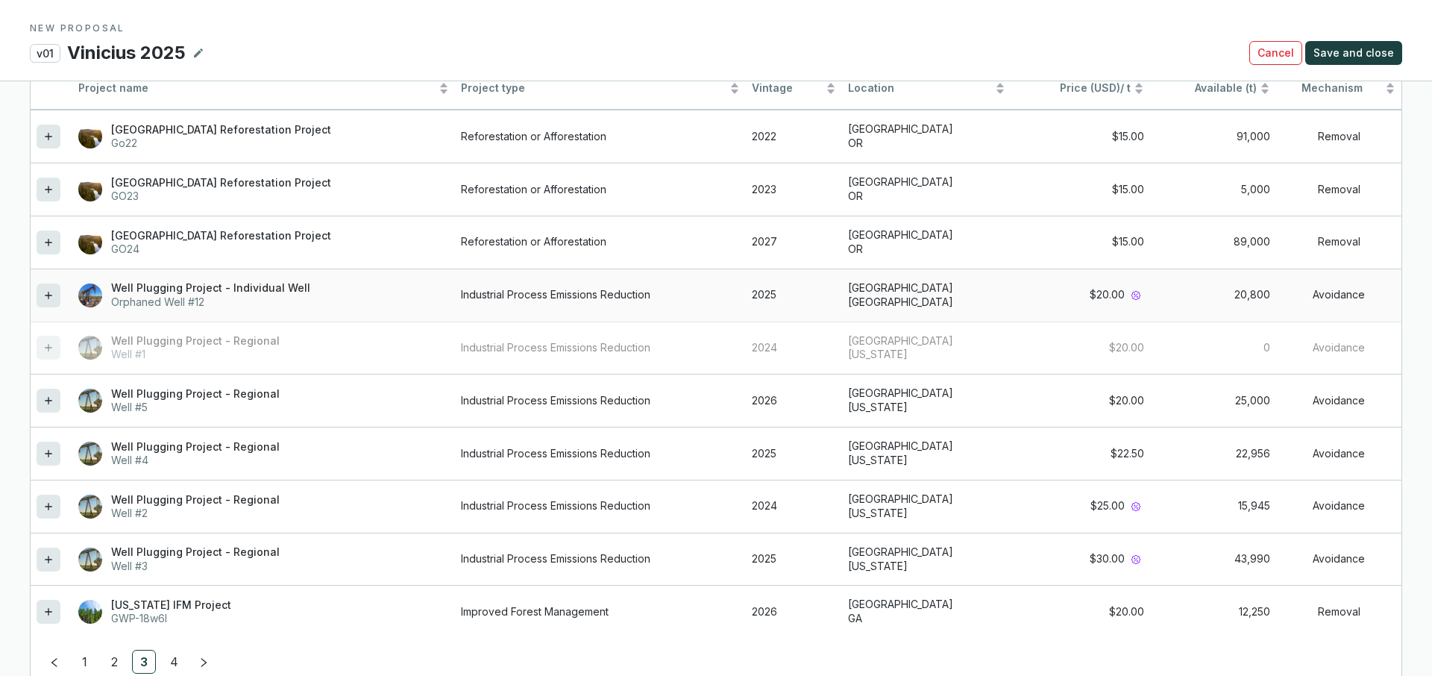
click at [53, 292] on icon at bounding box center [49, 295] width 12 height 18
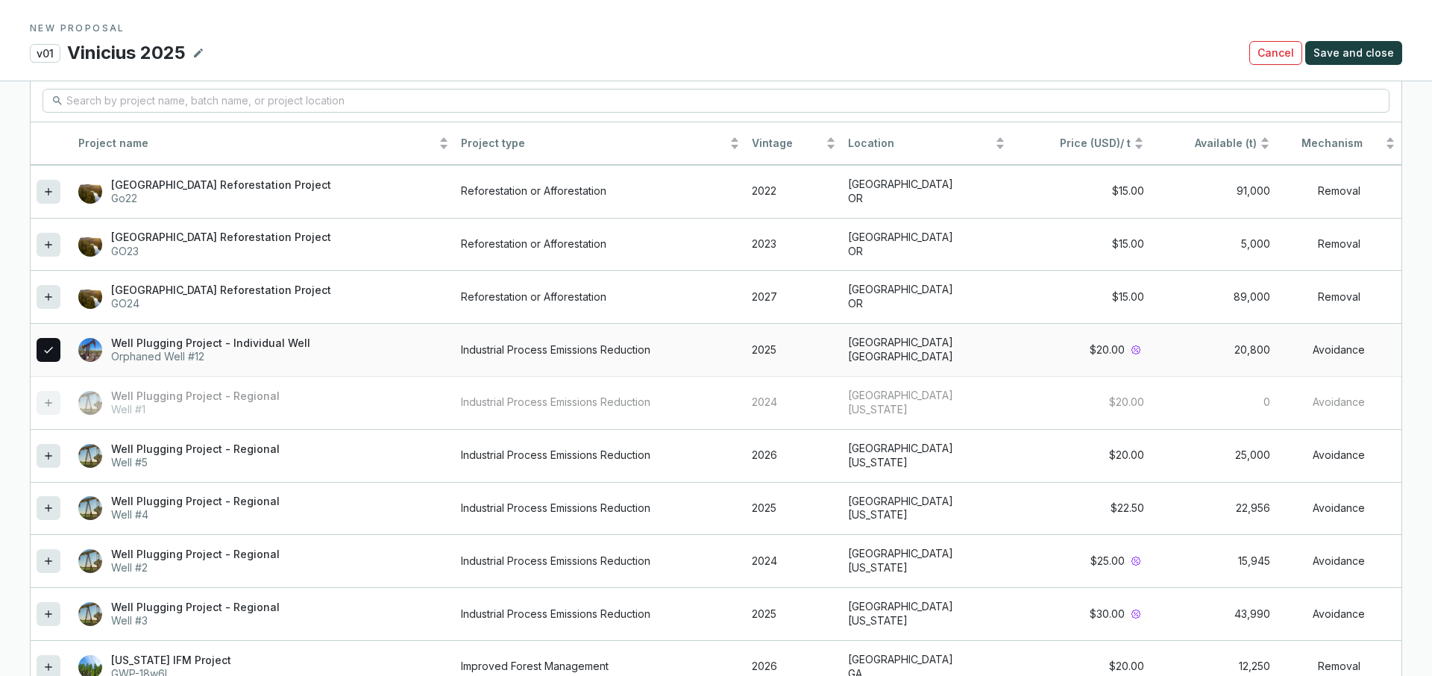
scroll to position [1459, 0]
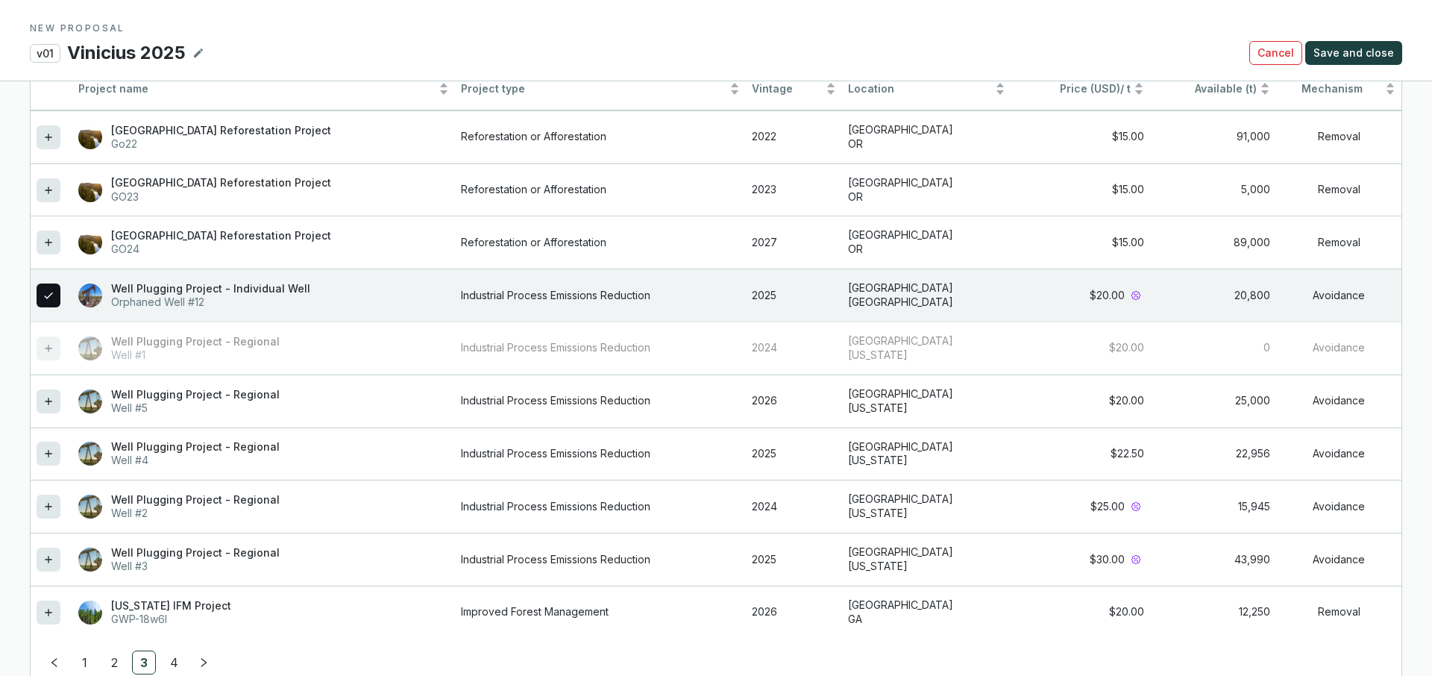
click at [168, 654] on link "4" at bounding box center [174, 662] width 22 height 22
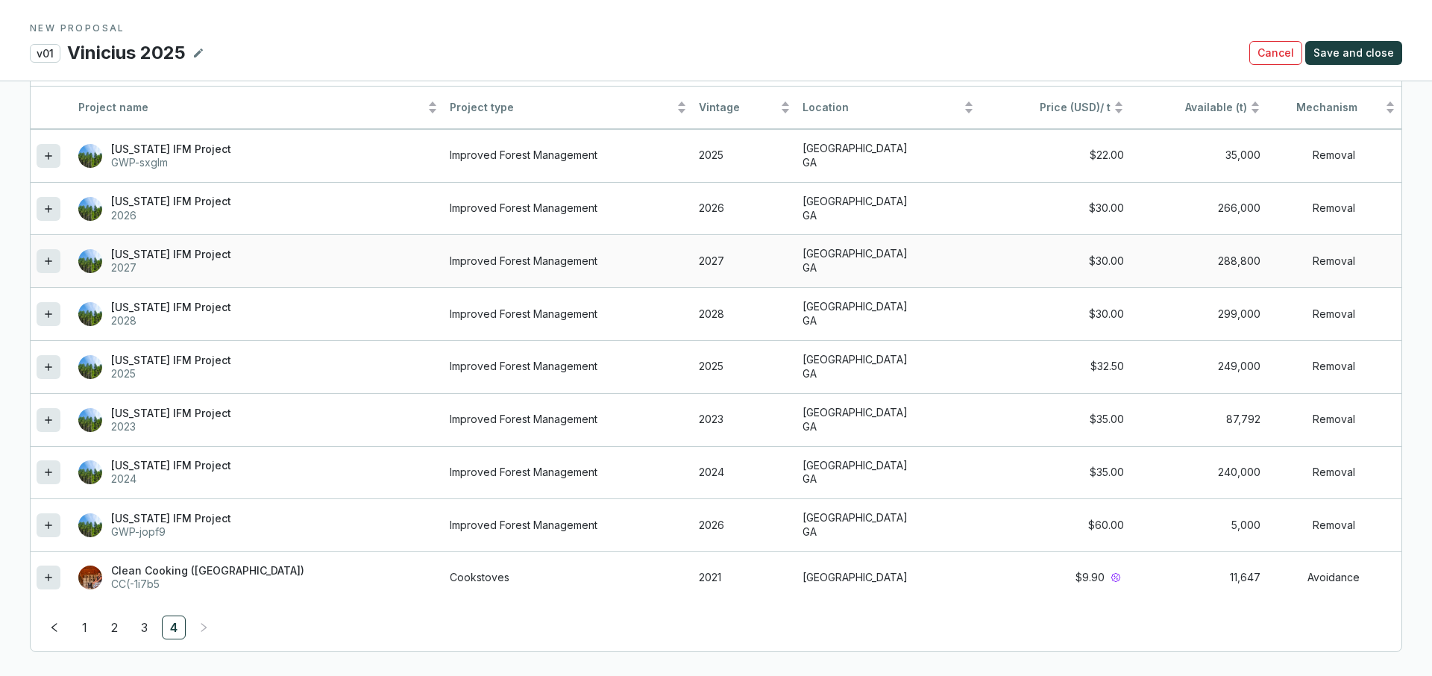
click at [46, 257] on icon at bounding box center [49, 261] width 12 height 18
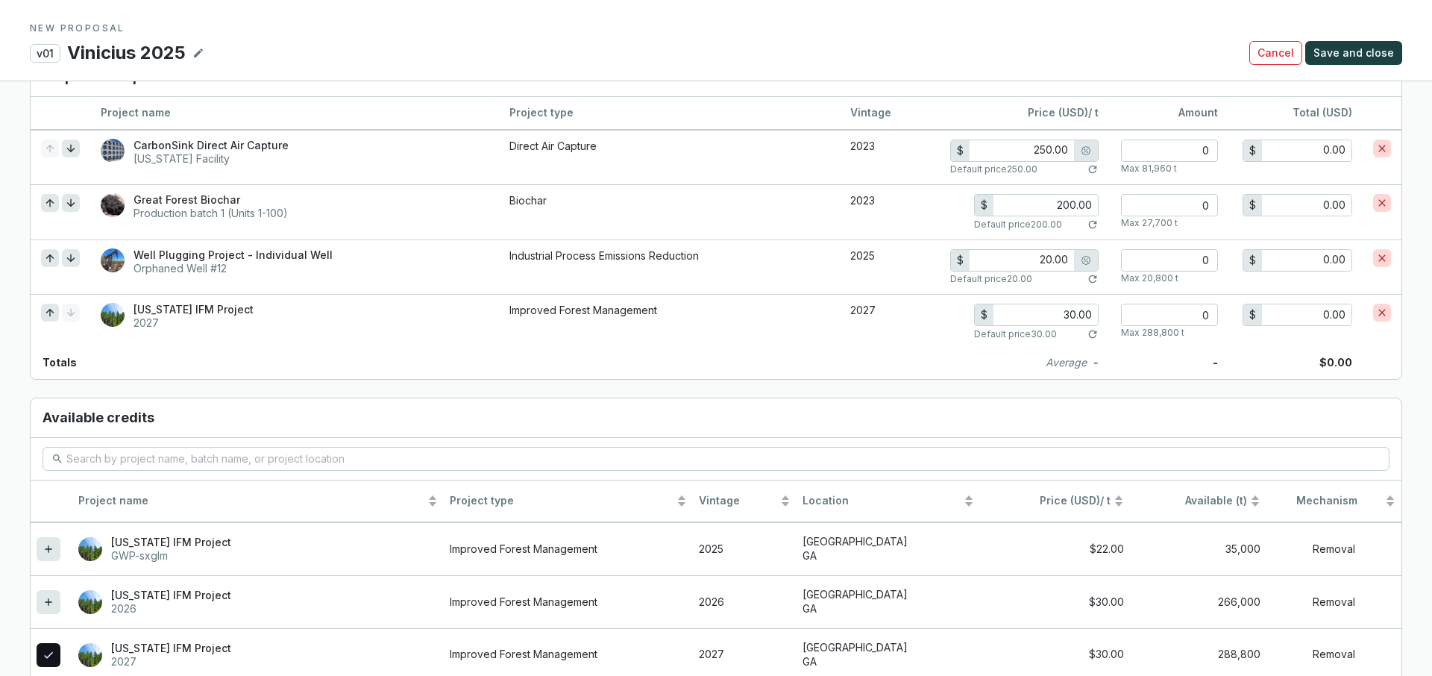
scroll to position [1074, 0]
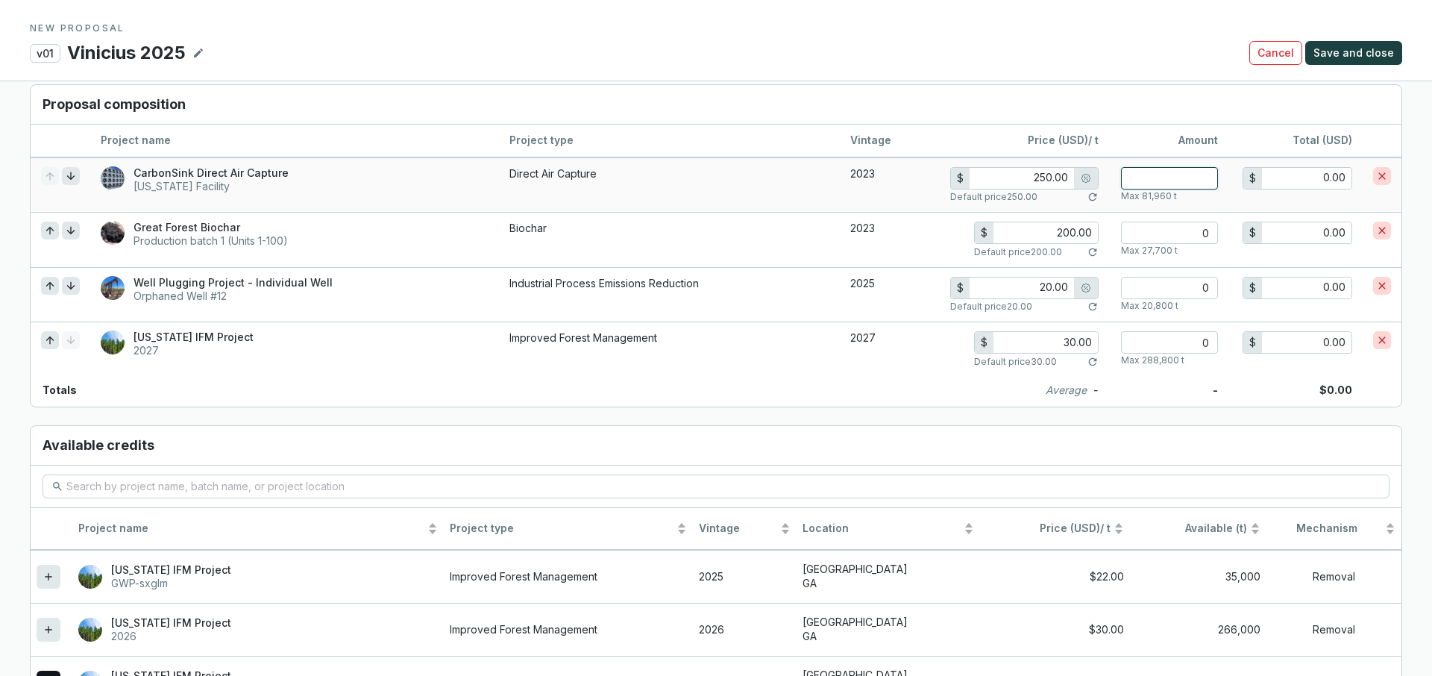
click at [1171, 174] on input "number" at bounding box center [1169, 178] width 97 height 22
click at [1036, 176] on input "250.00" at bounding box center [1022, 178] width 104 height 21
click at [1165, 177] on input "number" at bounding box center [1169, 178] width 97 height 22
type input "1"
type input "250.00"
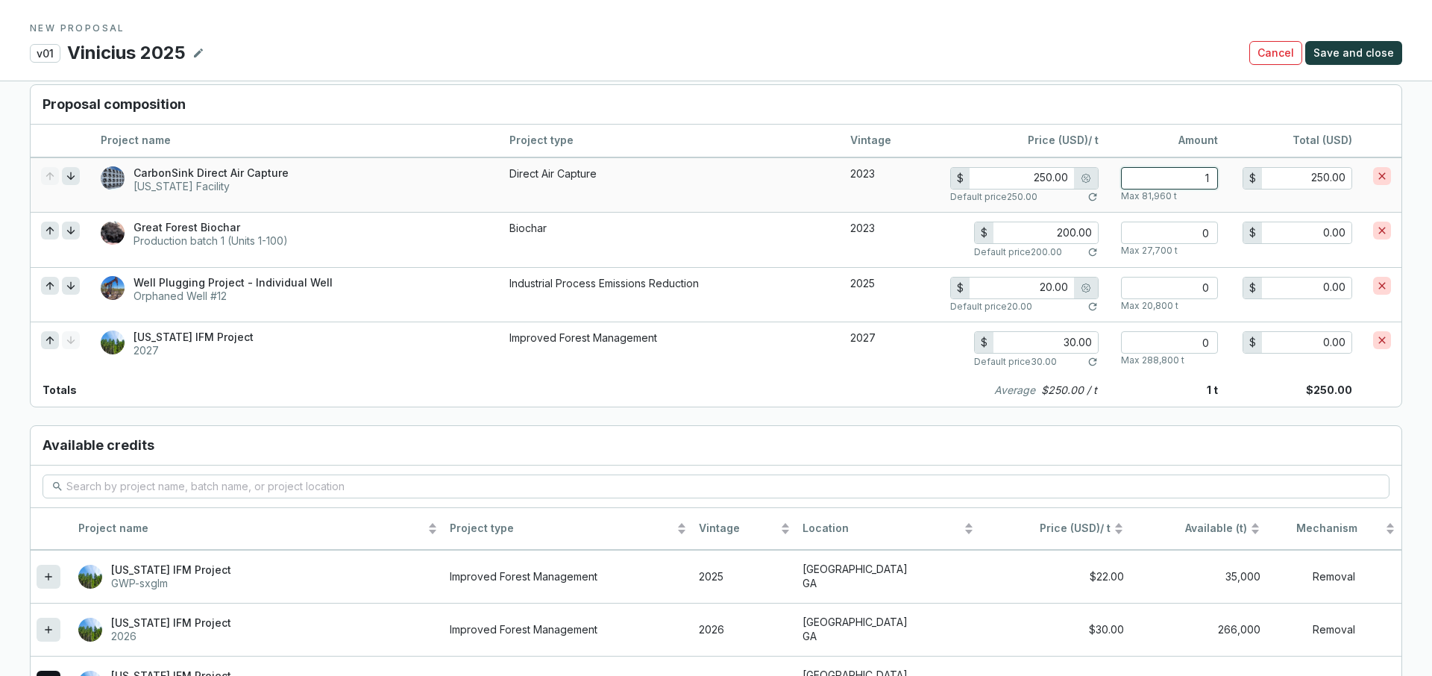
type input "10"
type input "2,500.00"
type input "100"
type input "25,000.00"
type input "225.00"
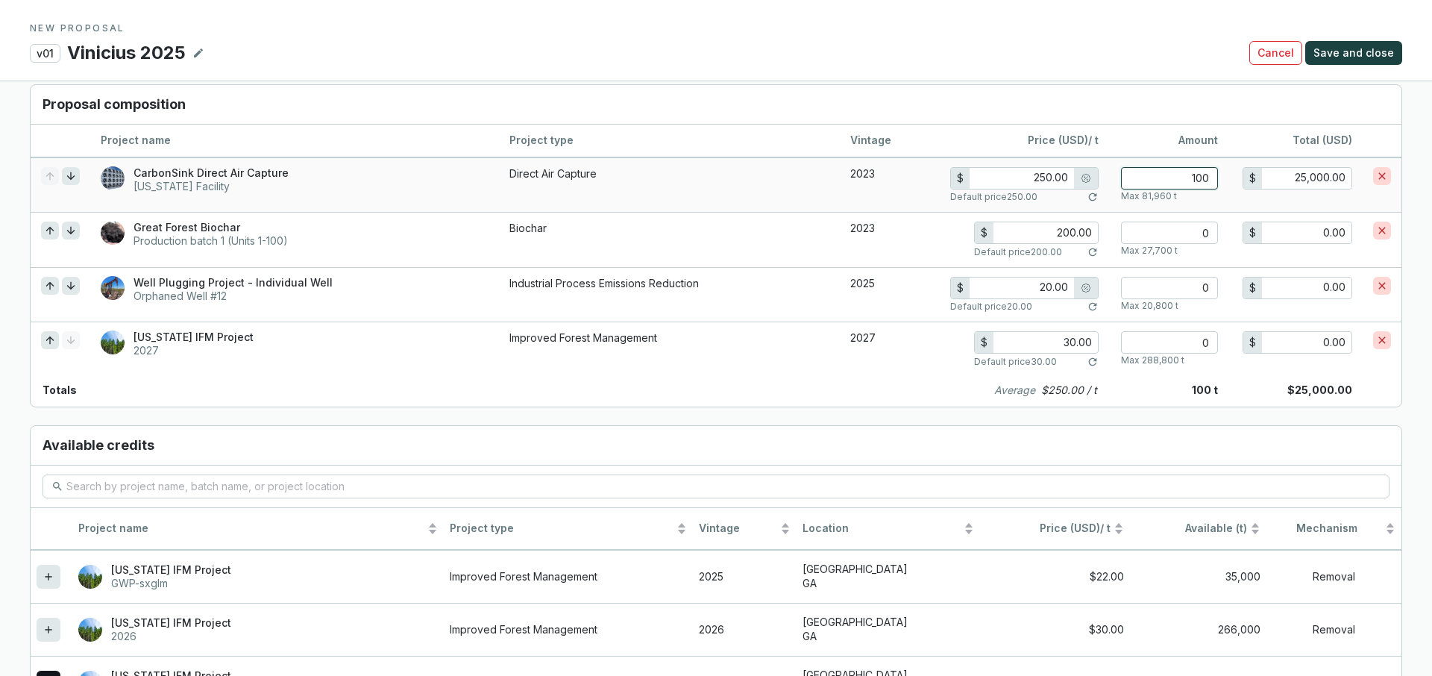
type input "1000"
type input "225,000.00"
type input "1000"
drag, startPoint x: 1210, startPoint y: 232, endPoint x: 1183, endPoint y: 237, distance: 27.4
click at [1183, 237] on input "number" at bounding box center [1169, 233] width 97 height 22
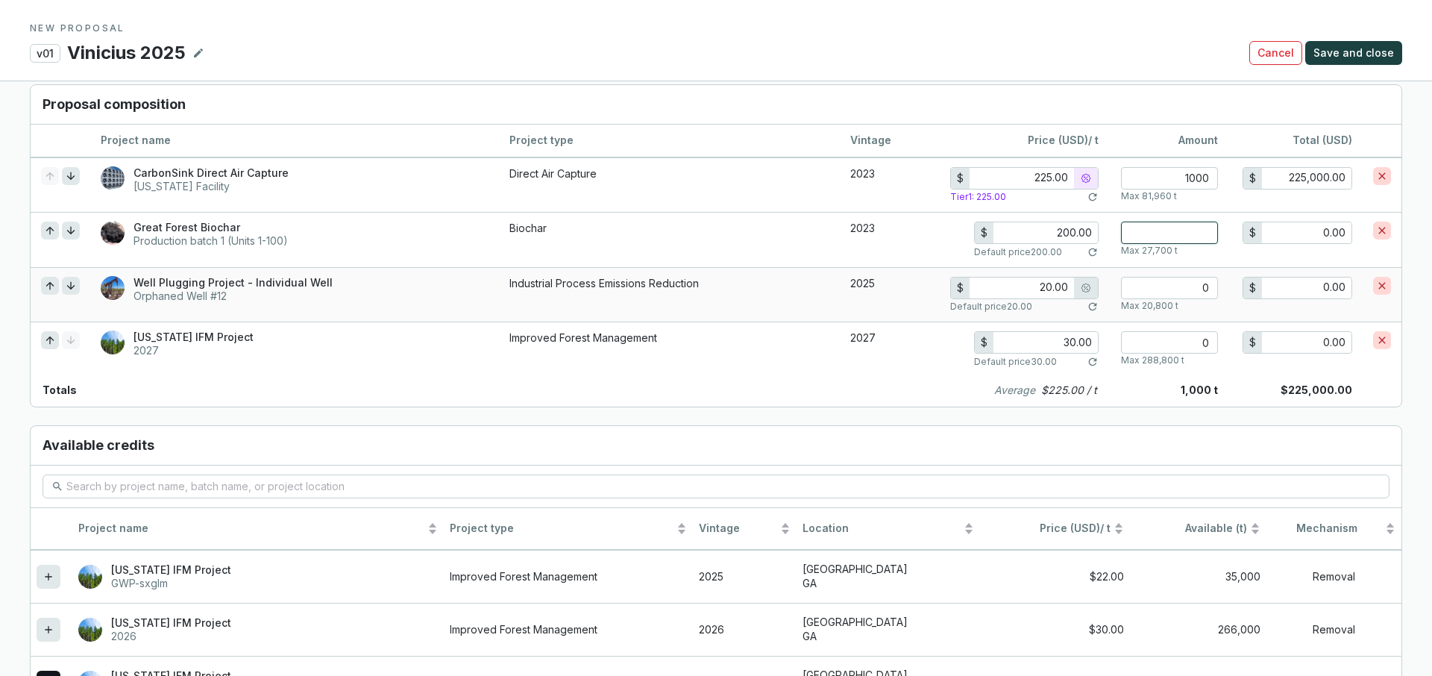
type input "2"
type input "400.00"
type input "28"
type input "5,600.00"
type input "280"
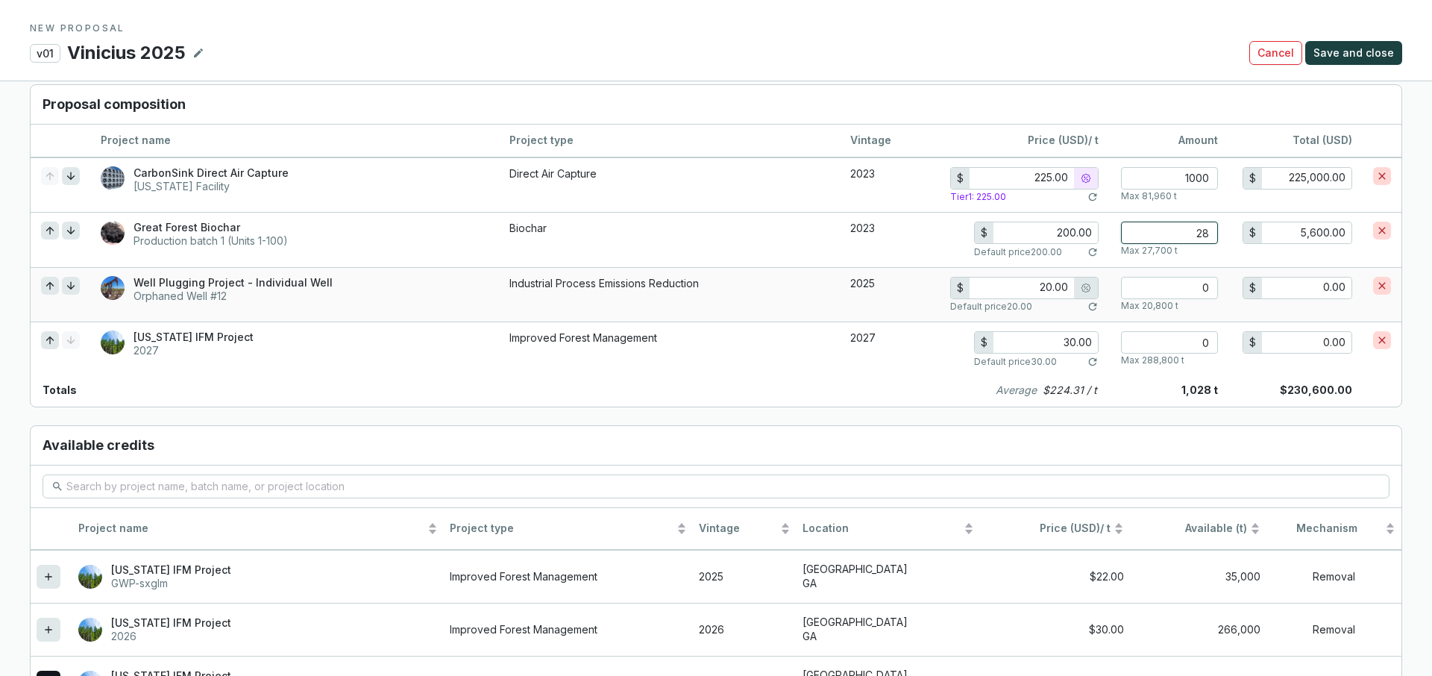
type input "56,000.00"
type input "2800"
type input "560,000.00"
type input "28000"
type input "5,600,000.00"
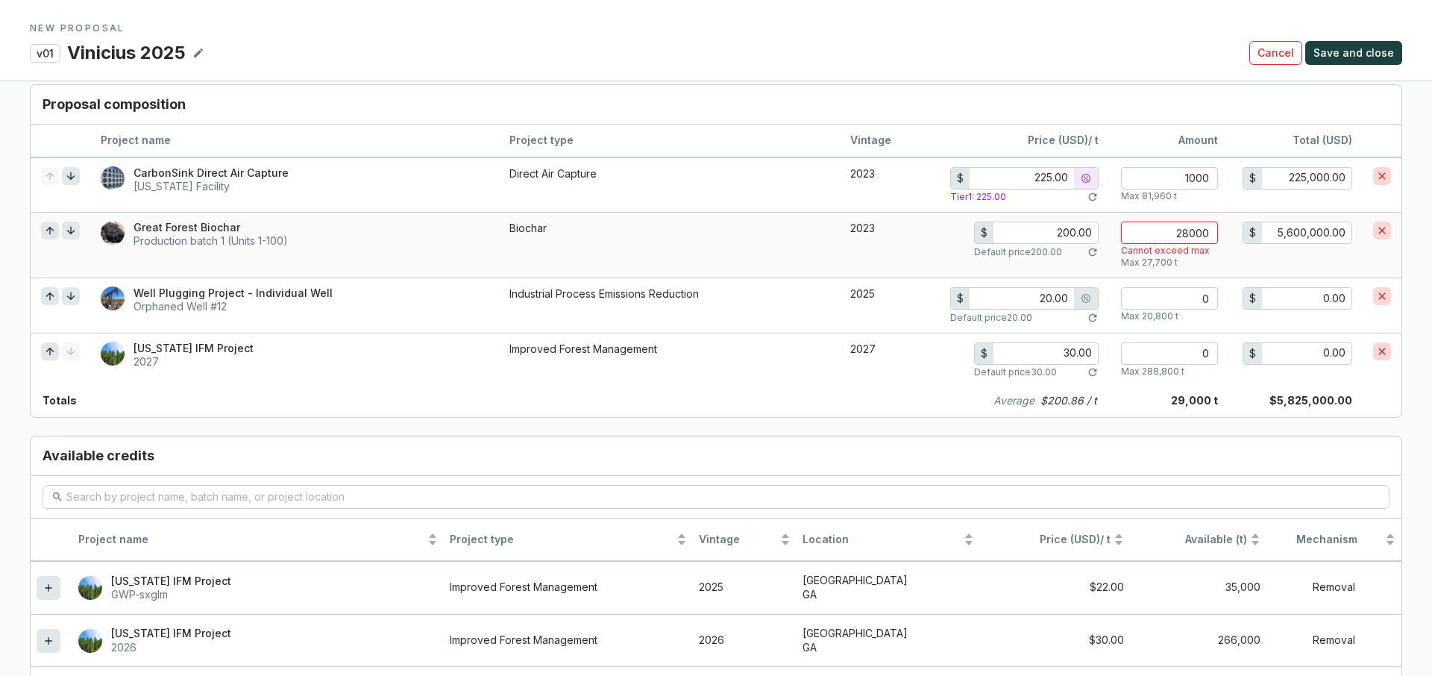
drag, startPoint x: 1159, startPoint y: 233, endPoint x: 1224, endPoint y: 234, distance: 64.9
click at [1224, 234] on td "28000 Cannot exceed max Max 27,700 t" at bounding box center [1168, 245] width 119 height 66
type input "0"
type input "0.00"
drag, startPoint x: 1185, startPoint y: 173, endPoint x: 1221, endPoint y: 174, distance: 36.6
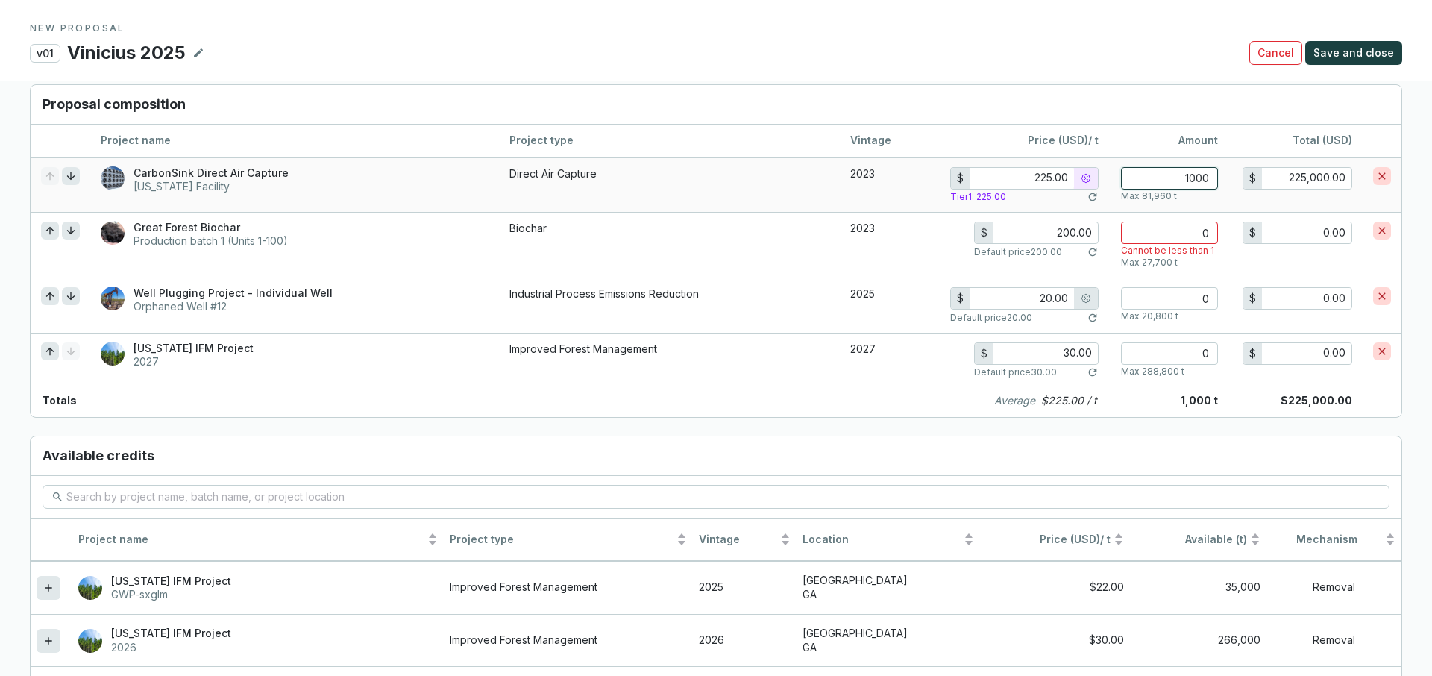
click at [1221, 174] on td "1000 Max 81,960 t" at bounding box center [1168, 184] width 119 height 55
type input "250.00"
type input "0"
type input "0.00"
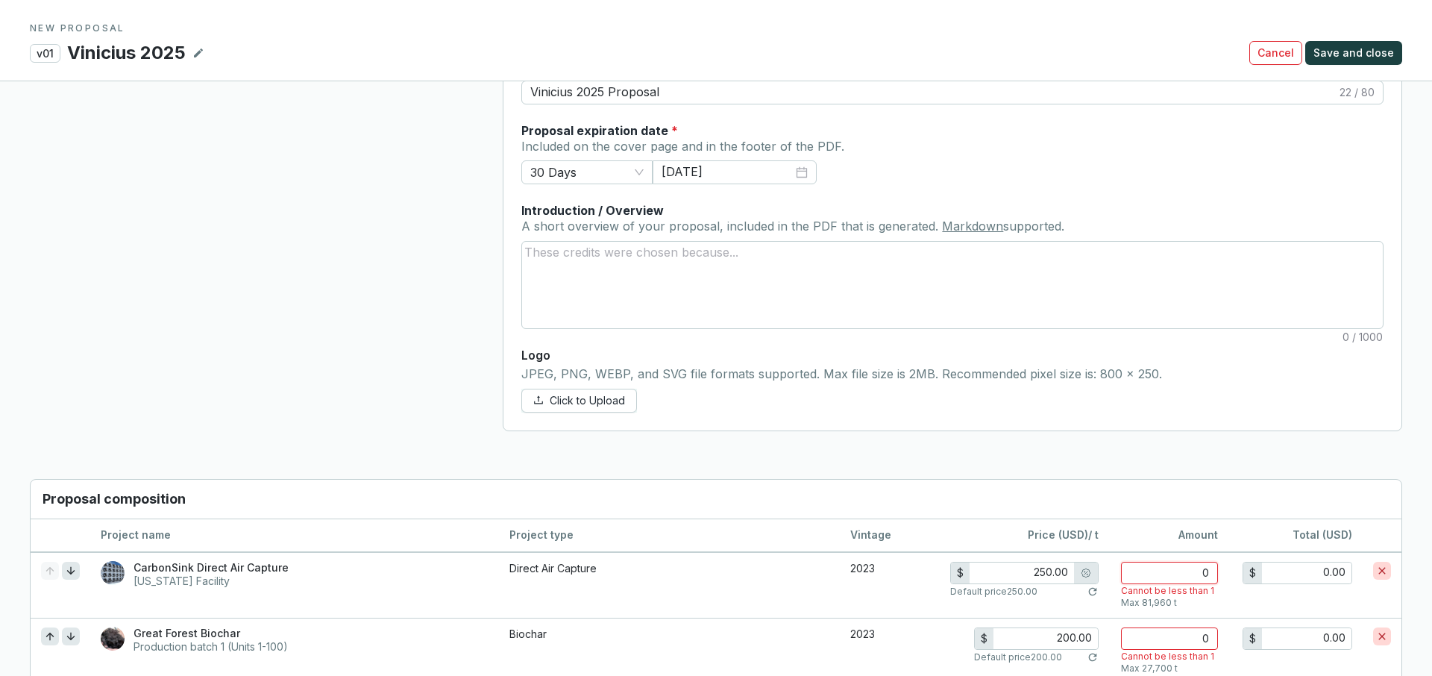
scroll to position [571, 0]
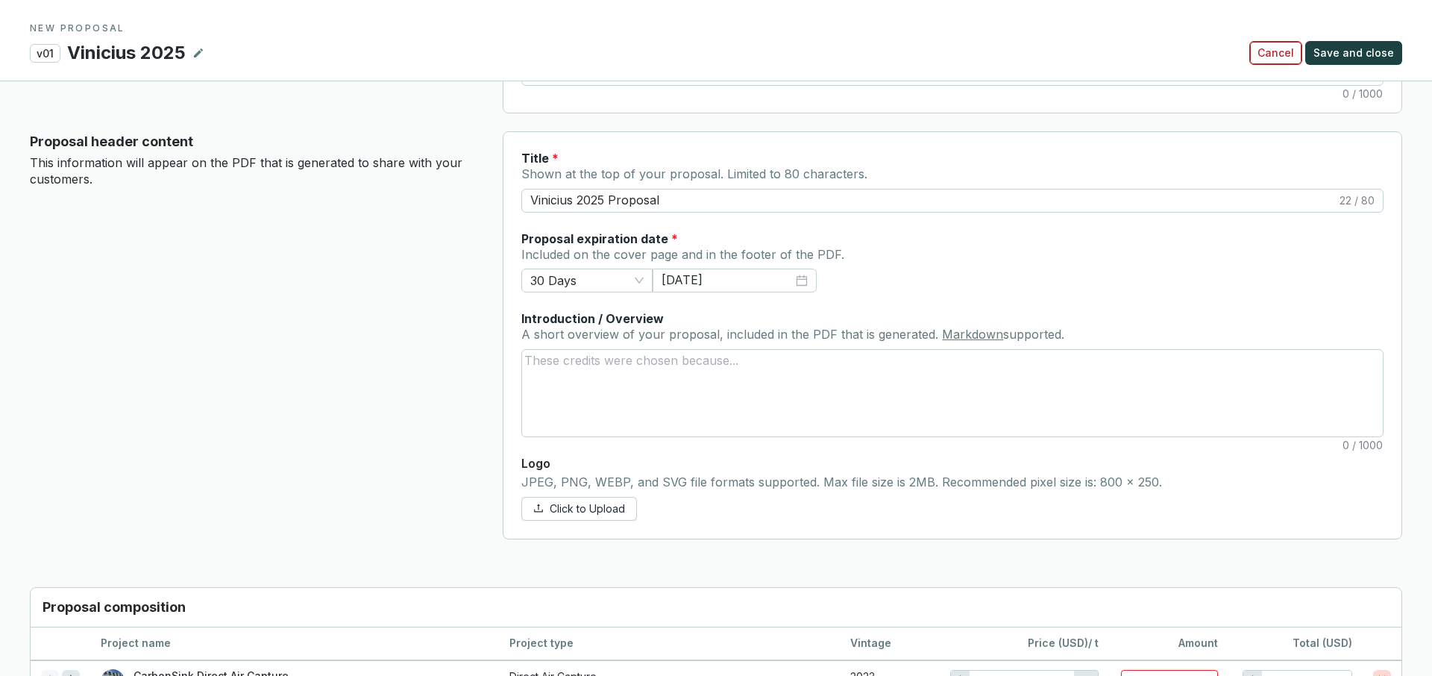
type input "0"
click at [1284, 57] on span "Cancel" at bounding box center [1276, 53] width 37 height 15
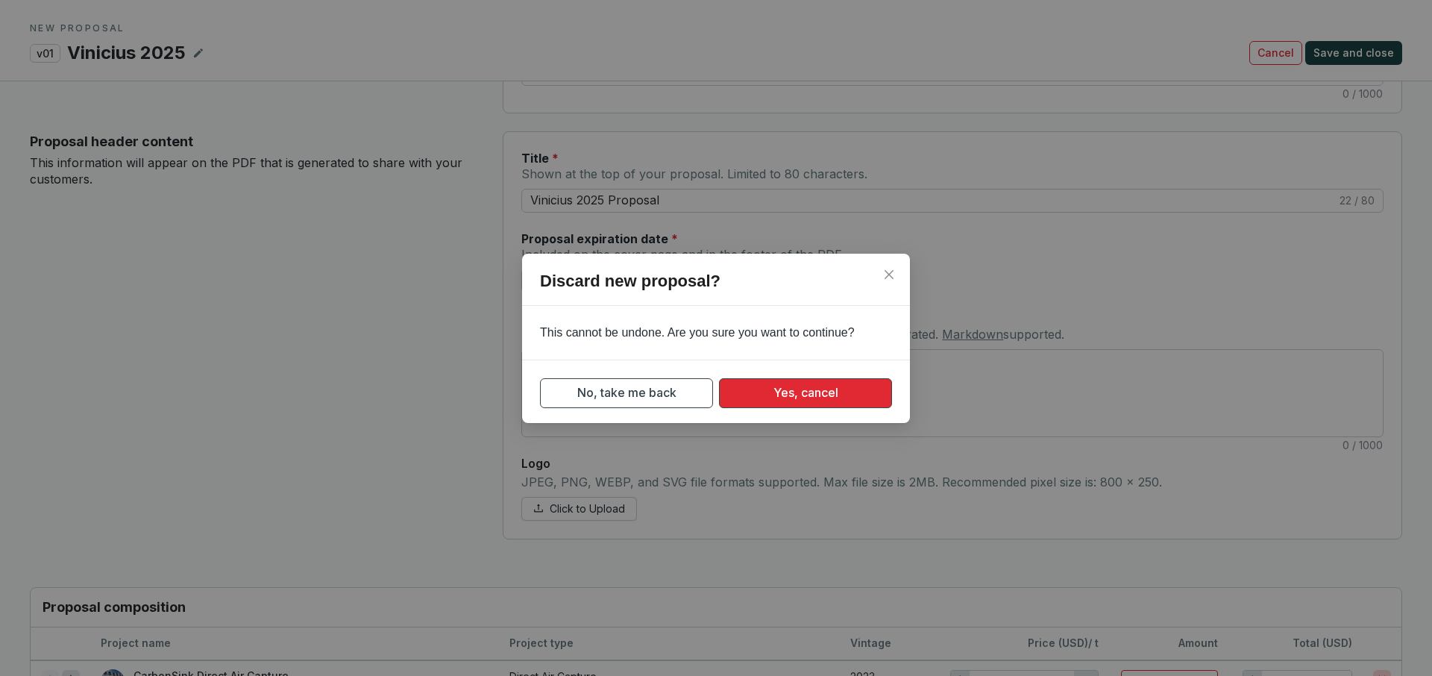
click at [848, 383] on button "Yes, cancel" at bounding box center [805, 393] width 173 height 30
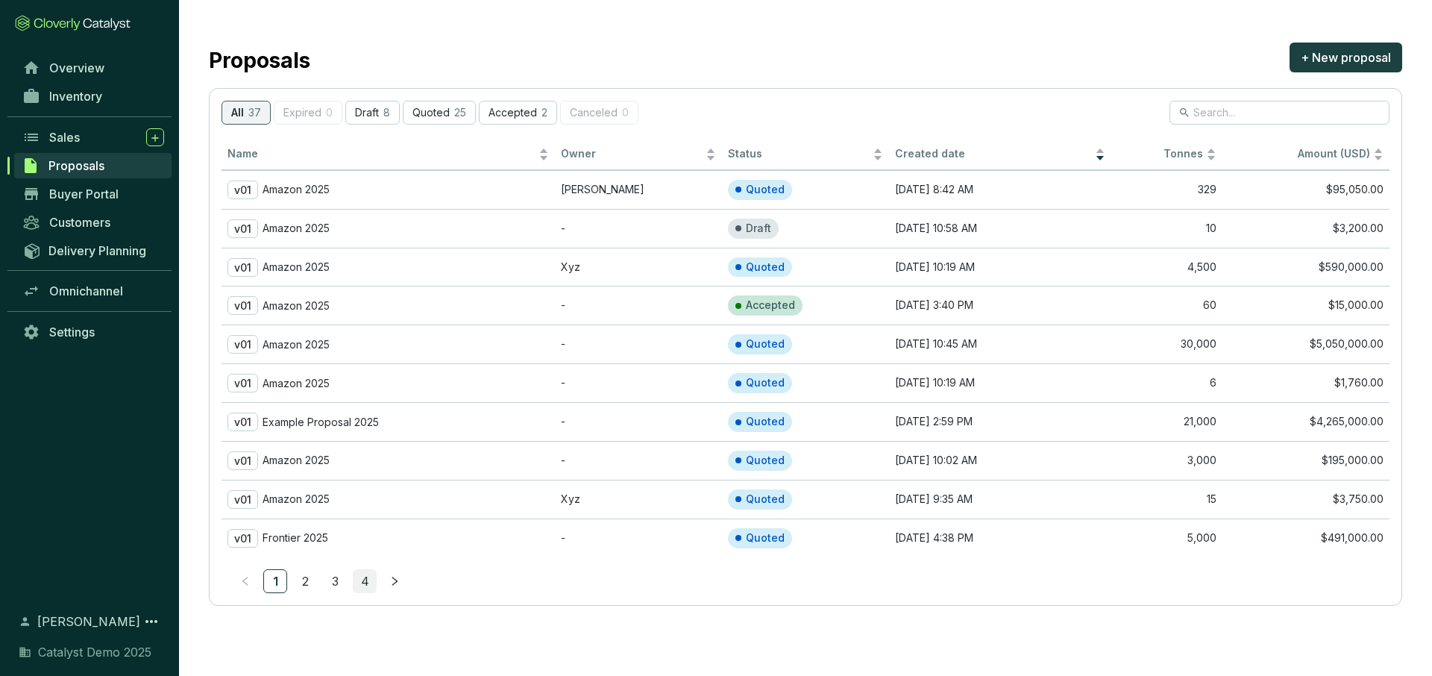
click at [363, 583] on link "4" at bounding box center [365, 581] width 22 height 22
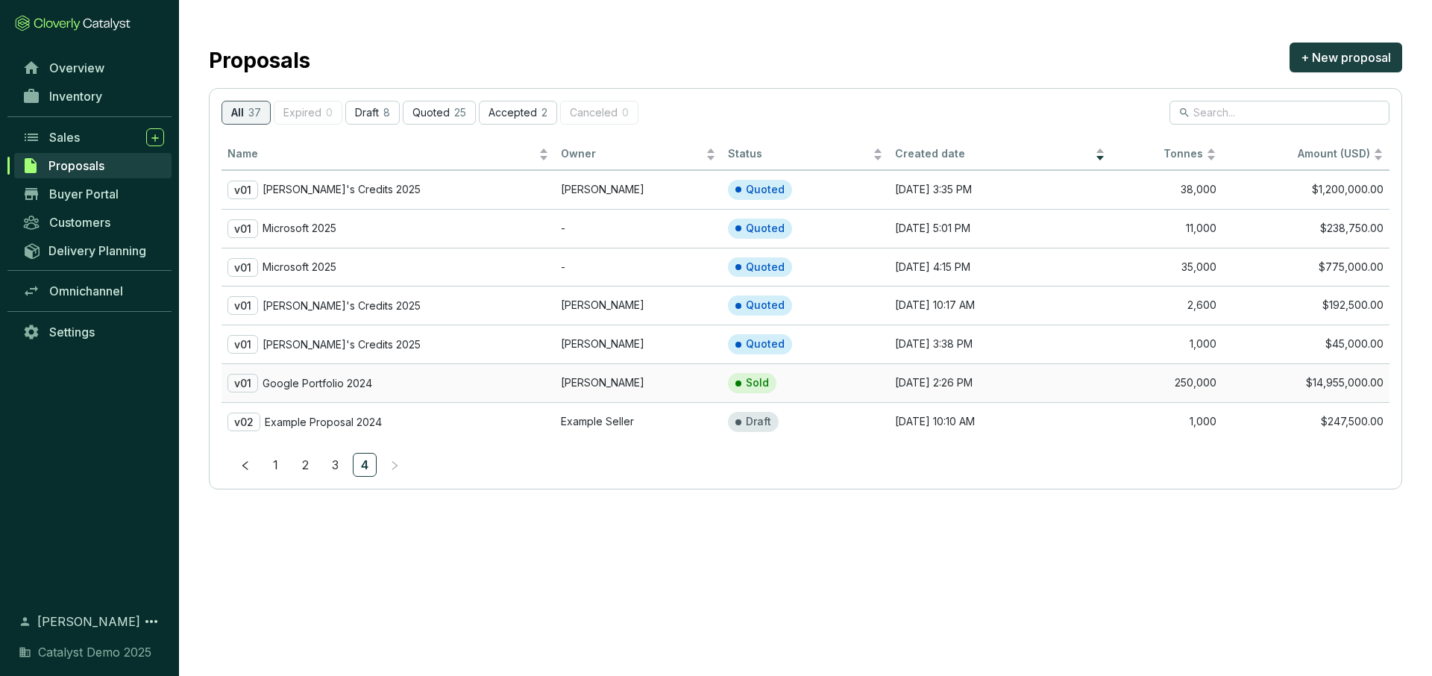
click at [336, 385] on p "Google Portfolio 2024" at bounding box center [318, 383] width 110 height 13
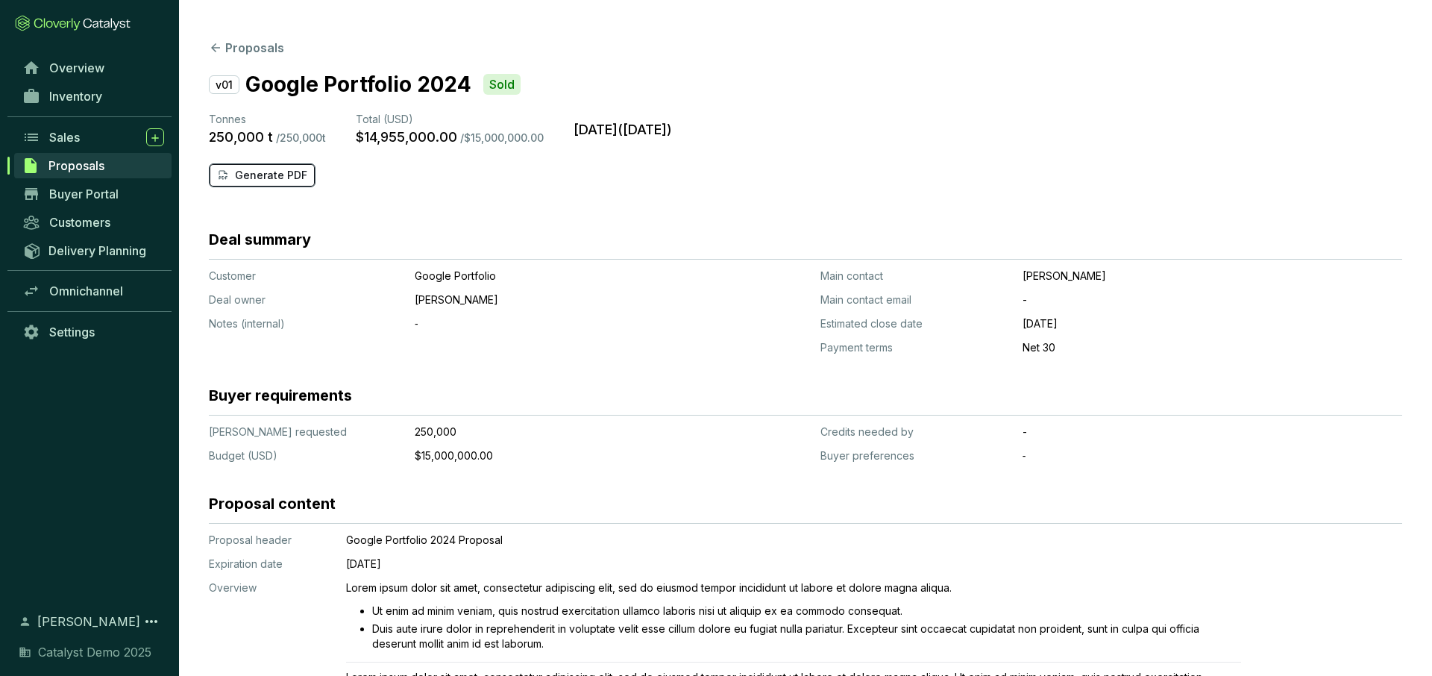
click at [289, 179] on p "Generate PDF" at bounding box center [271, 175] width 72 height 15
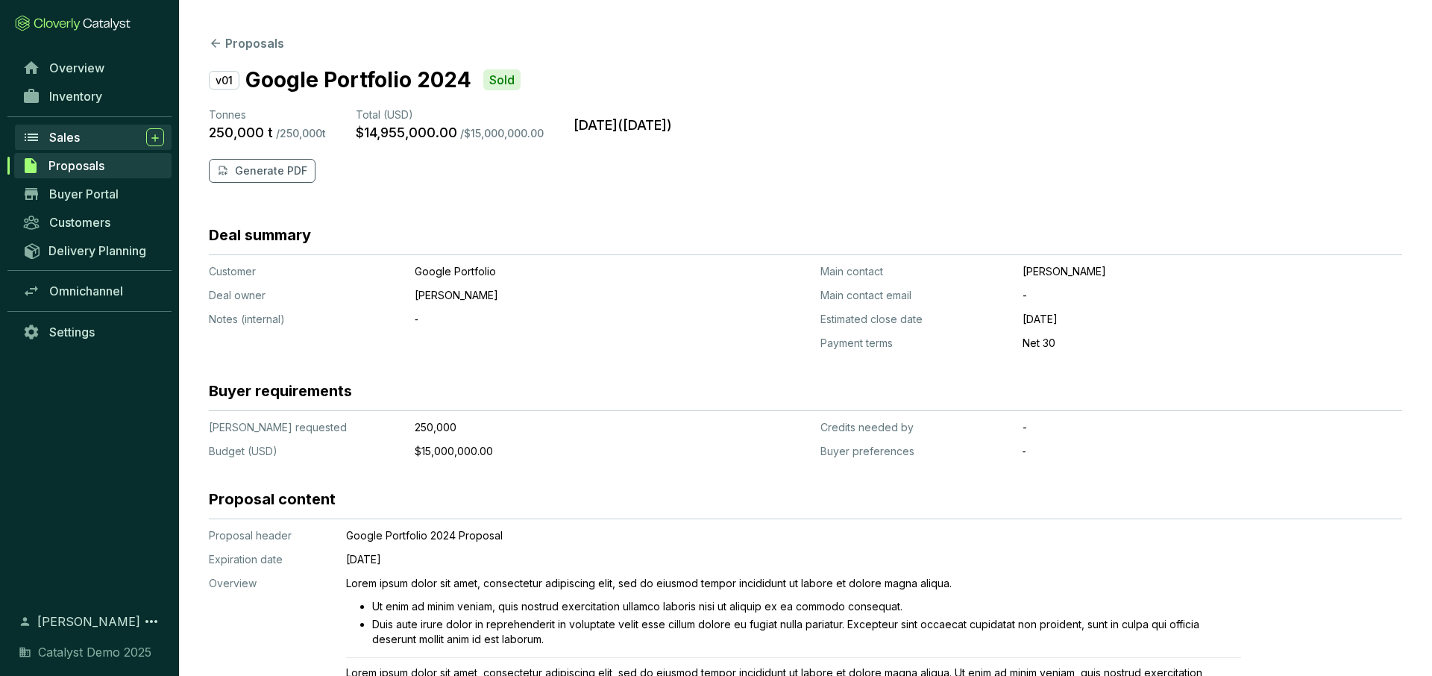
scroll to position [7, 0]
click at [84, 137] on div "Sales" at bounding box center [106, 137] width 115 height 18
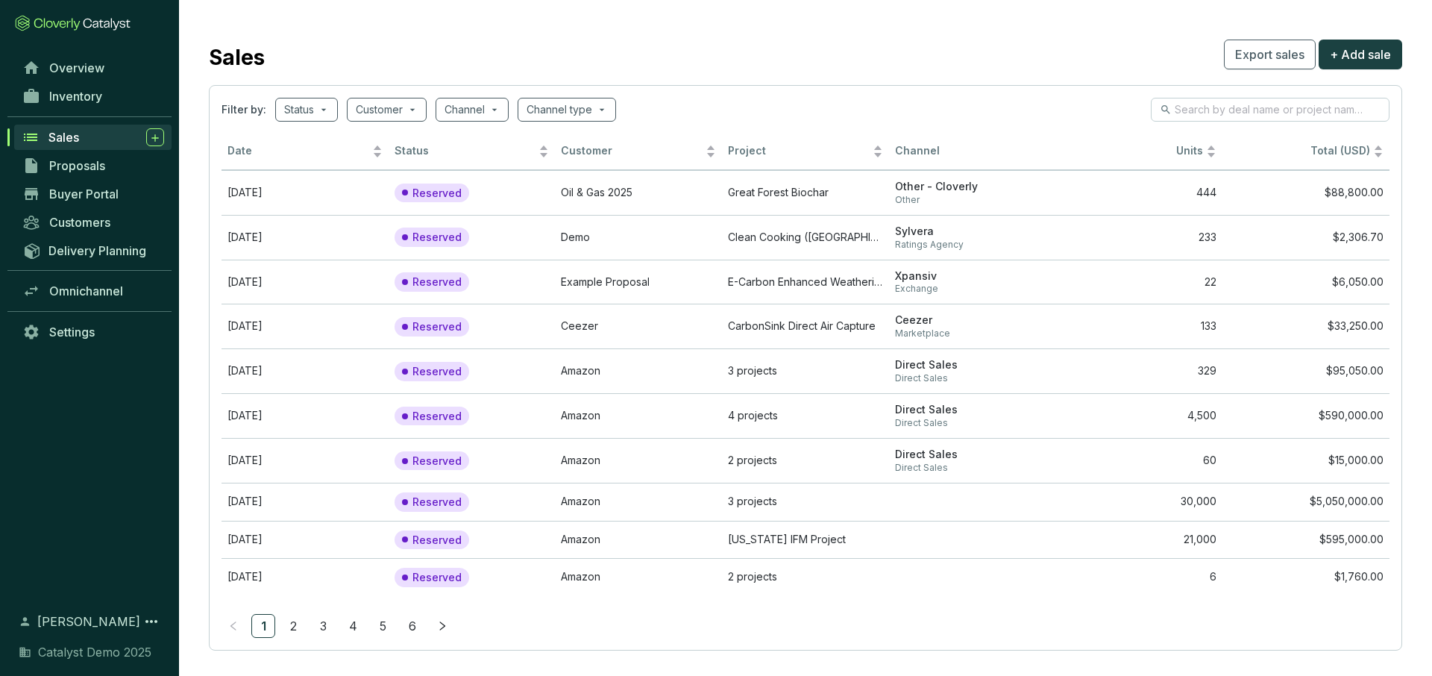
scroll to position [10, 0]
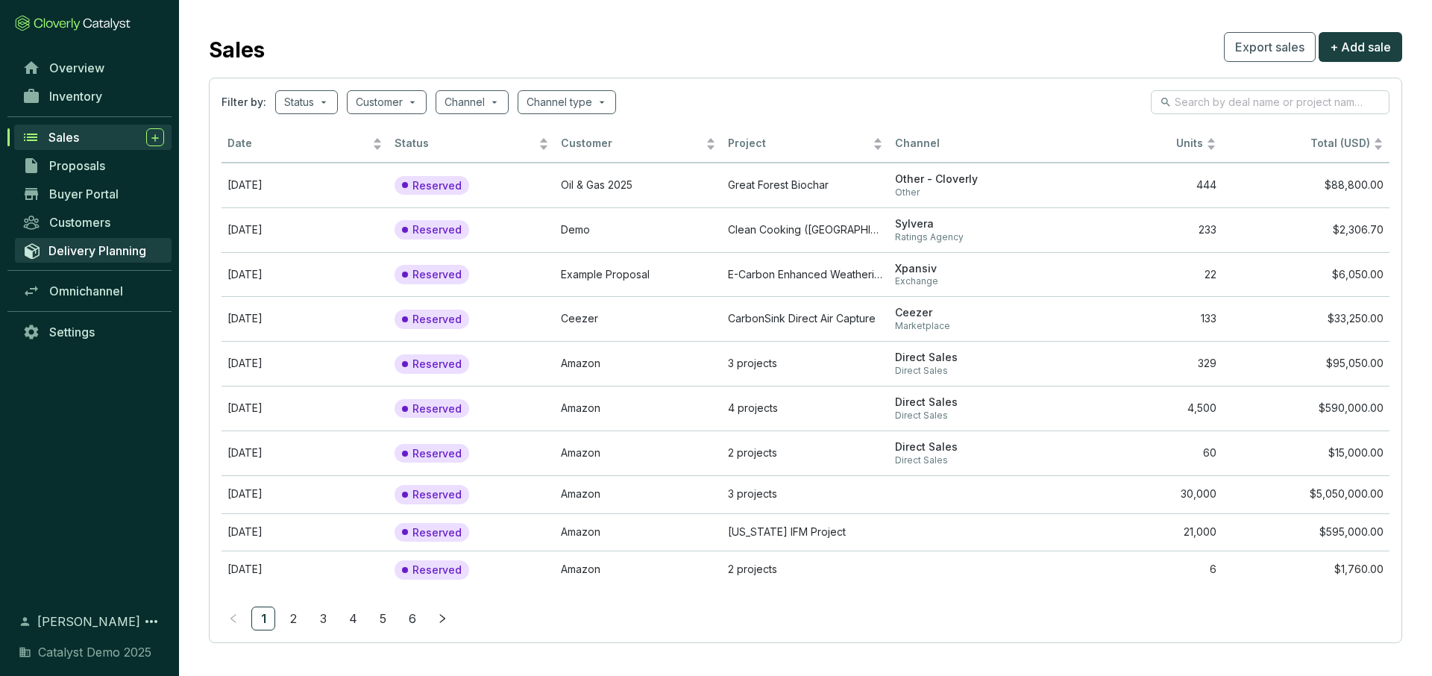
click at [101, 243] on span "Delivery Planning" at bounding box center [97, 250] width 98 height 15
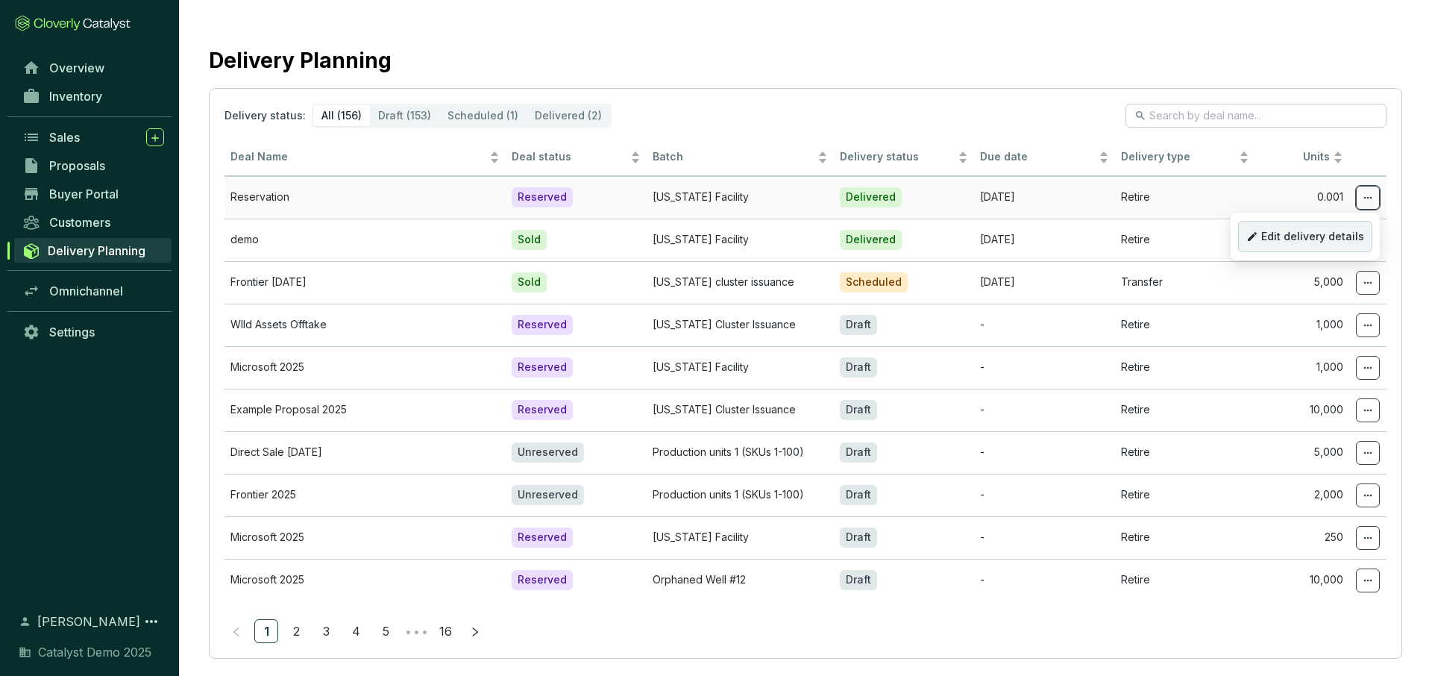
click at [1336, 225] on p "Edit delivery details" at bounding box center [1305, 236] width 134 height 31
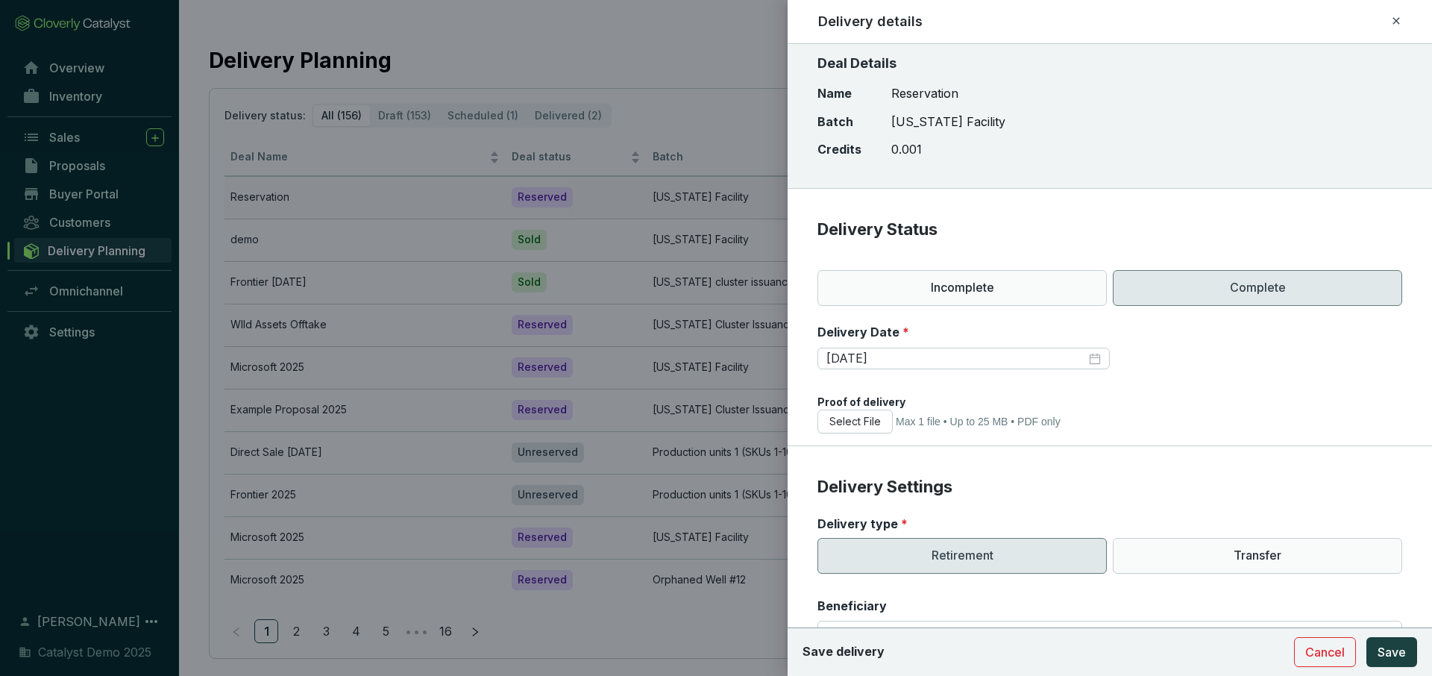
click at [1397, 22] on icon at bounding box center [1397, 21] width 12 height 18
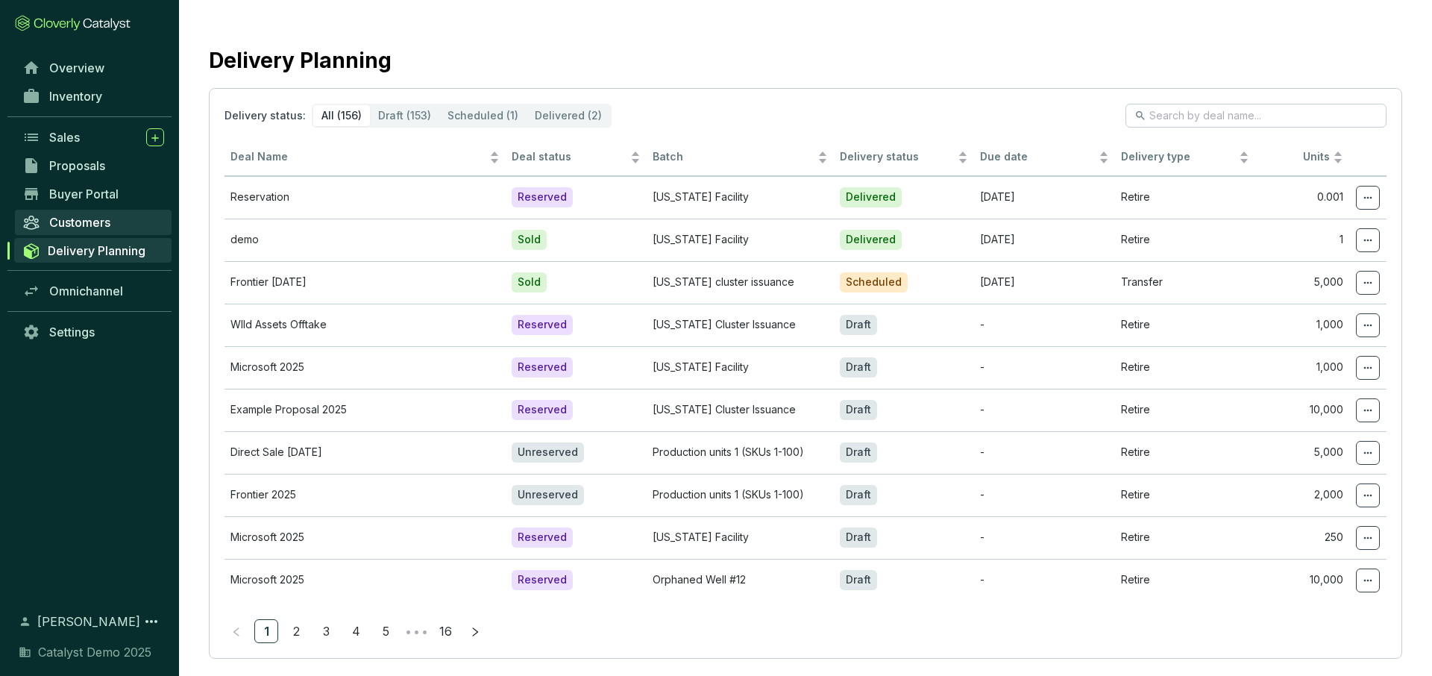
click at [90, 223] on span "Customers" at bounding box center [79, 222] width 61 height 15
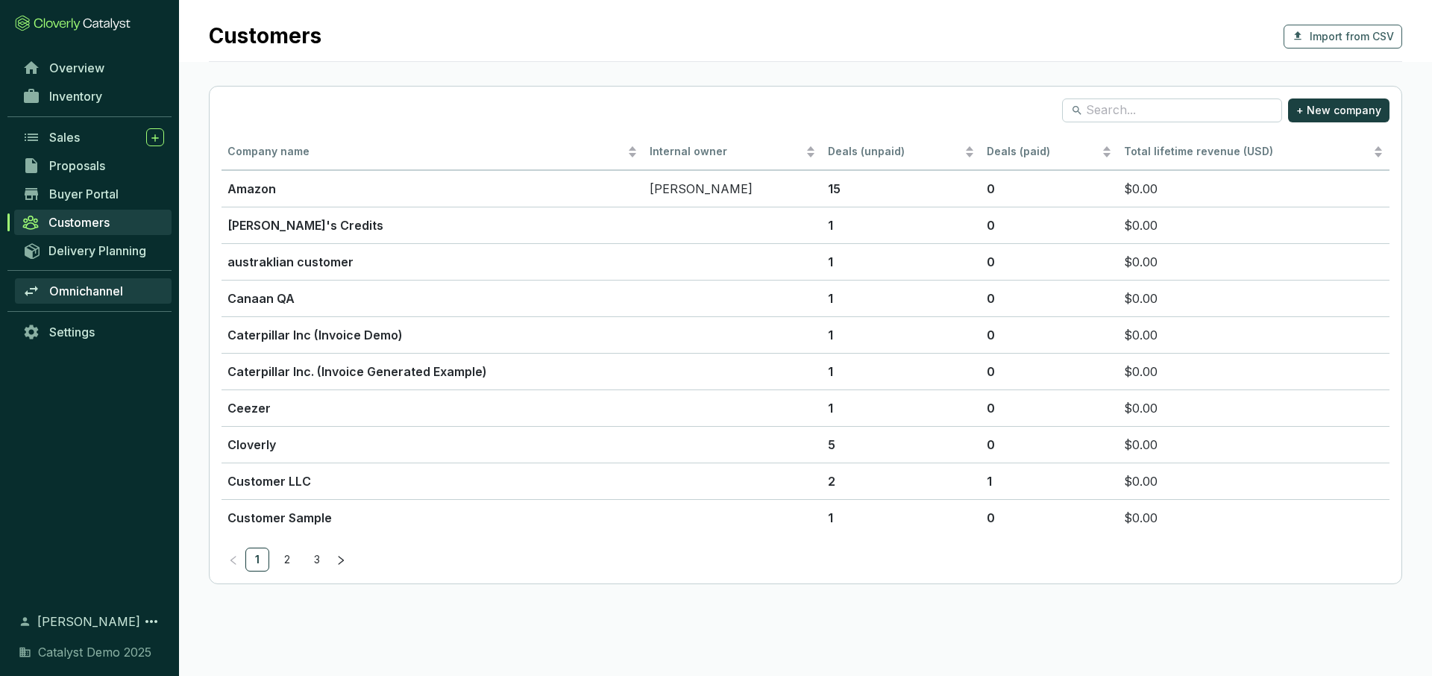
click at [100, 290] on span "Omnichannel" at bounding box center [86, 291] width 74 height 15
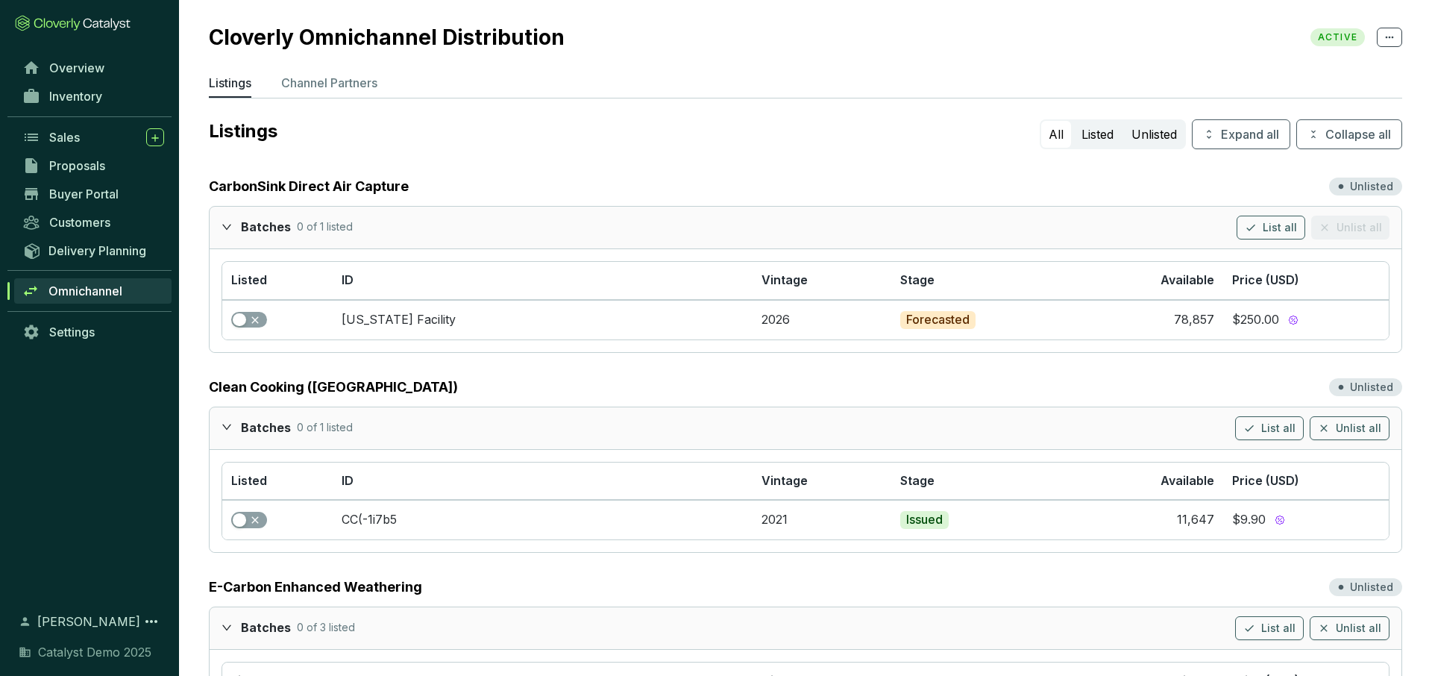
scroll to position [7, 0]
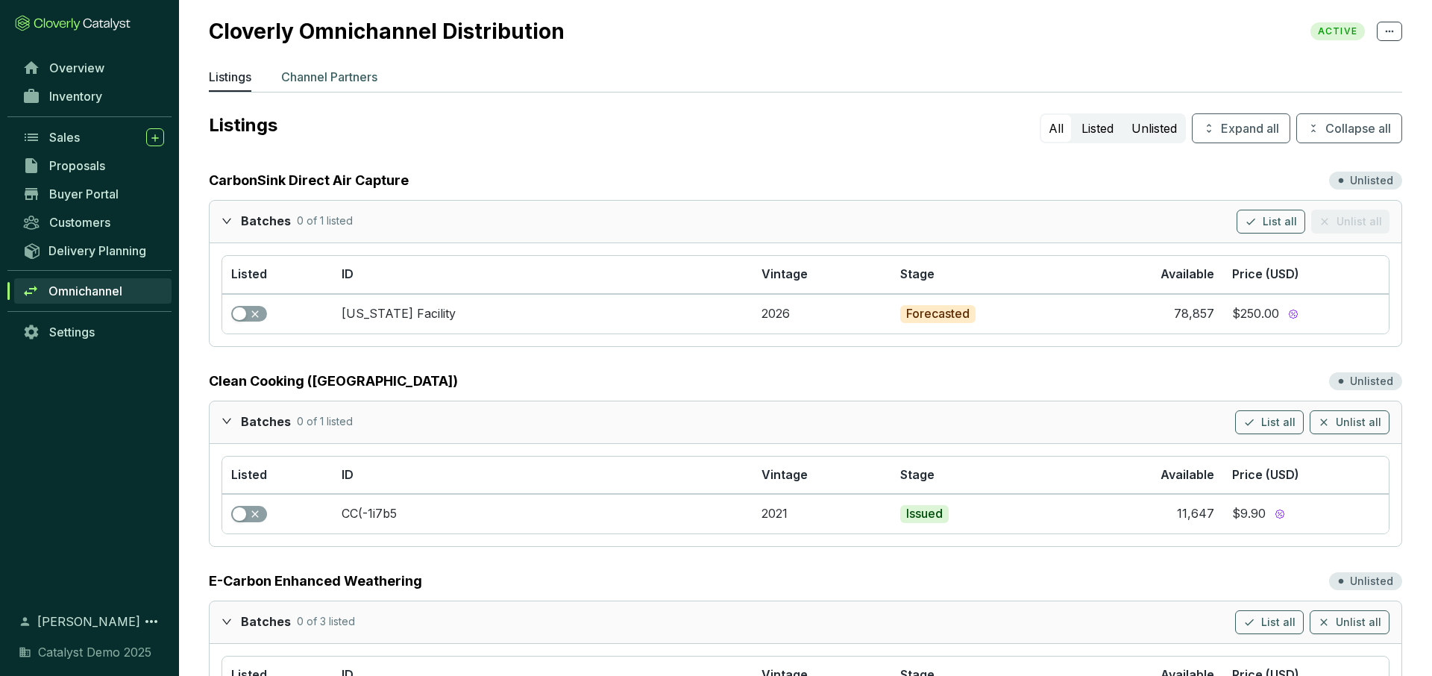
click at [325, 81] on p "Channel Partners" at bounding box center [329, 77] width 96 height 18
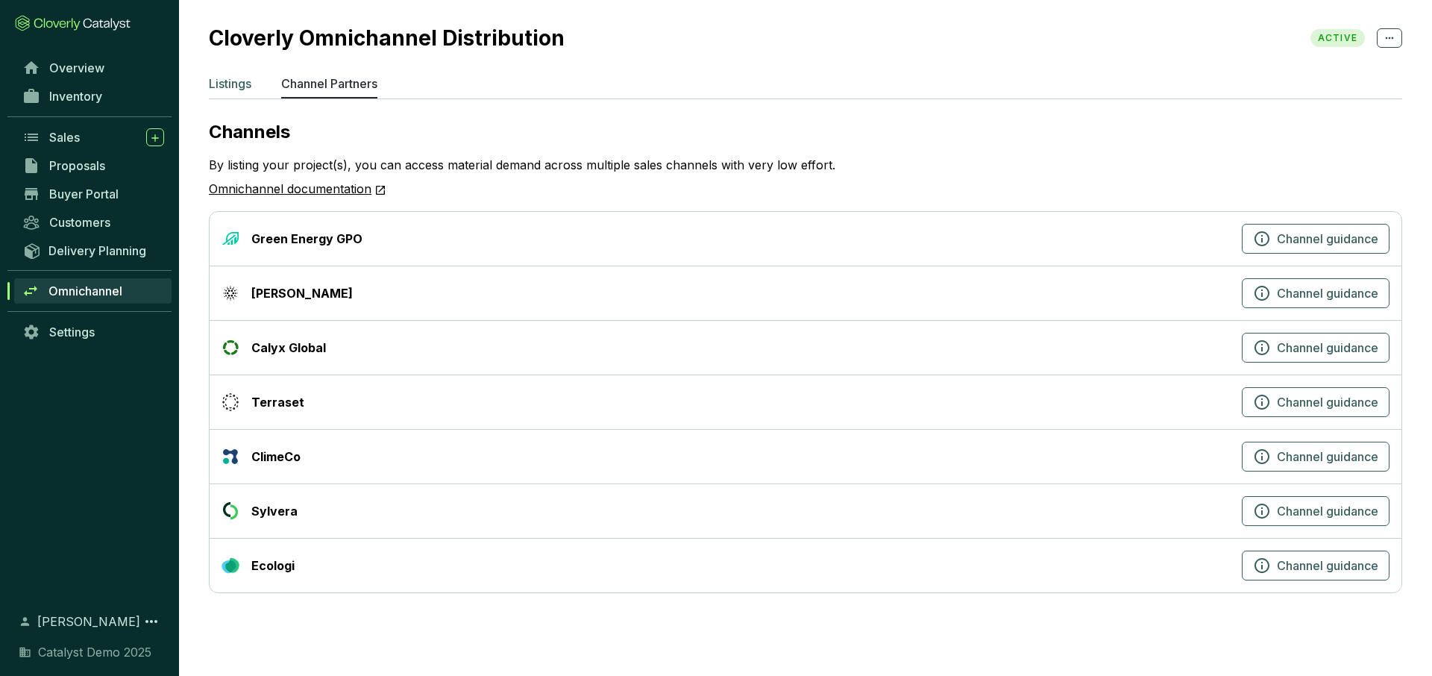
click at [238, 86] on p "Listings" at bounding box center [230, 84] width 43 height 18
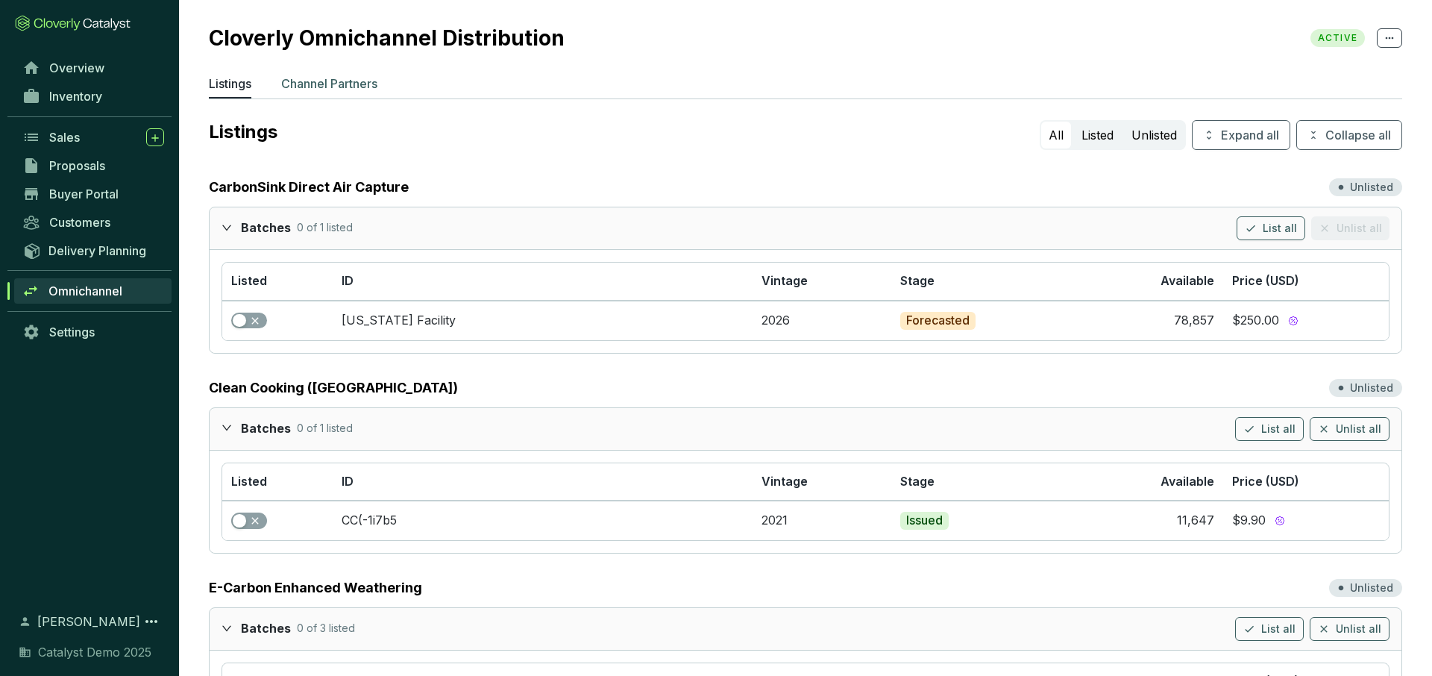
click at [350, 85] on p "Channel Partners" at bounding box center [329, 84] width 96 height 18
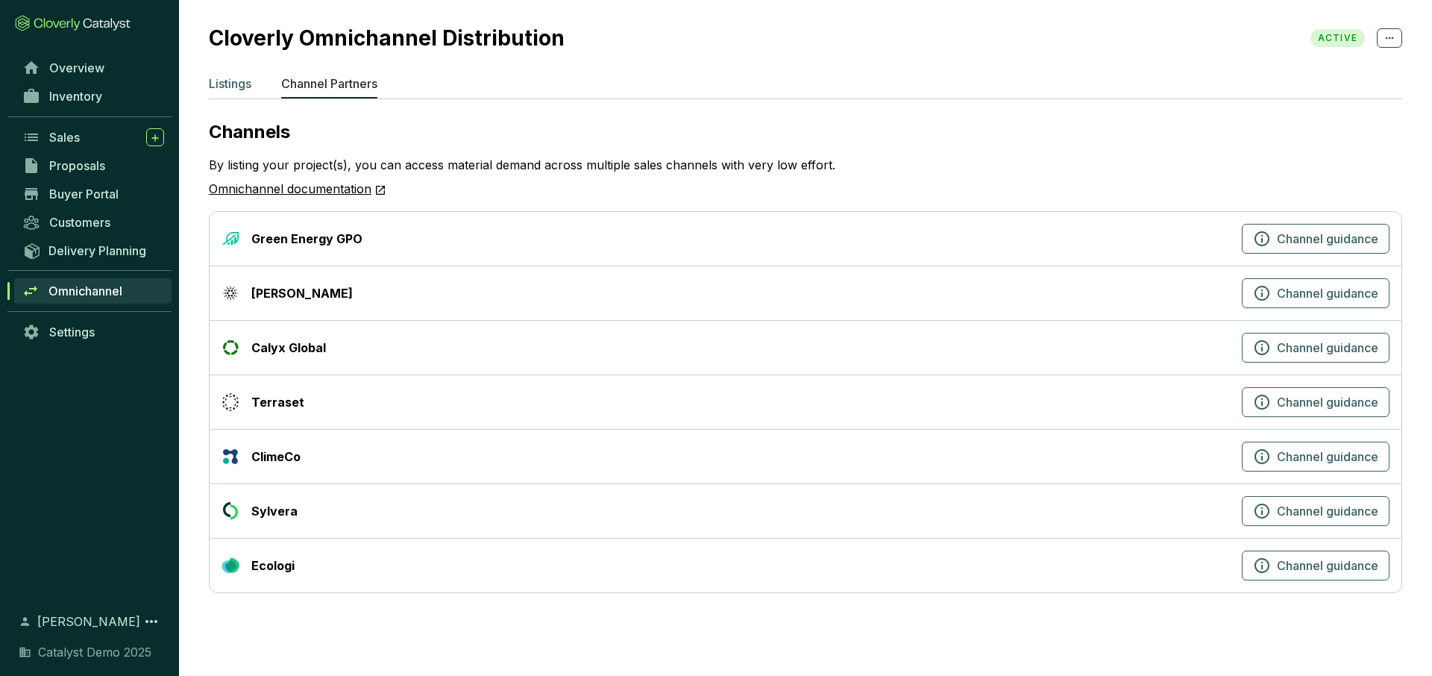
click at [245, 82] on p "Listings" at bounding box center [230, 84] width 43 height 18
